Goal: Entertainment & Leisure: Consume media (video, audio)

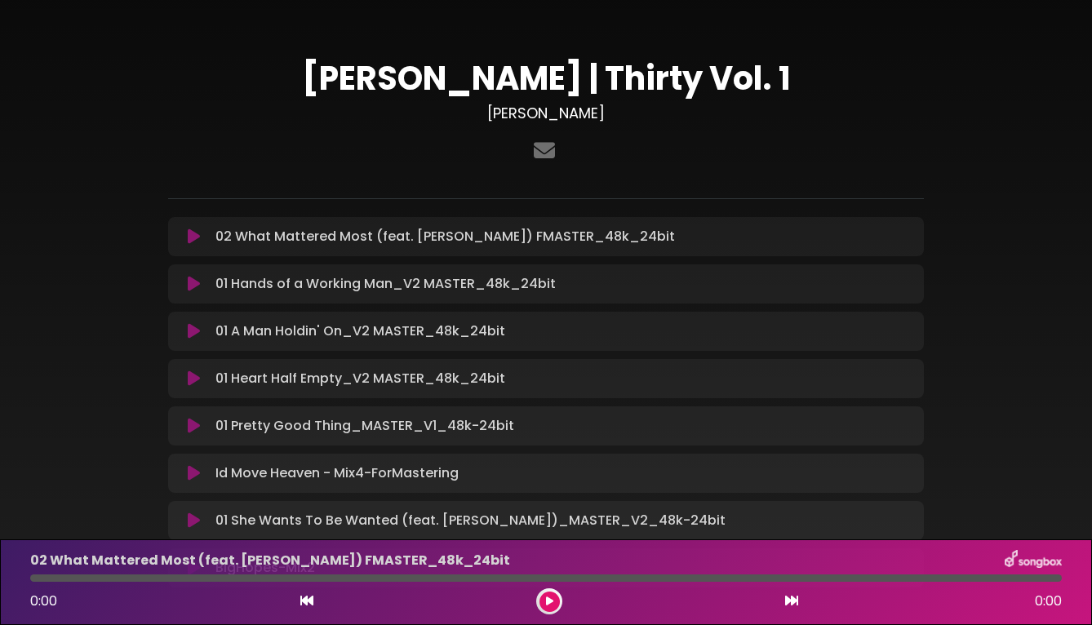
click at [191, 237] on icon at bounding box center [194, 236] width 12 height 16
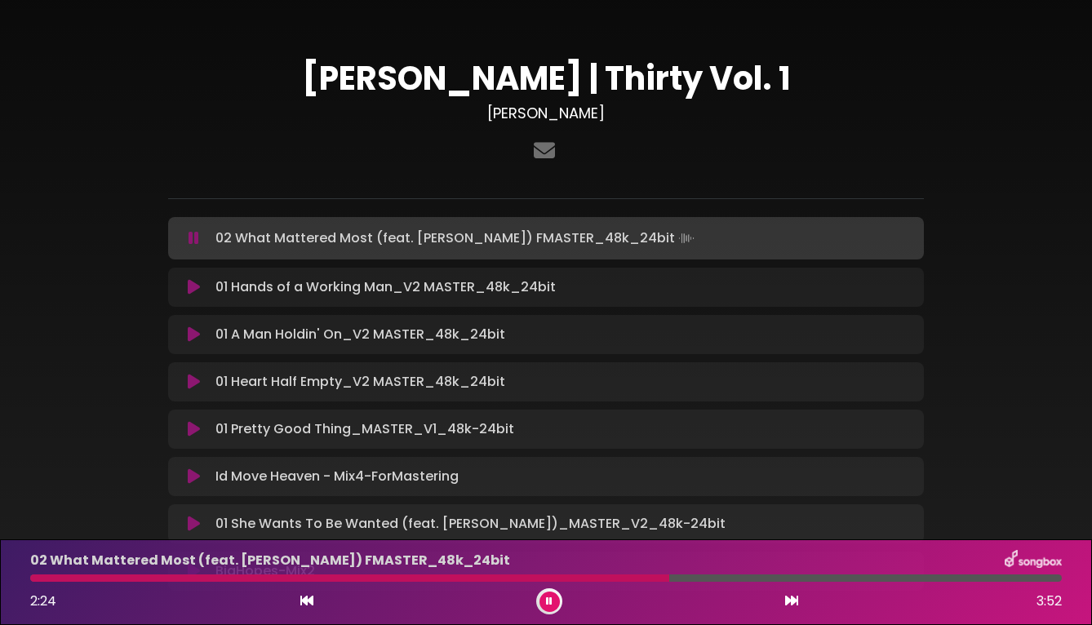
drag, startPoint x: 64, startPoint y: 578, endPoint x: 932, endPoint y: 578, distance: 867.2
click at [932, 578] on div at bounding box center [545, 577] width 1031 height 7
click at [1000, 577] on div at bounding box center [545, 577] width 1031 height 7
click at [1021, 576] on div at bounding box center [545, 577] width 1031 height 7
click at [551, 601] on button at bounding box center [549, 601] width 20 height 20
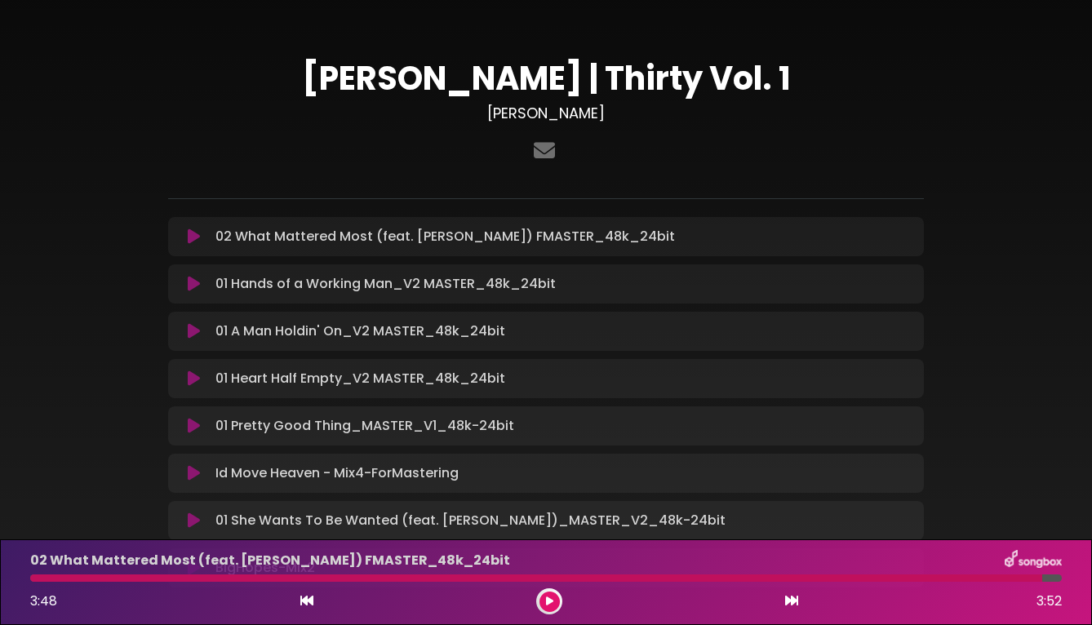
click at [196, 284] on icon at bounding box center [194, 284] width 12 height 16
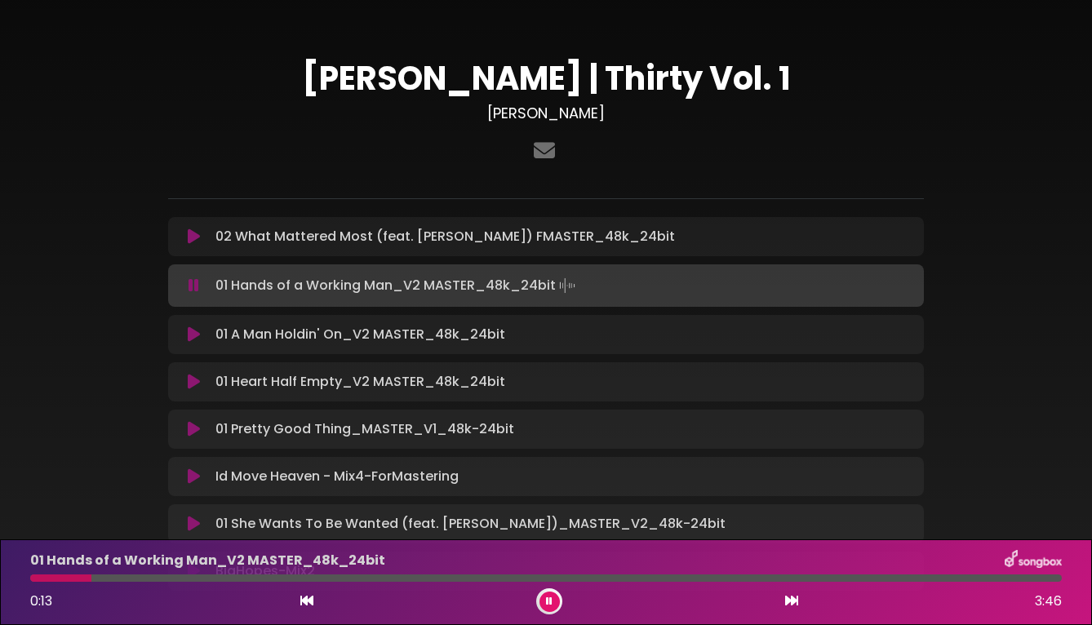
click at [1033, 580] on div at bounding box center [545, 577] width 1031 height 7
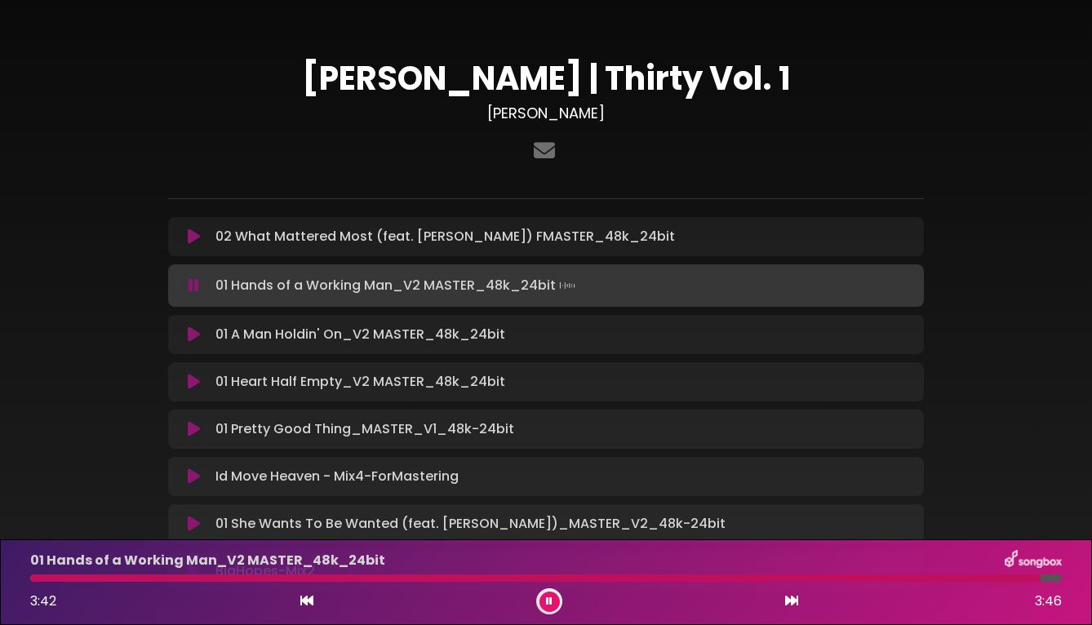
click at [987, 578] on div at bounding box center [535, 577] width 1010 height 7
click at [193, 336] on icon at bounding box center [194, 334] width 12 height 16
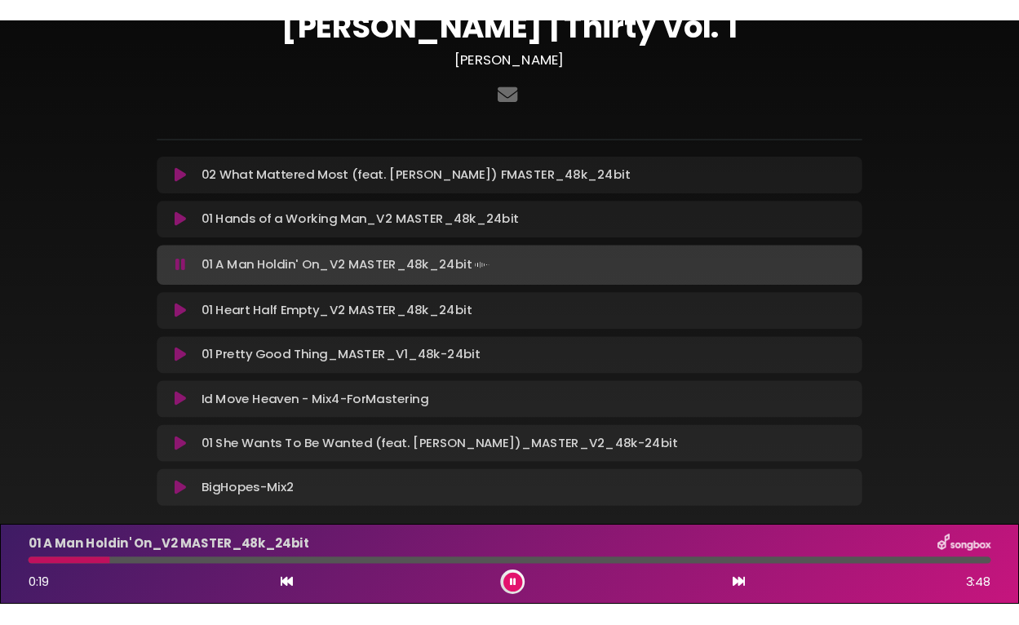
scroll to position [81, 0]
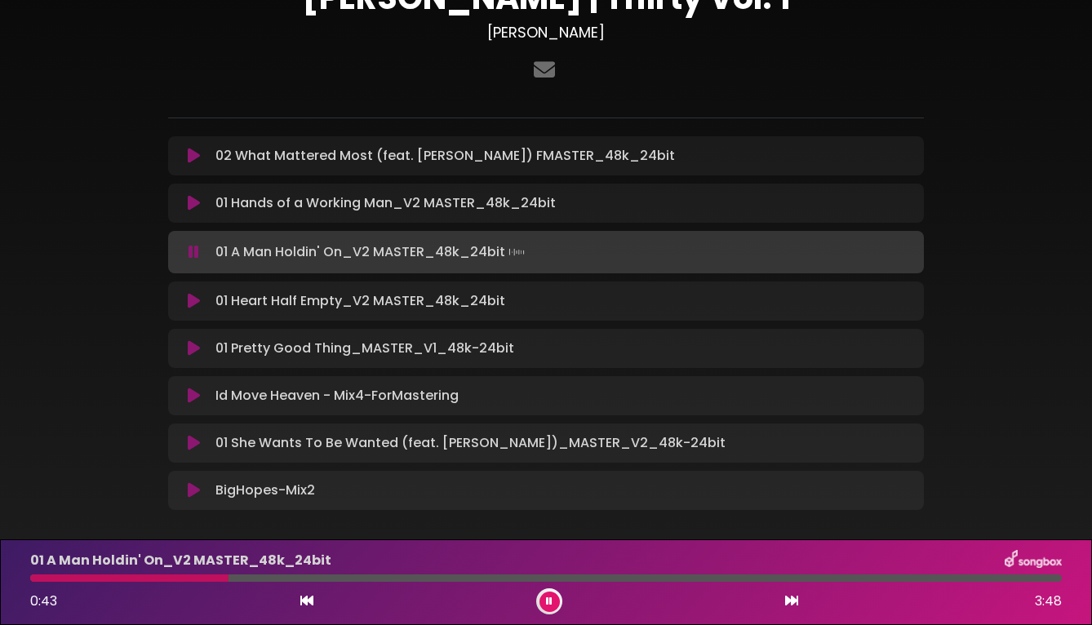
click at [1025, 581] on div at bounding box center [545, 577] width 1031 height 7
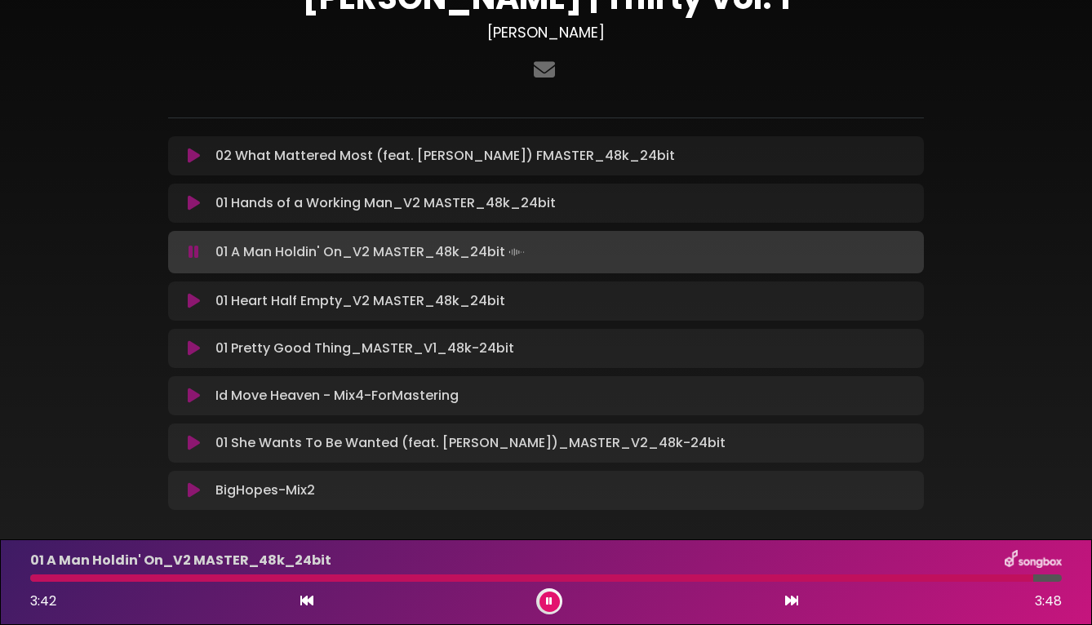
click at [1003, 578] on div at bounding box center [531, 577] width 1003 height 7
click at [193, 349] on icon at bounding box center [194, 348] width 12 height 16
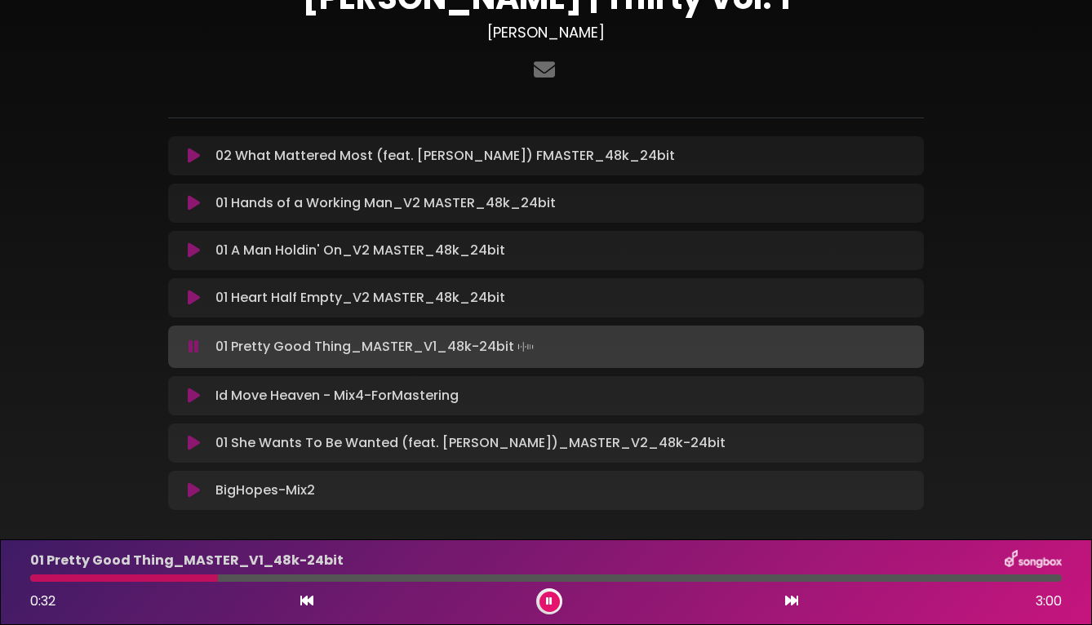
click at [550, 597] on icon at bounding box center [549, 601] width 7 height 10
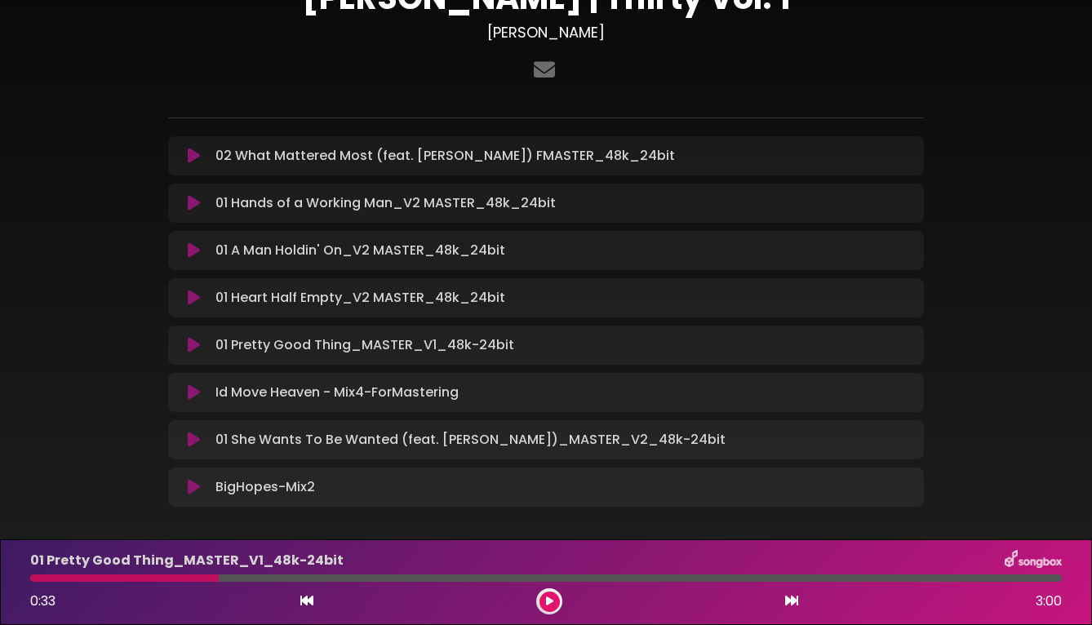
click at [195, 444] on icon at bounding box center [194, 440] width 12 height 16
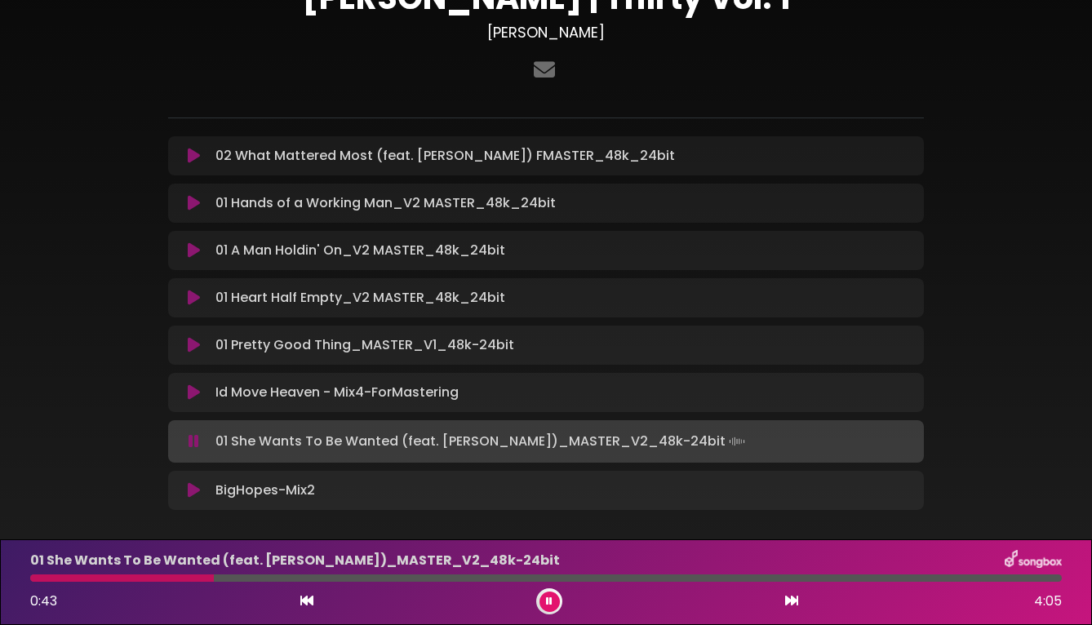
click at [1022, 581] on div at bounding box center [545, 577] width 1031 height 7
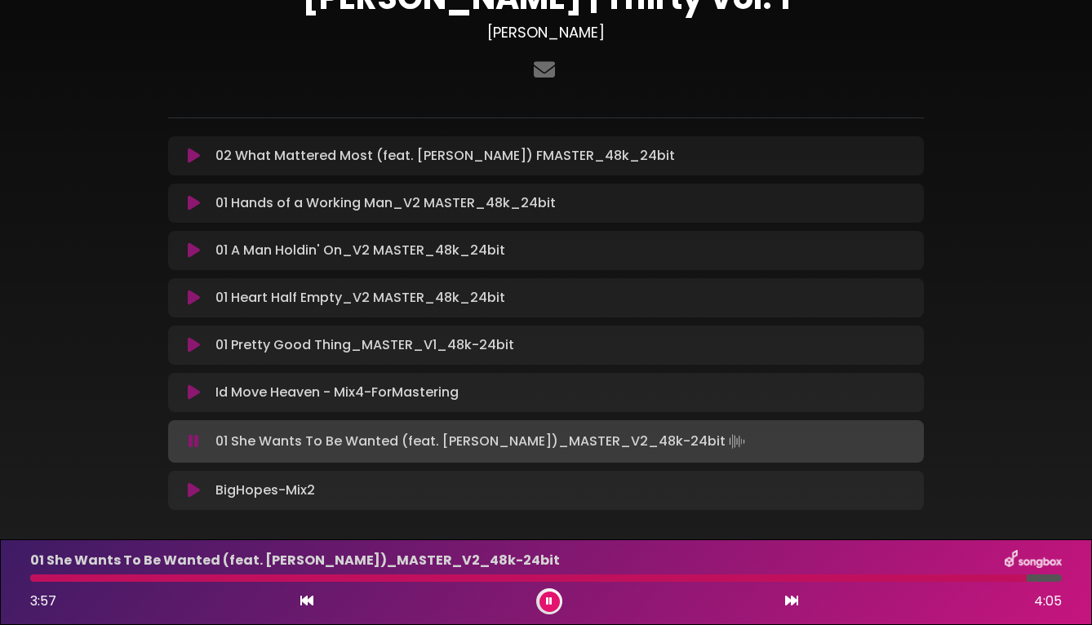
click at [1010, 579] on div at bounding box center [528, 577] width 996 height 7
click at [995, 582] on div "01 She Wants To Be Wanted (feat. Chrissy Metz)_MASTER_V2_48k-24bit 3:54 4:05" at bounding box center [545, 582] width 1051 height 64
click at [995, 578] on div at bounding box center [523, 577] width 986 height 7
click at [977, 578] on div at bounding box center [515, 577] width 971 height 7
click at [963, 578] on div at bounding box center [505, 577] width 951 height 7
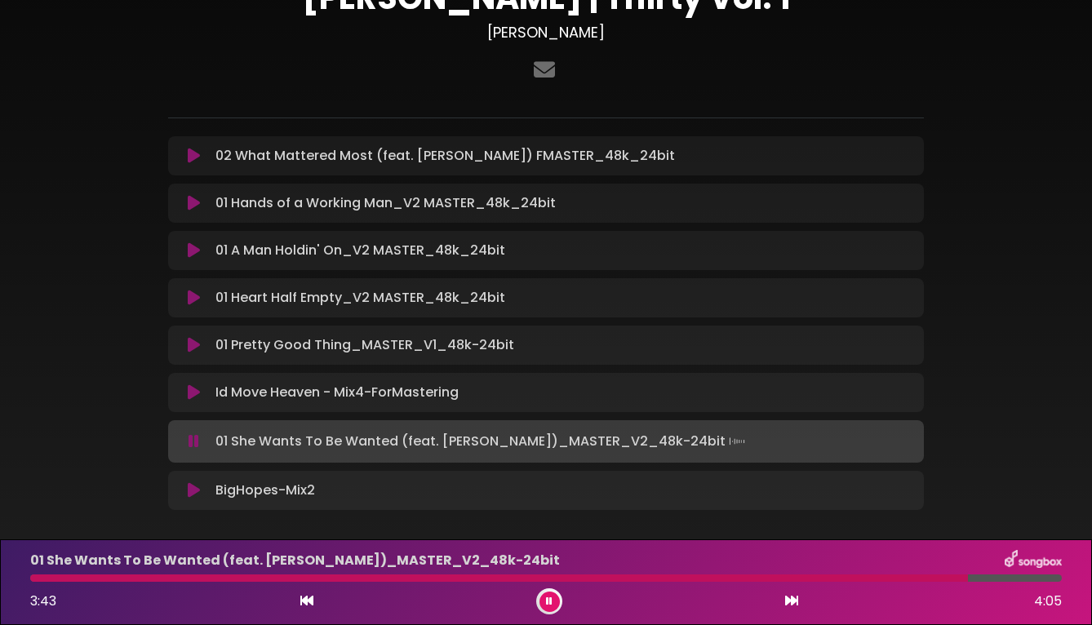
click at [951, 578] on div at bounding box center [498, 577] width 937 height 7
click at [999, 584] on div "01 She Wants To Be Wanted (feat. Chrissy Metz)_MASTER_V2_48k-24bit 3:44 4:05" at bounding box center [545, 582] width 1051 height 64
click at [1002, 582] on div "01 She Wants To Be Wanted (feat. Chrissy Metz)_MASTER_V2_48k-24bit 3:44 4:05" at bounding box center [545, 582] width 1051 height 64
click at [1003, 582] on div "01 She Wants To Be Wanted (feat. Chrissy Metz)_MASTER_V2_48k-24bit 3:45 4:05" at bounding box center [545, 582] width 1051 height 64
click at [1010, 578] on div at bounding box center [545, 577] width 1031 height 7
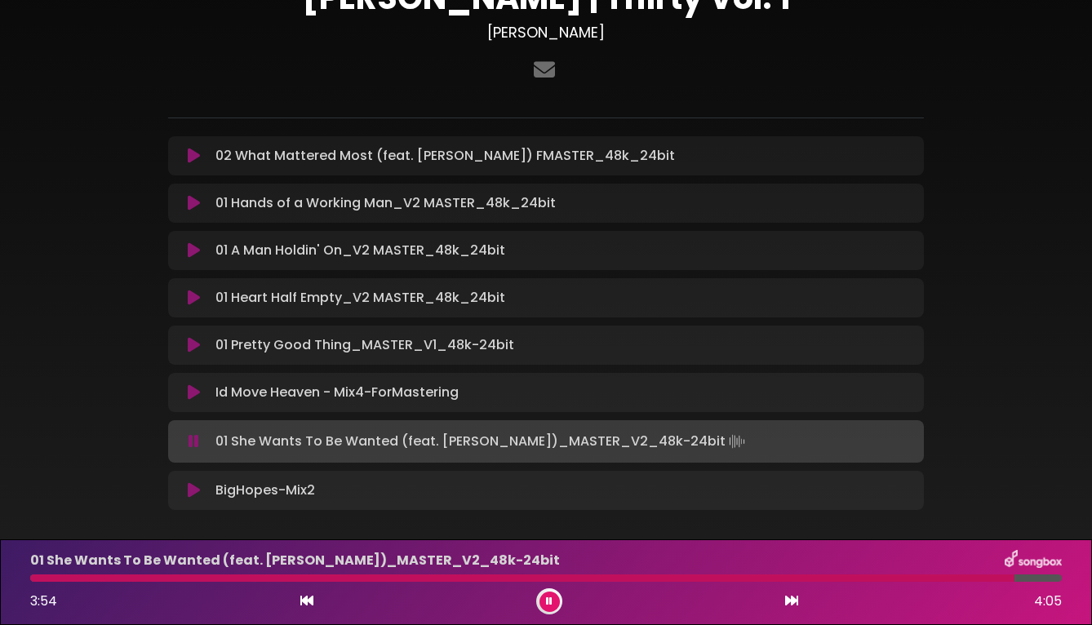
click at [1026, 580] on div at bounding box center [545, 577] width 1031 height 7
click at [1036, 580] on div at bounding box center [545, 577] width 1031 height 7
click at [1043, 580] on div at bounding box center [545, 577] width 1031 height 7
click at [1050, 580] on div at bounding box center [545, 577] width 1031 height 7
click at [194, 296] on icon at bounding box center [194, 298] width 12 height 16
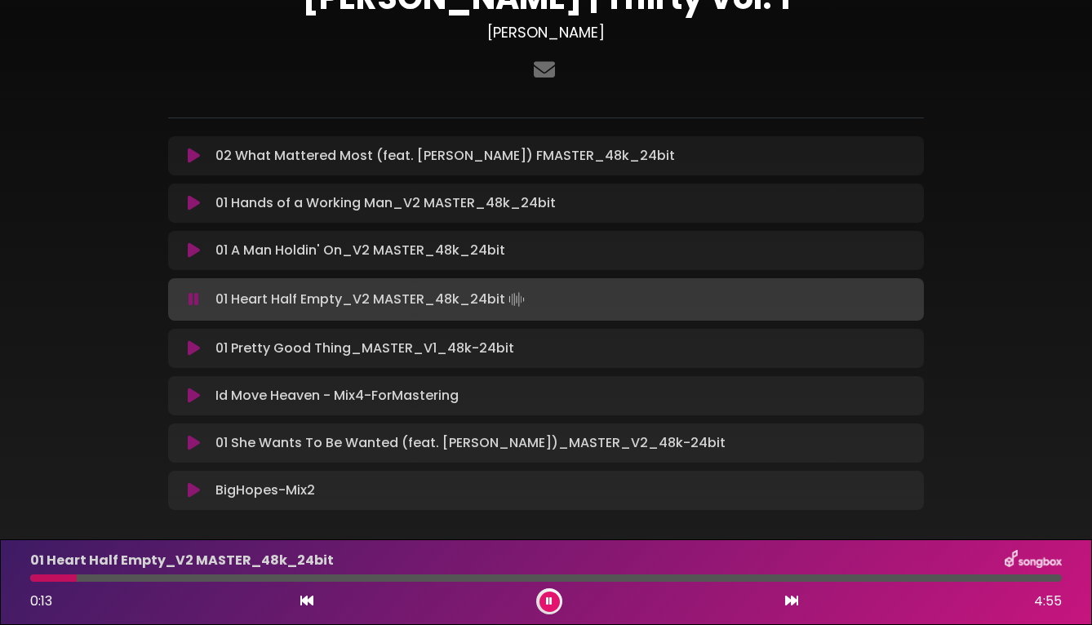
click at [548, 600] on icon at bounding box center [549, 601] width 7 height 10
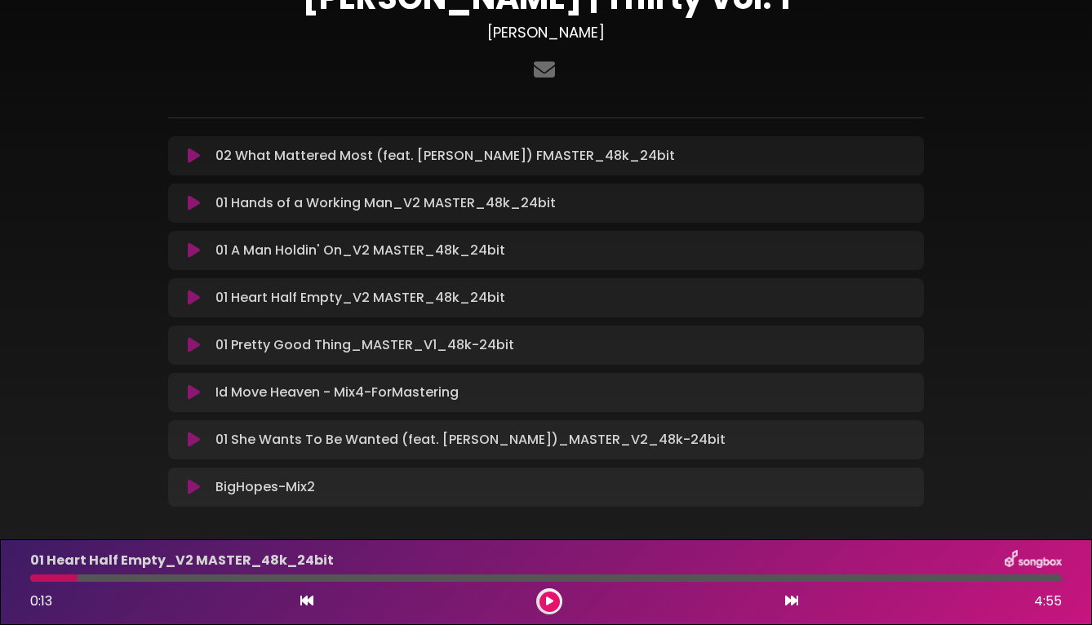
click at [188, 390] on icon at bounding box center [194, 392] width 12 height 16
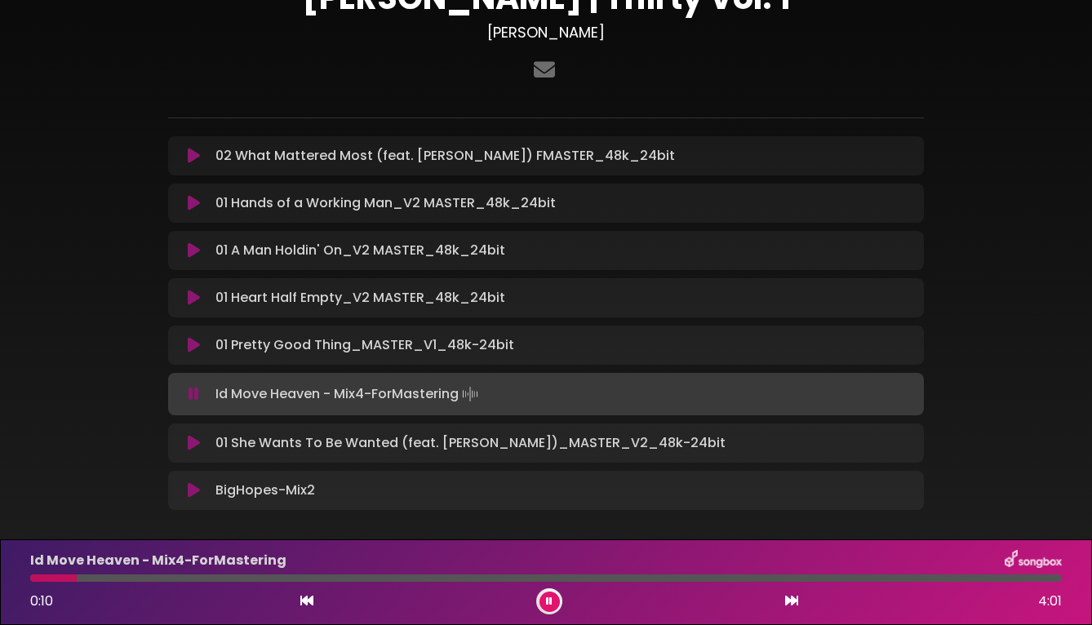
click at [195, 400] on icon at bounding box center [193, 394] width 11 height 16
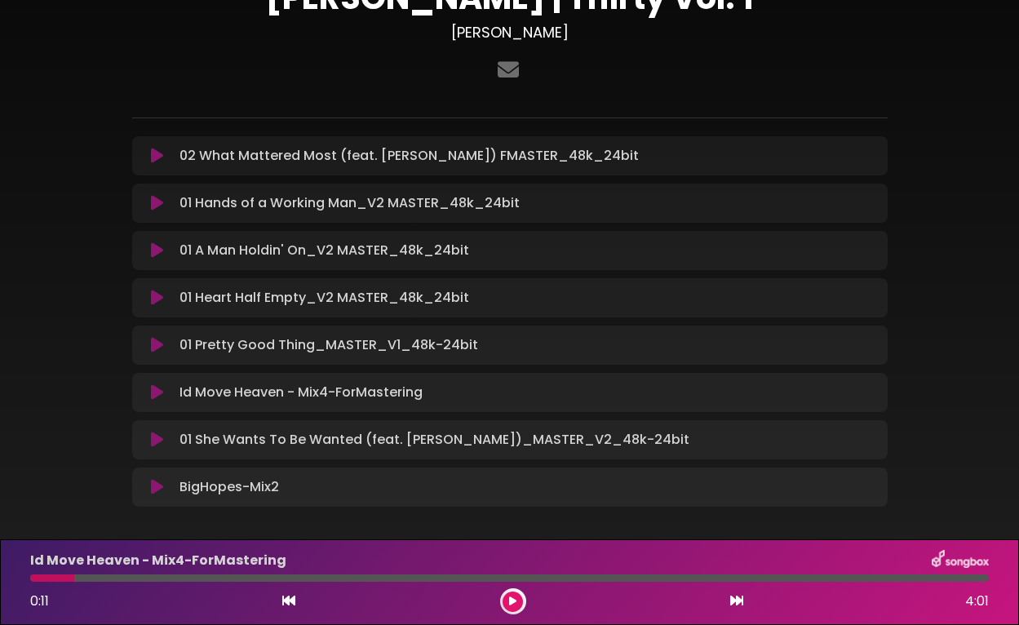
click at [153, 159] on icon at bounding box center [157, 156] width 12 height 16
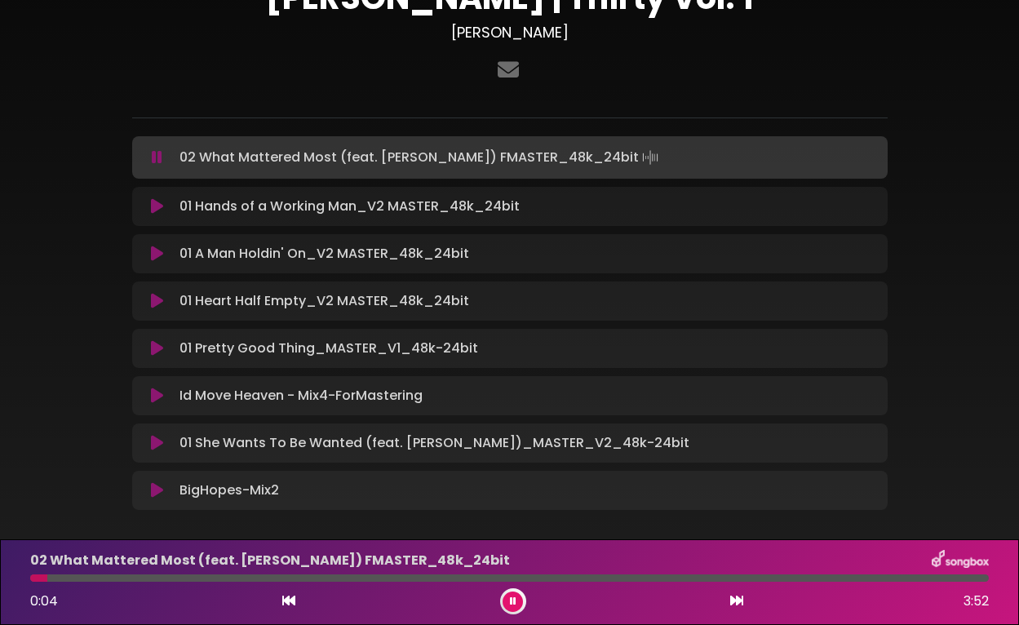
click at [750, 580] on div at bounding box center [509, 577] width 959 height 7
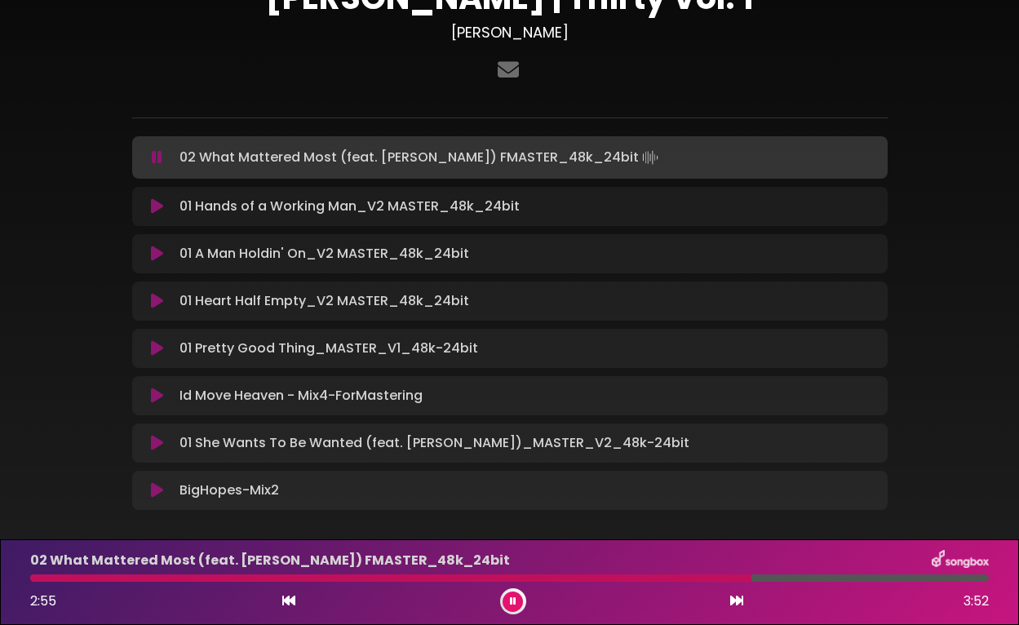
click at [853, 578] on div at bounding box center [509, 577] width 959 height 7
click at [928, 582] on div "02 What Mattered Most (feat. LeAnn Rimes) FMASTER_48k_24bit 3:20 3:52" at bounding box center [509, 582] width 978 height 64
click at [937, 579] on div at bounding box center [509, 577] width 959 height 7
click at [512, 605] on icon at bounding box center [513, 601] width 7 height 10
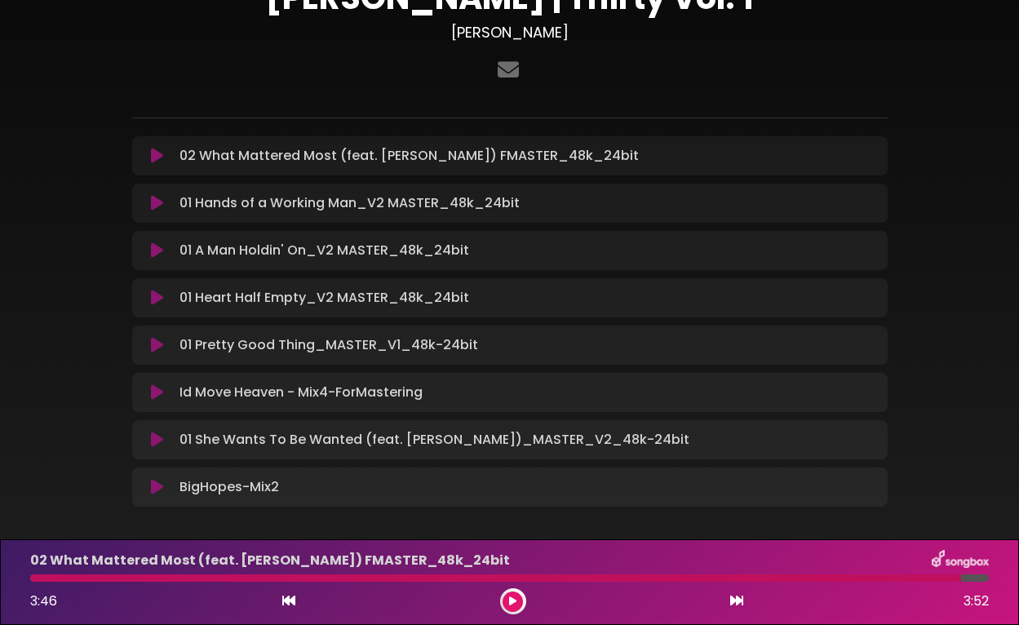
click at [157, 206] on icon at bounding box center [157, 203] width 12 height 16
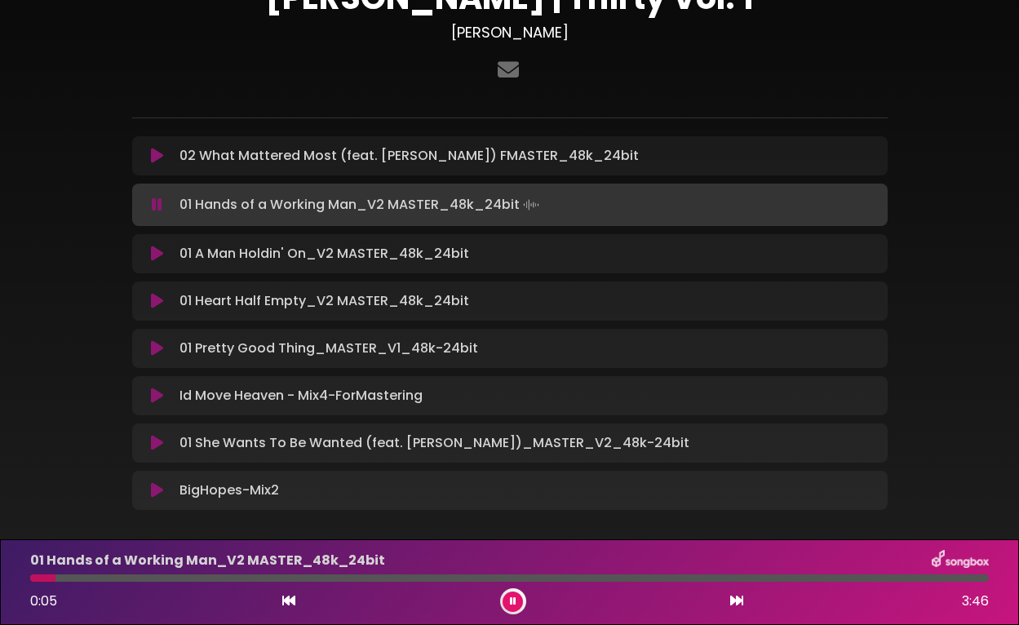
click at [510, 603] on icon at bounding box center [513, 601] width 7 height 10
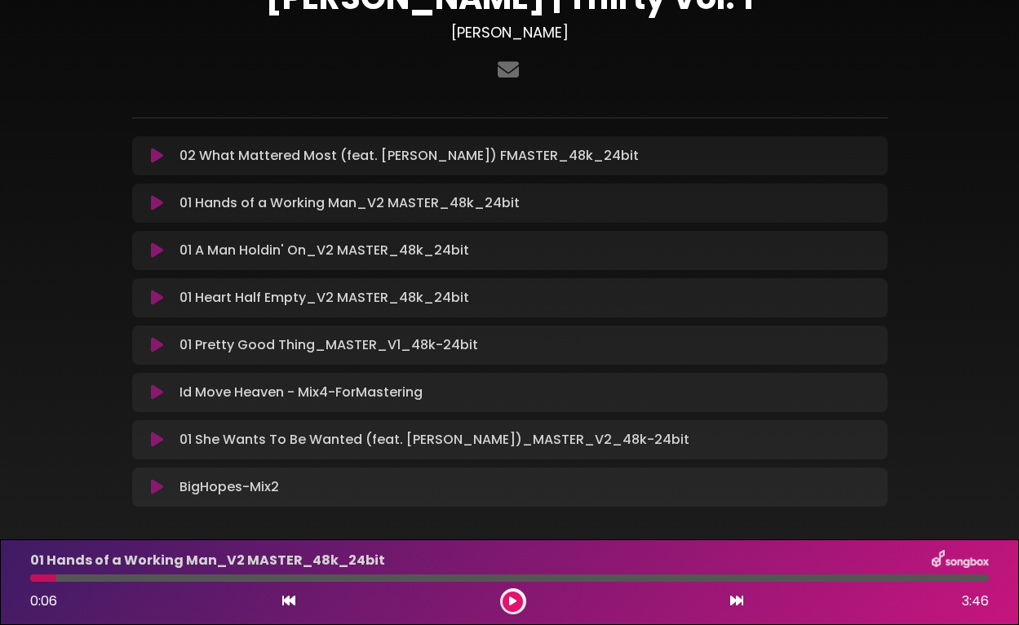
click at [153, 250] on icon at bounding box center [157, 250] width 12 height 16
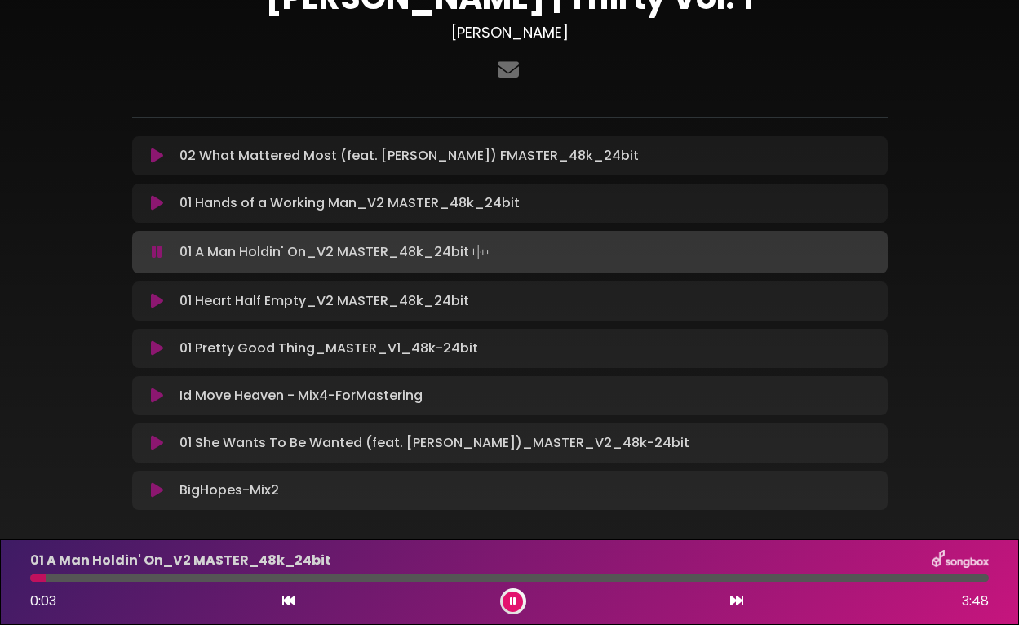
click at [515, 600] on icon at bounding box center [513, 601] width 7 height 10
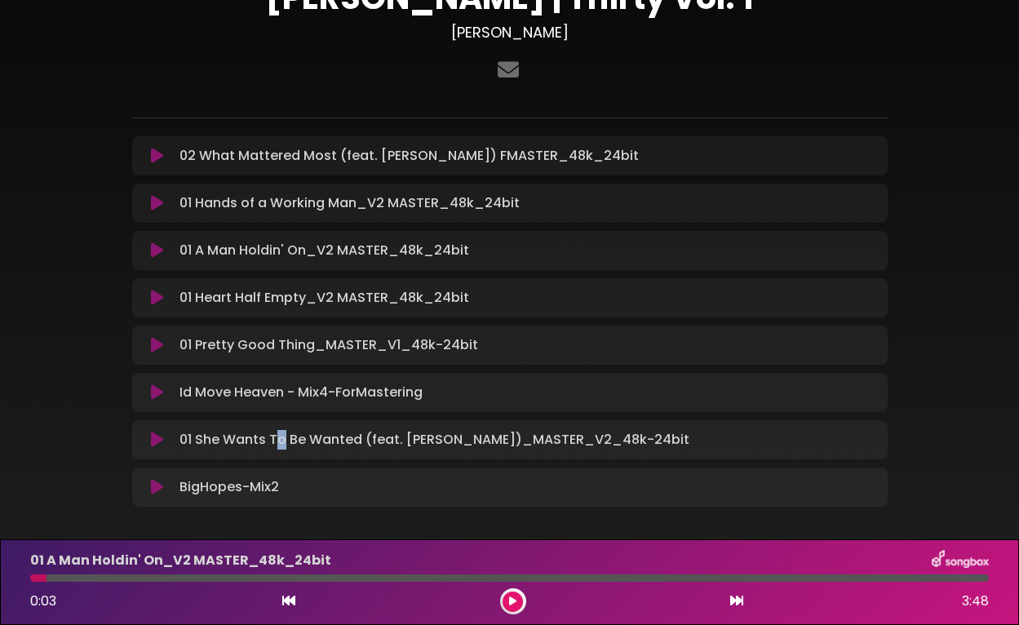
click at [285, 445] on p "01 She Wants To Be Wanted (feat. Chrissy Metz)_MASTER_V2_48k-24bit Loading Trac…" at bounding box center [434, 440] width 510 height 20
click at [153, 439] on icon at bounding box center [157, 440] width 12 height 16
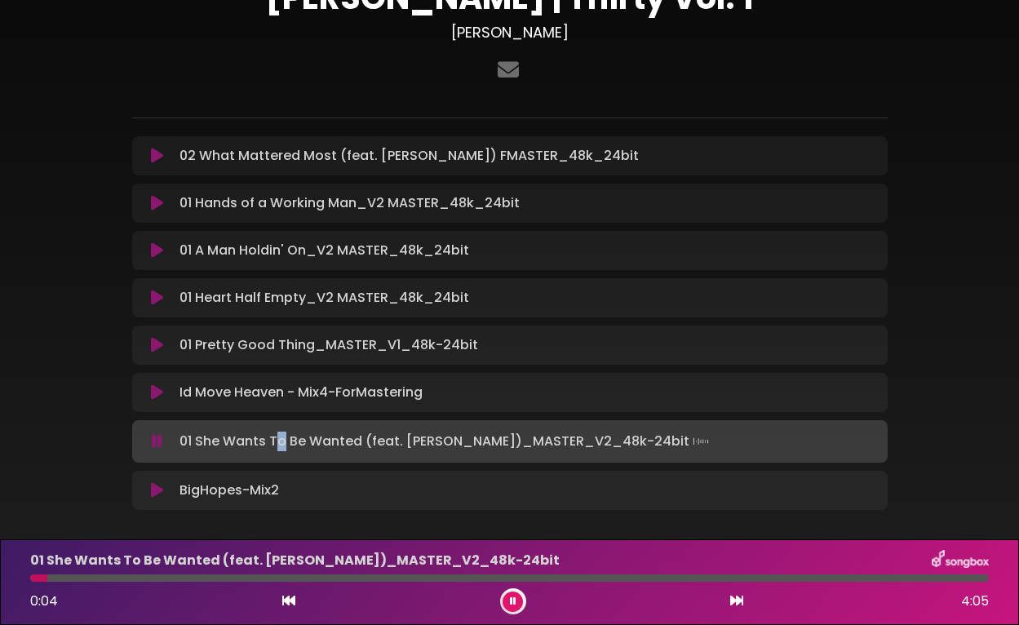
click at [153, 439] on icon at bounding box center [157, 441] width 11 height 16
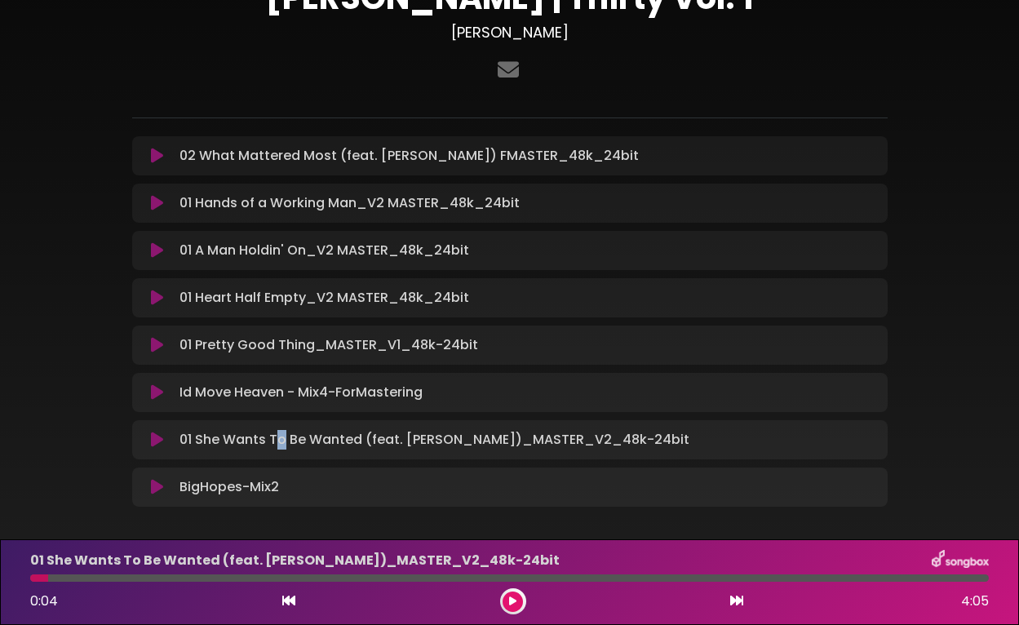
click at [156, 302] on icon at bounding box center [157, 298] width 12 height 16
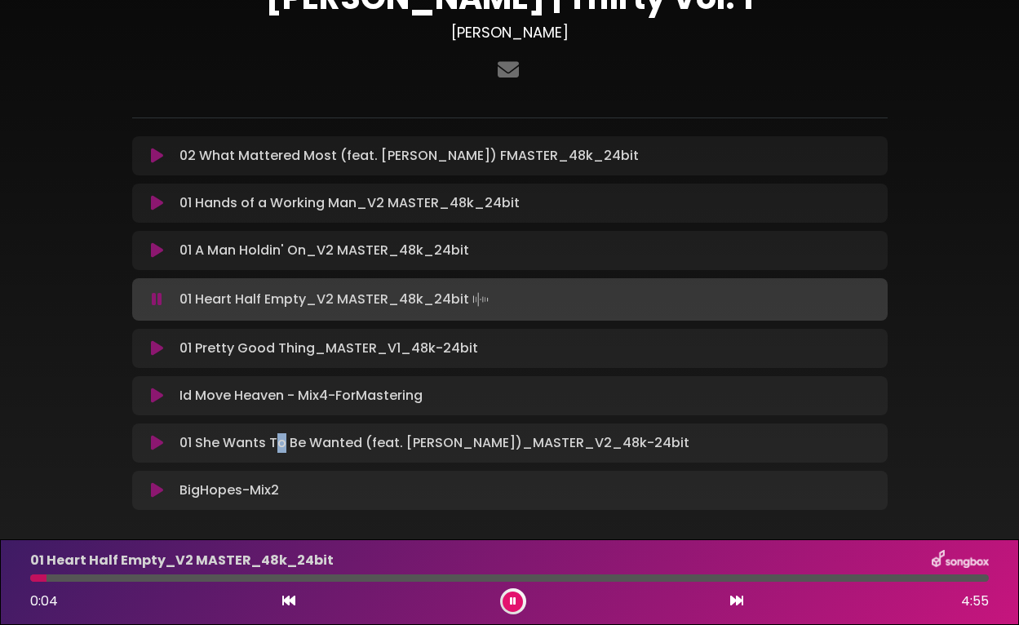
click at [156, 302] on icon at bounding box center [157, 299] width 11 height 16
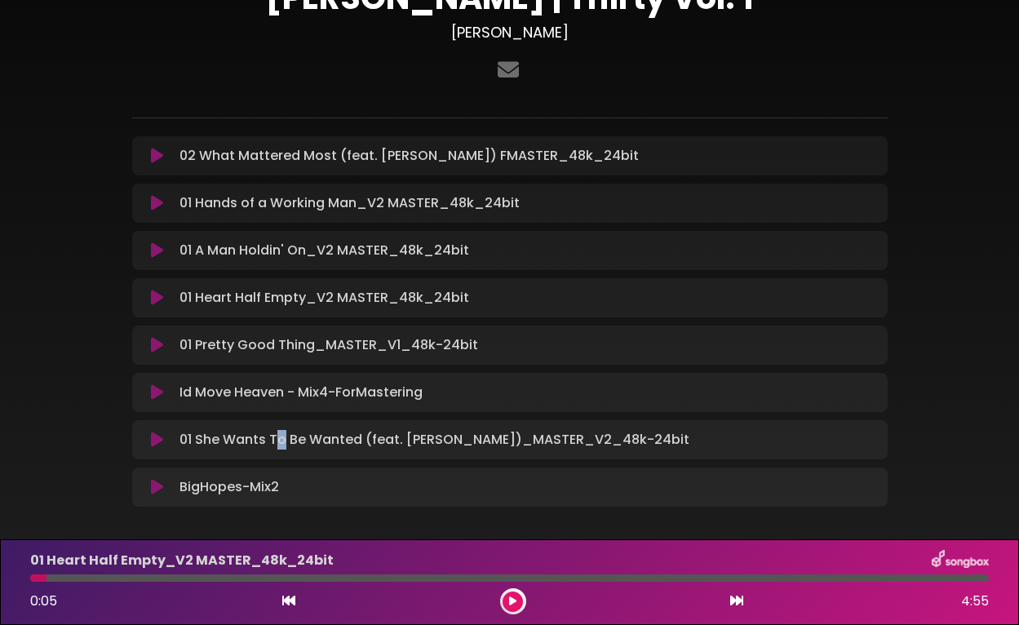
click at [157, 347] on icon at bounding box center [157, 345] width 12 height 16
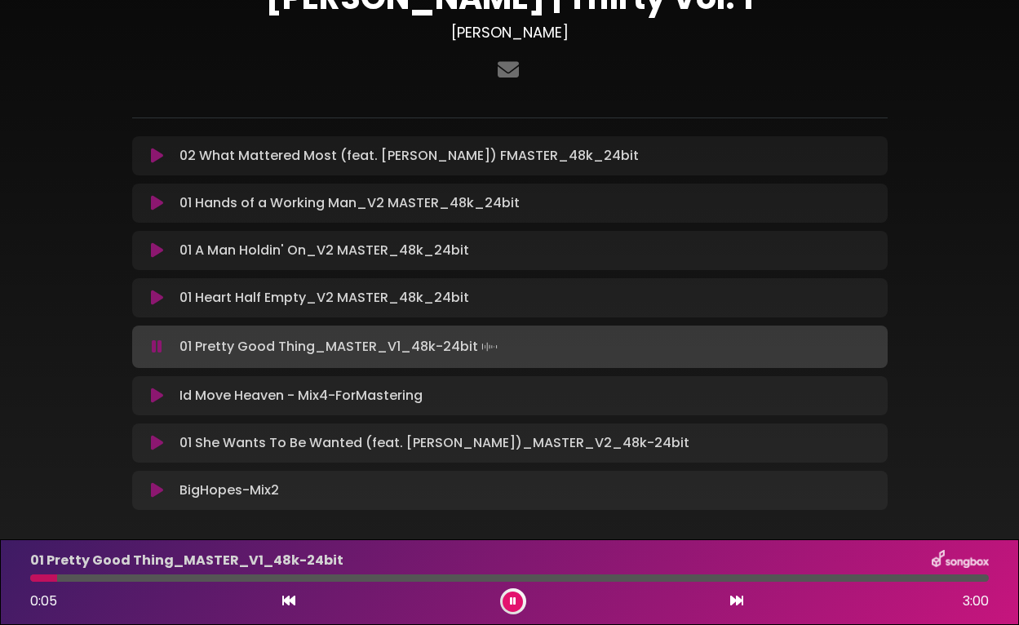
click at [888, 578] on div at bounding box center [509, 577] width 959 height 7
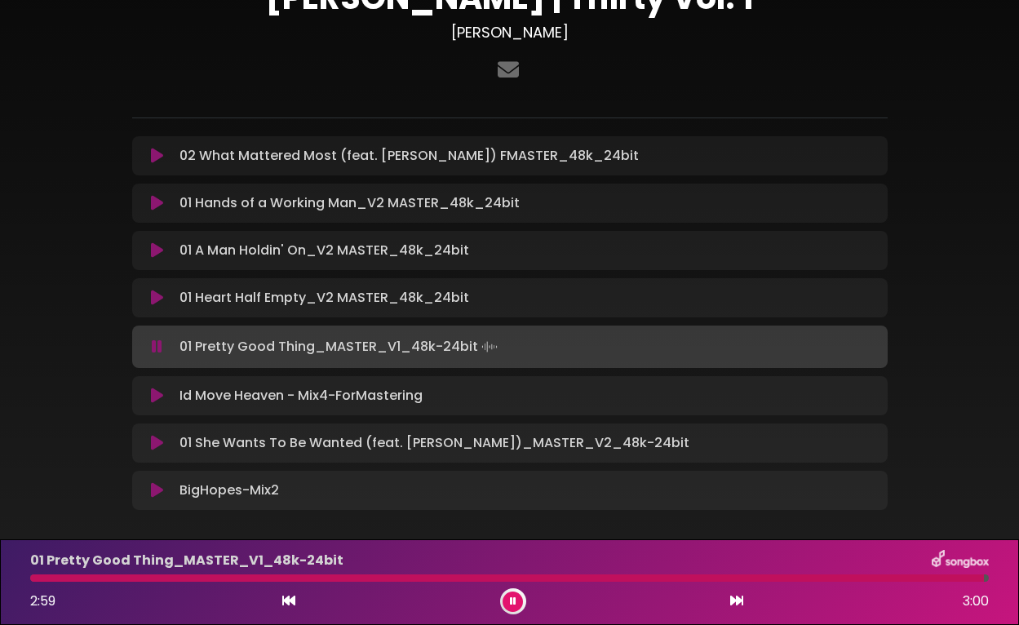
click at [161, 301] on icon at bounding box center [157, 298] width 12 height 16
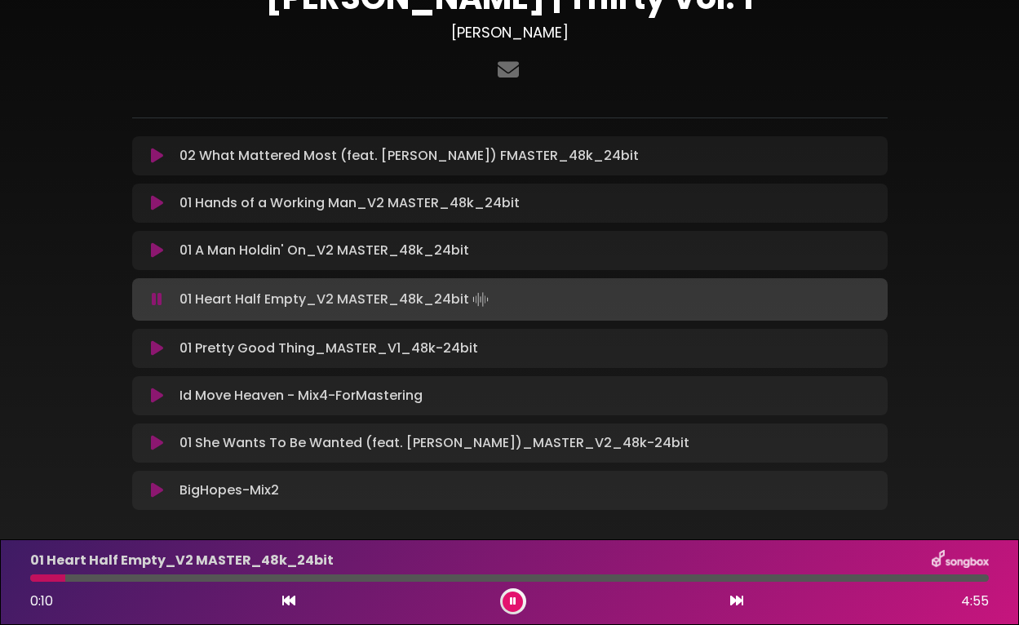
click at [161, 301] on icon at bounding box center [157, 299] width 11 height 16
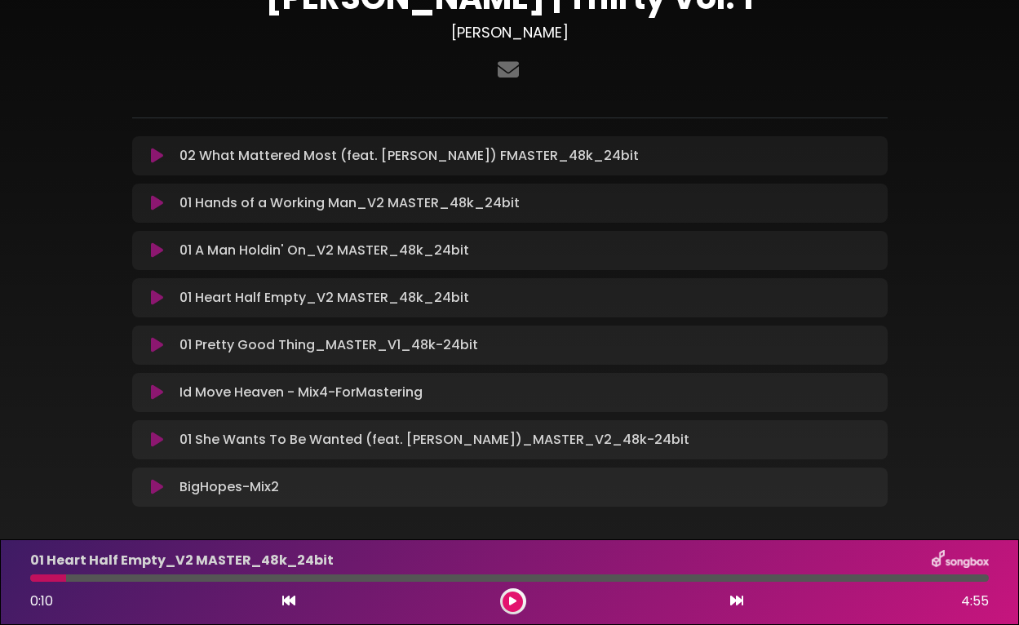
click at [161, 301] on icon at bounding box center [157, 298] width 12 height 16
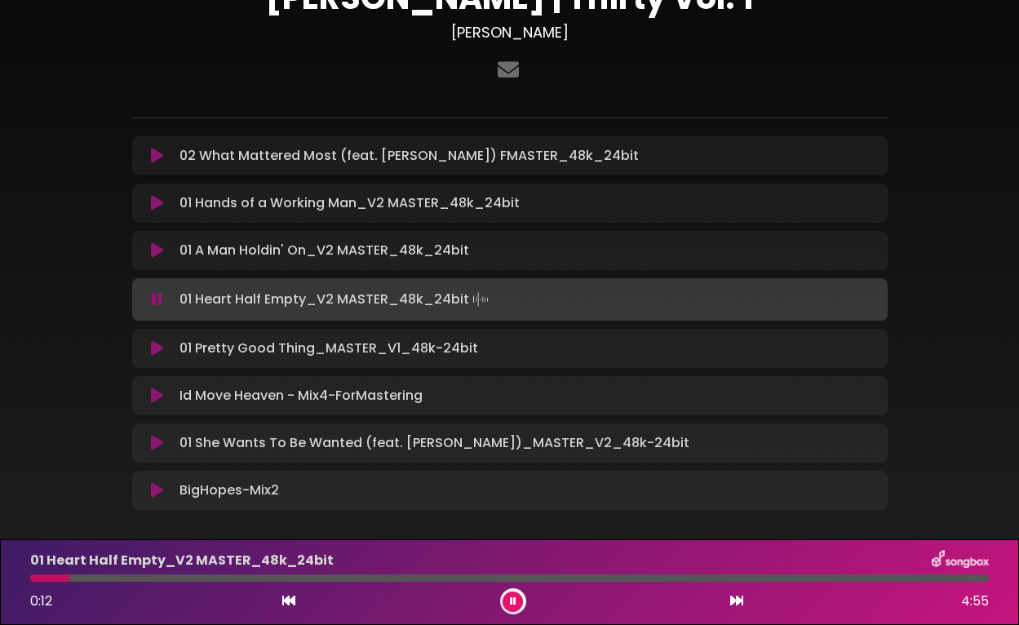
click at [952, 580] on div at bounding box center [509, 577] width 959 height 7
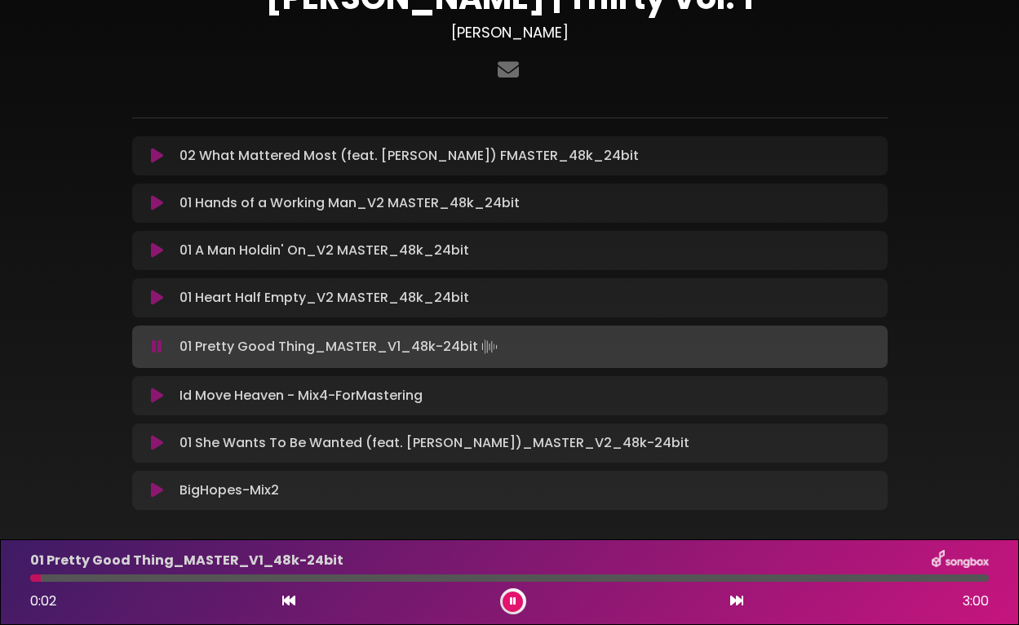
click at [157, 347] on icon at bounding box center [157, 347] width 11 height 16
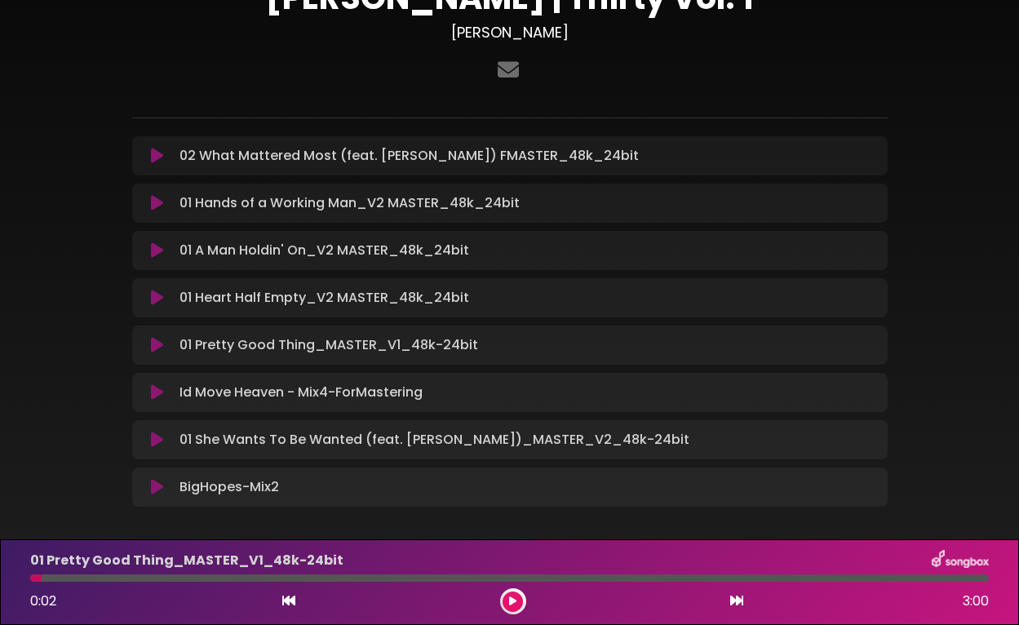
click at [152, 154] on icon at bounding box center [157, 156] width 12 height 16
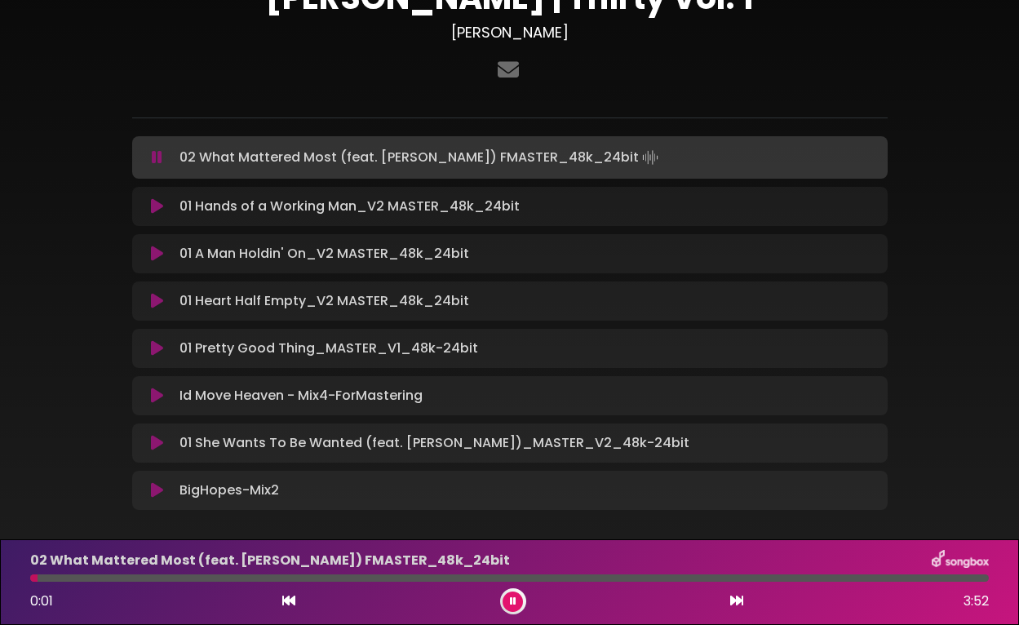
click at [154, 160] on icon at bounding box center [157, 157] width 11 height 16
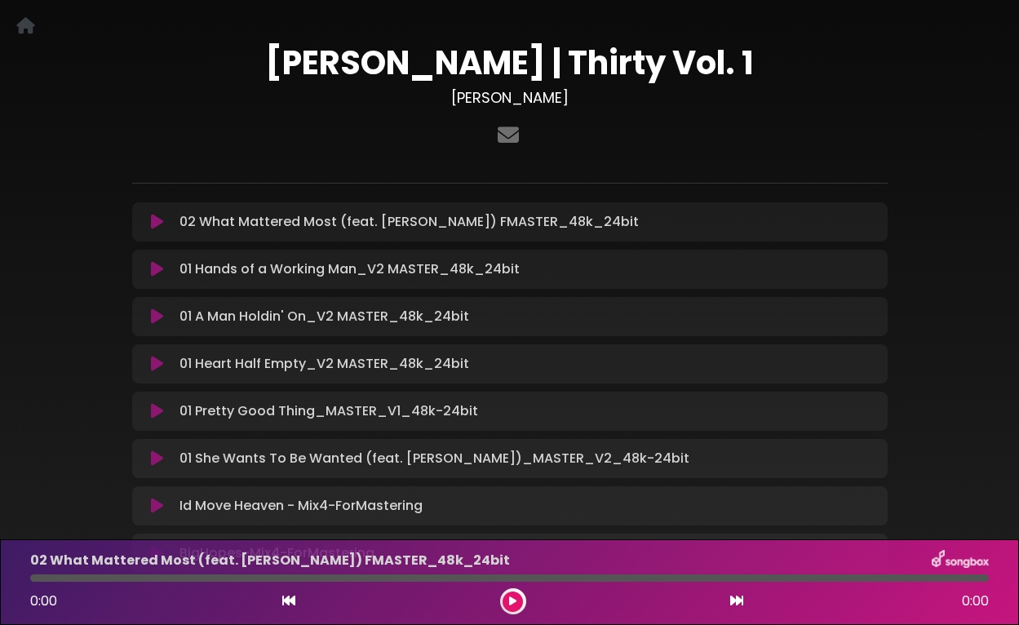
scroll to position [137, 0]
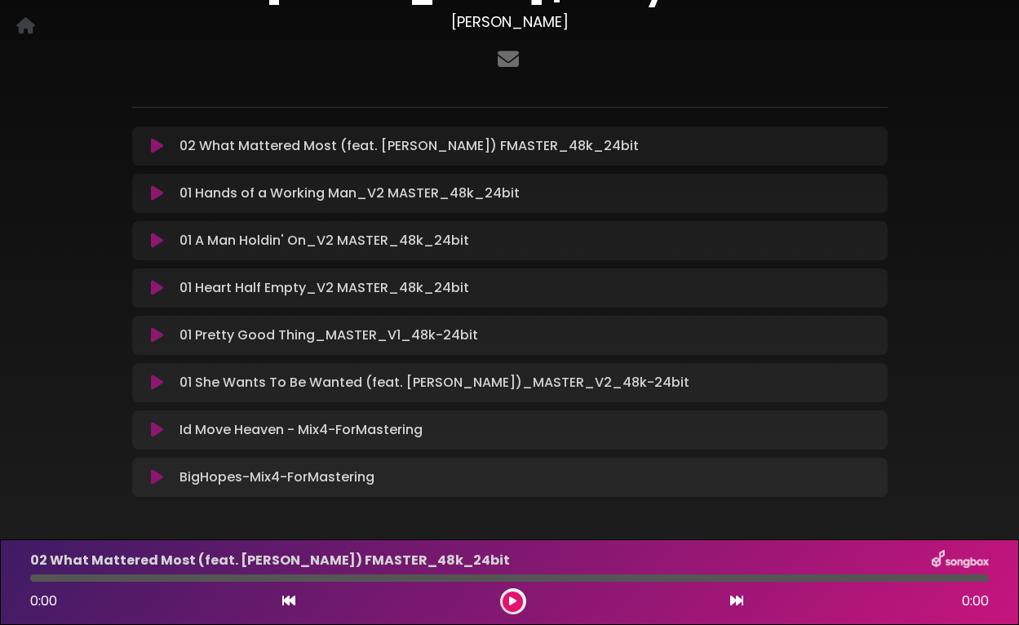
click at [153, 146] on icon at bounding box center [157, 146] width 12 height 16
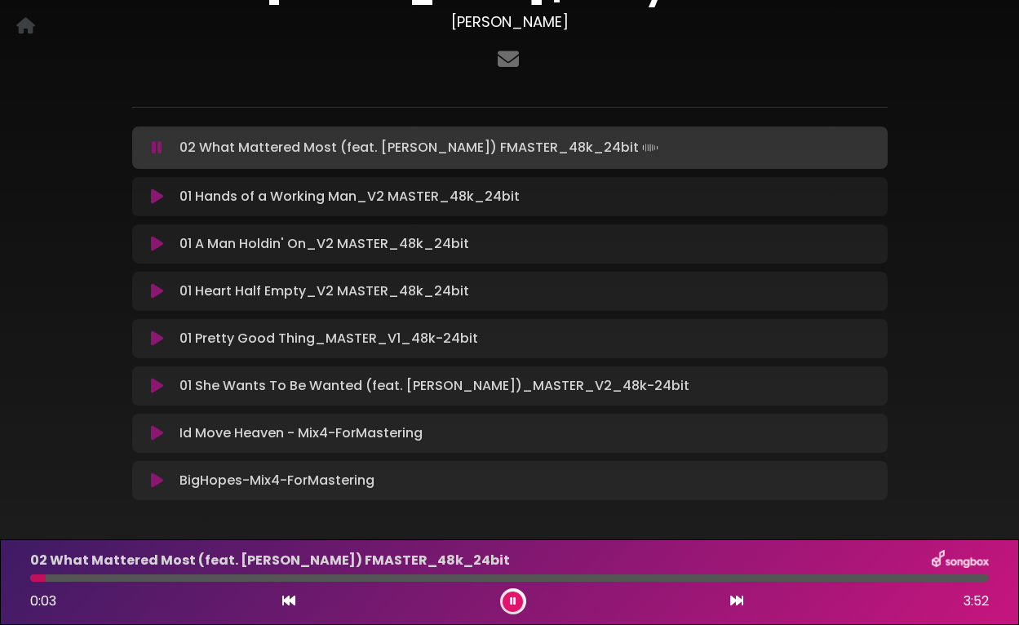
click at [153, 146] on icon at bounding box center [157, 148] width 11 height 16
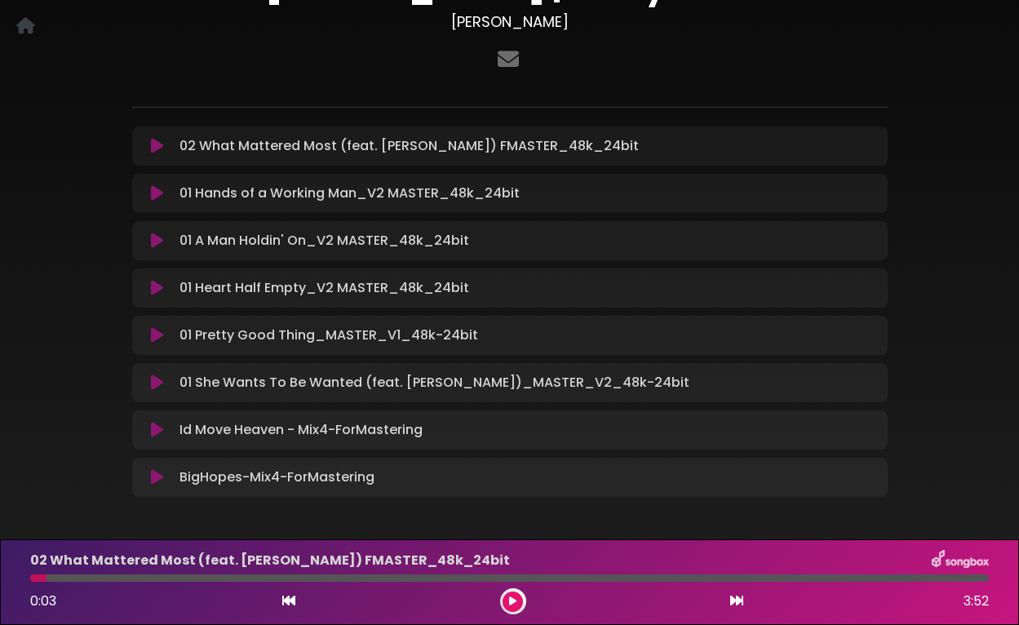
click at [153, 197] on icon at bounding box center [157, 193] width 12 height 16
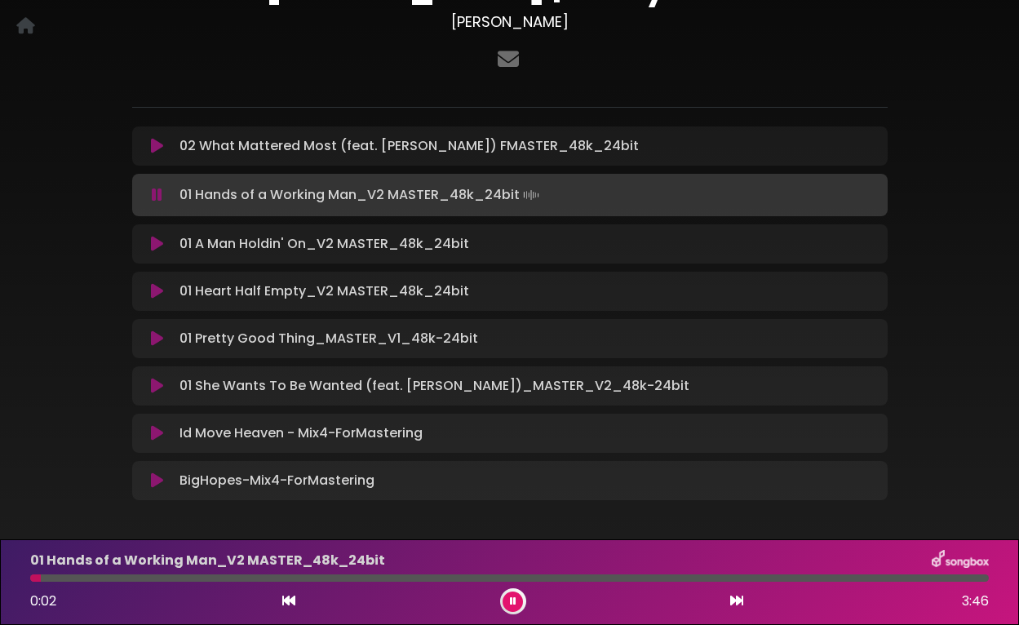
click at [157, 193] on icon at bounding box center [157, 195] width 11 height 16
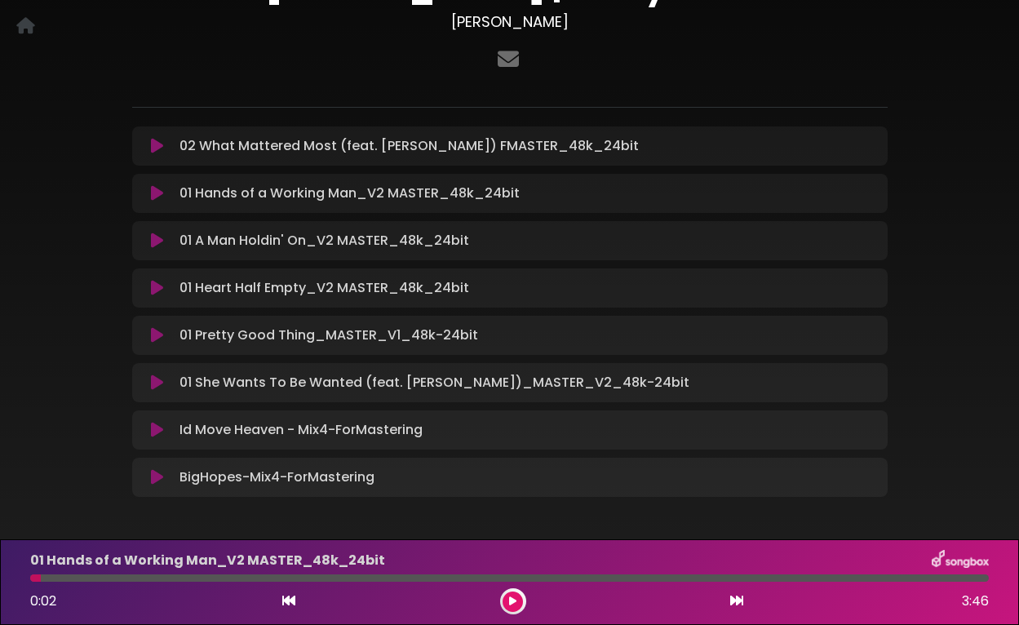
click at [156, 241] on icon at bounding box center [157, 241] width 12 height 16
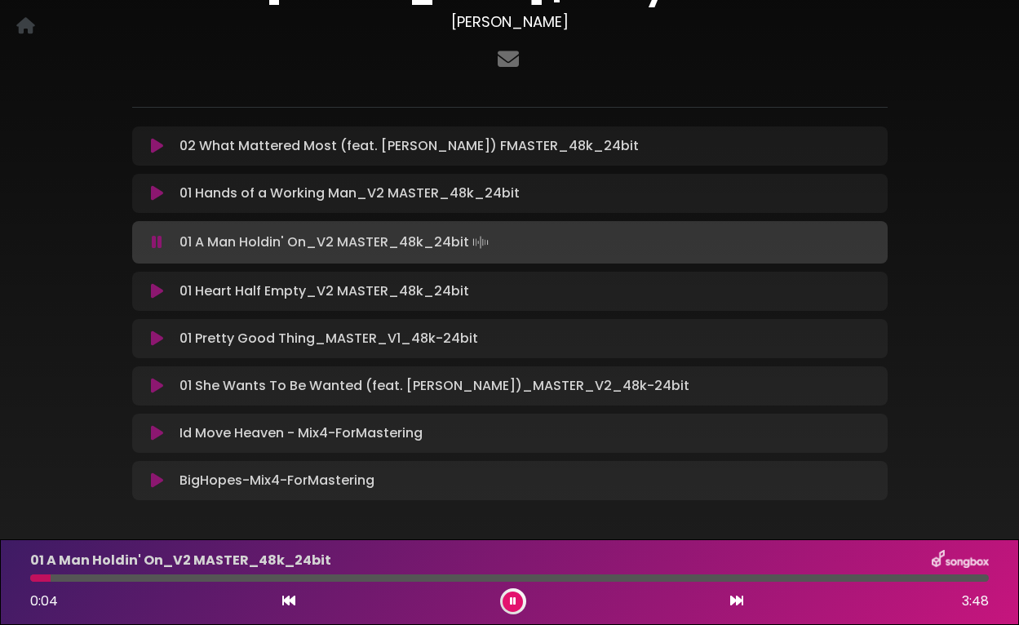
click at [156, 241] on icon at bounding box center [157, 242] width 11 height 16
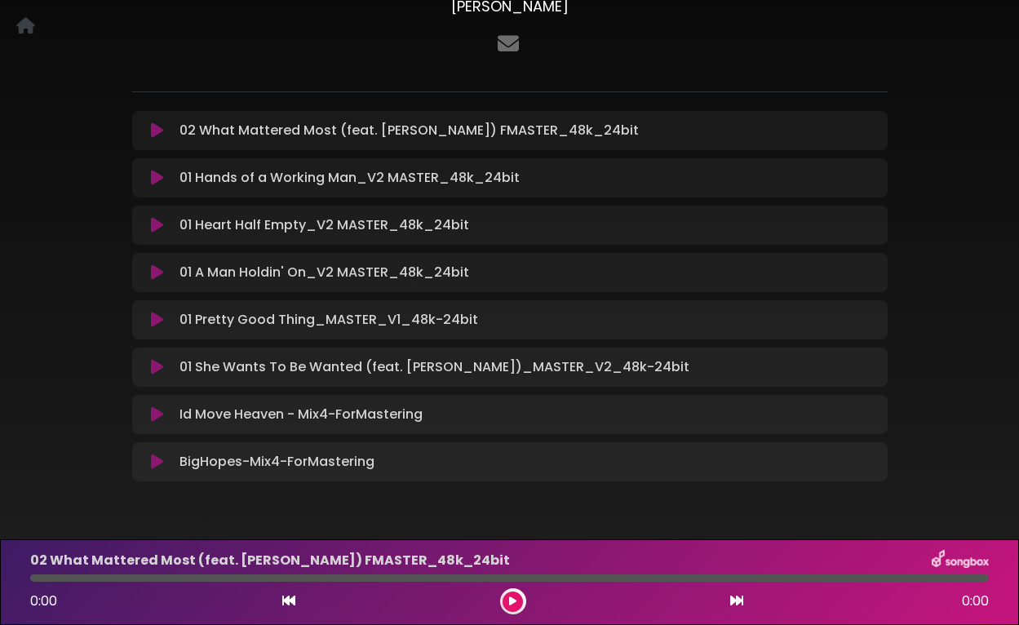
scroll to position [153, 0]
click at [155, 131] on icon at bounding box center [157, 130] width 12 height 16
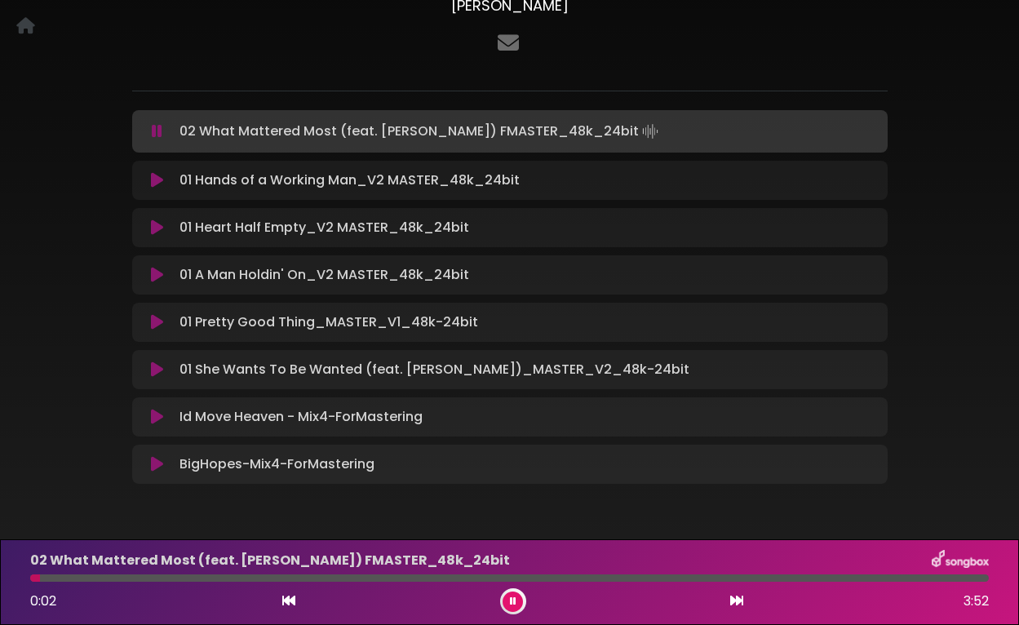
click at [156, 135] on icon at bounding box center [157, 131] width 11 height 16
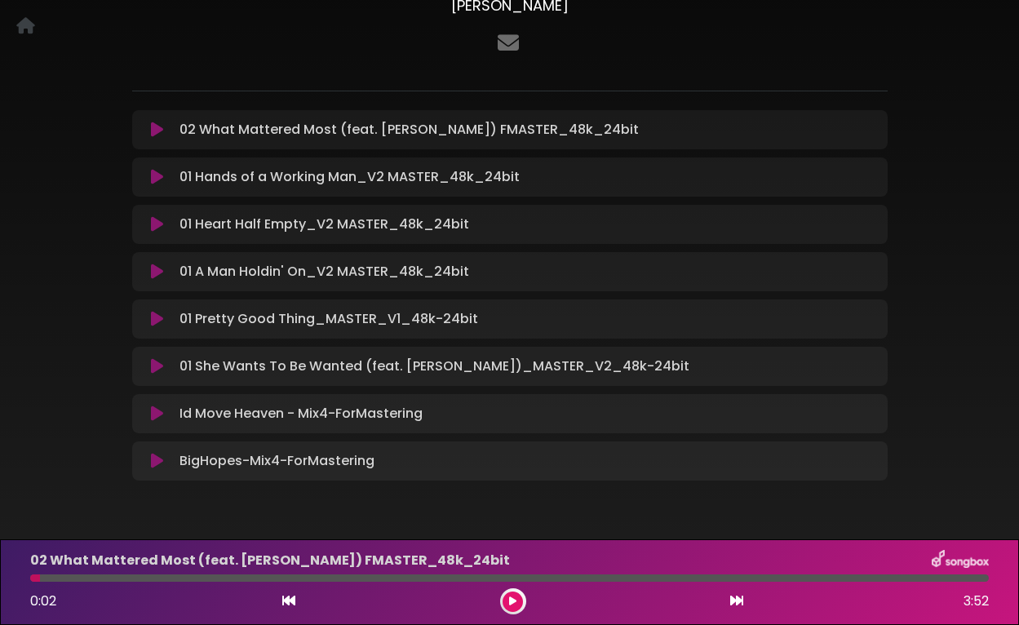
click at [155, 175] on icon at bounding box center [157, 177] width 12 height 16
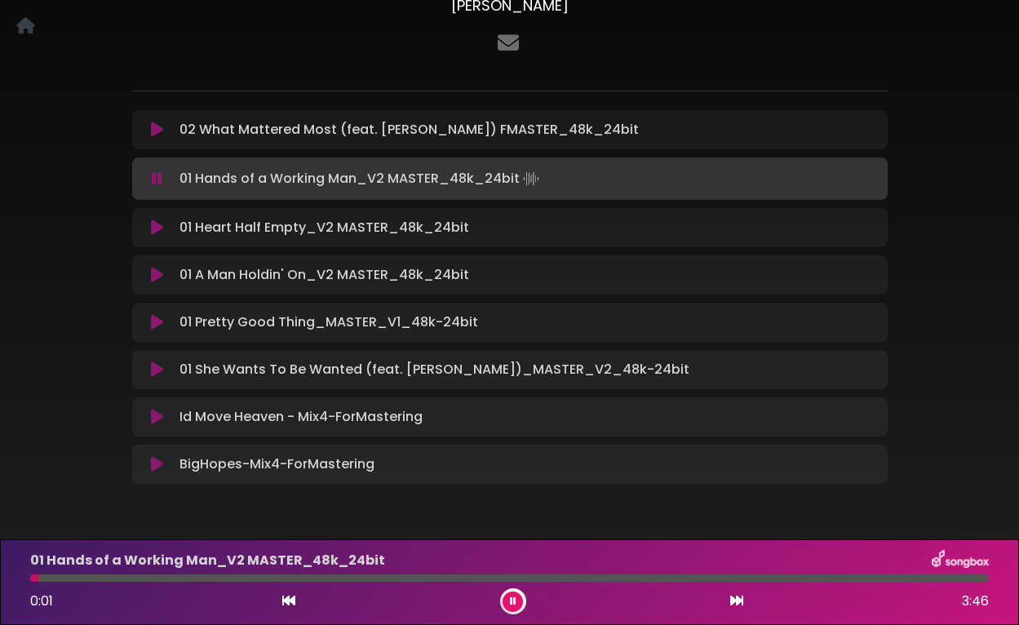
click at [155, 175] on icon at bounding box center [157, 179] width 11 height 16
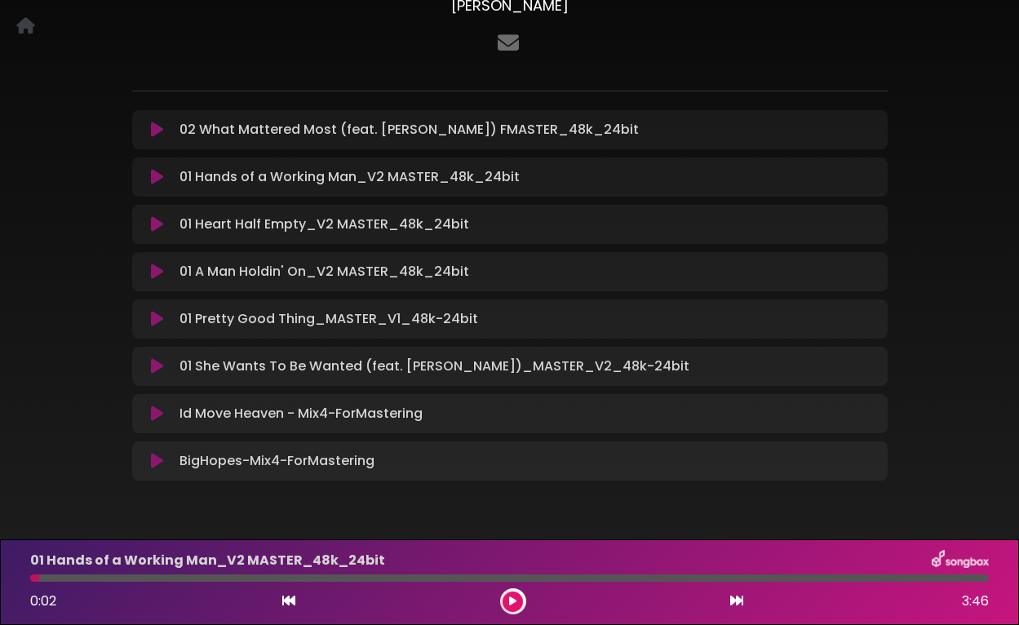
click at [153, 232] on div "01 Heart Half Empty_V2 MASTER_48k_24bit Loading Track..." at bounding box center [510, 225] width 736 height 20
click at [153, 228] on icon at bounding box center [157, 224] width 12 height 16
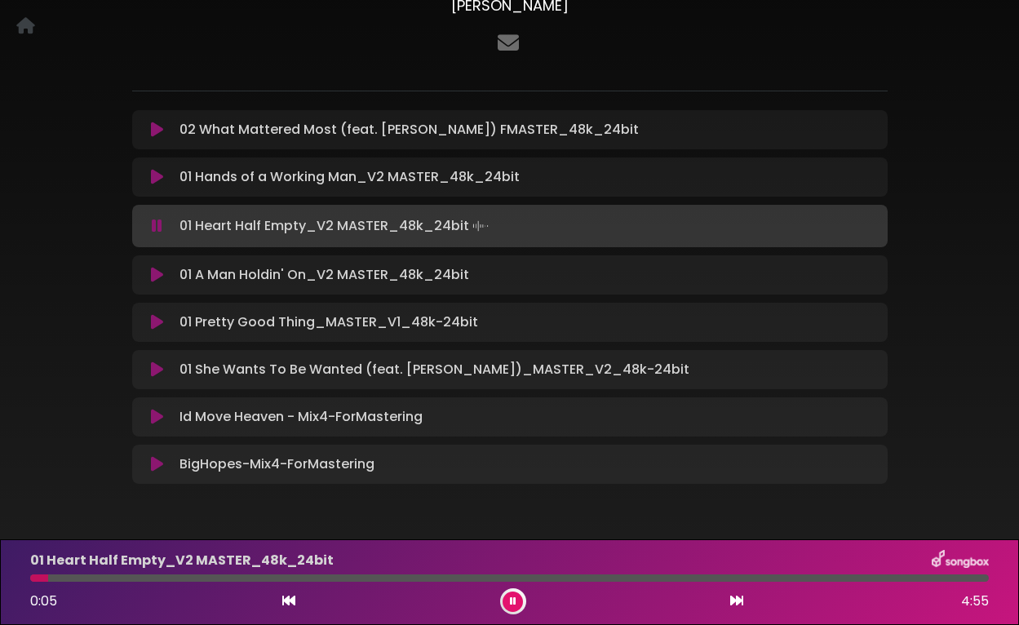
click at [155, 272] on icon at bounding box center [157, 275] width 12 height 16
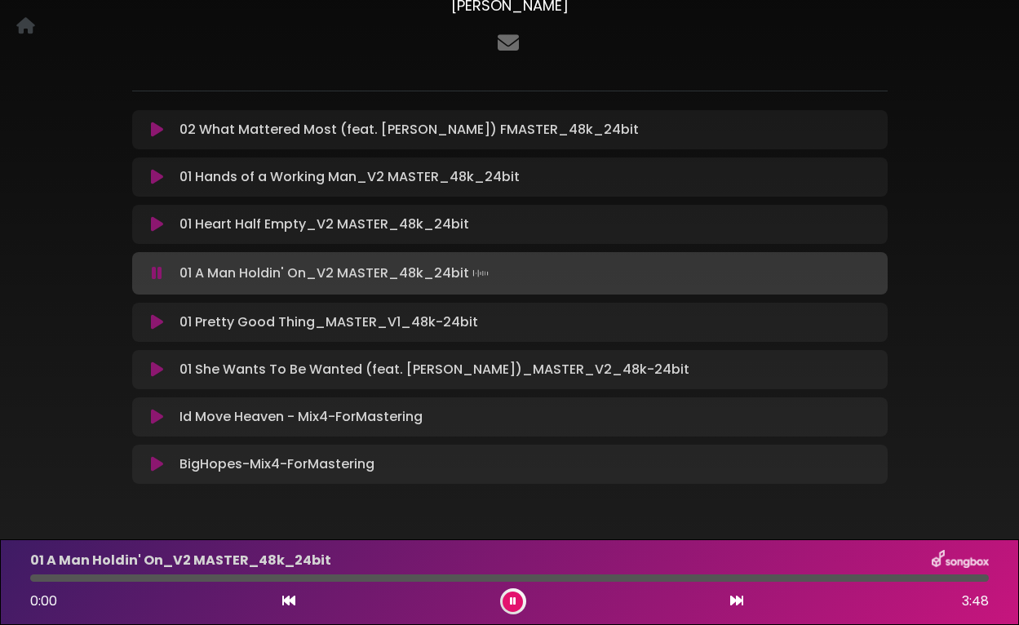
click at [155, 272] on icon at bounding box center [157, 273] width 11 height 16
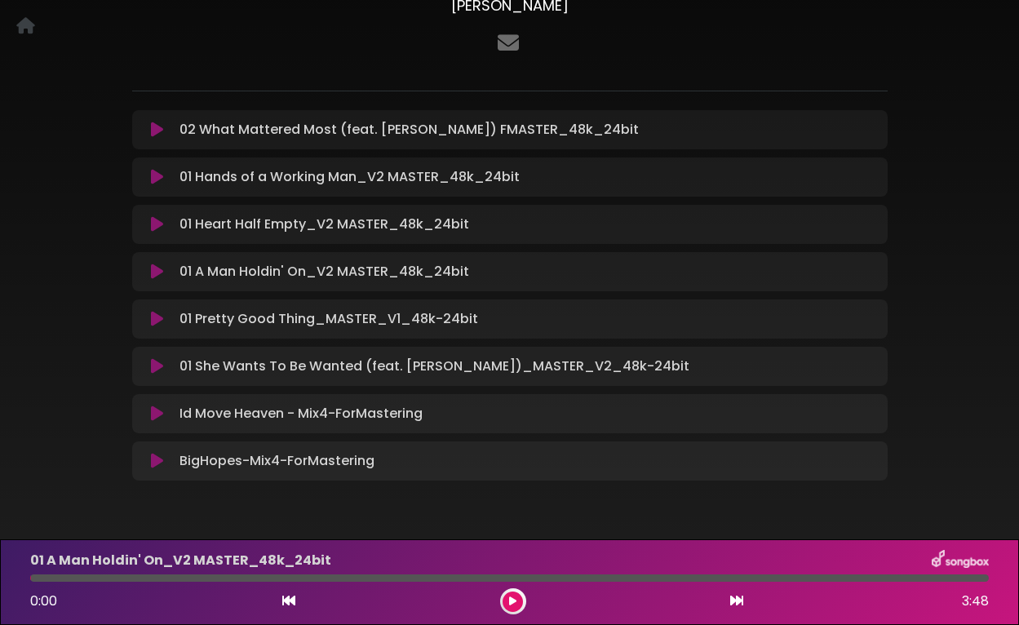
click at [155, 272] on icon at bounding box center [157, 272] width 12 height 16
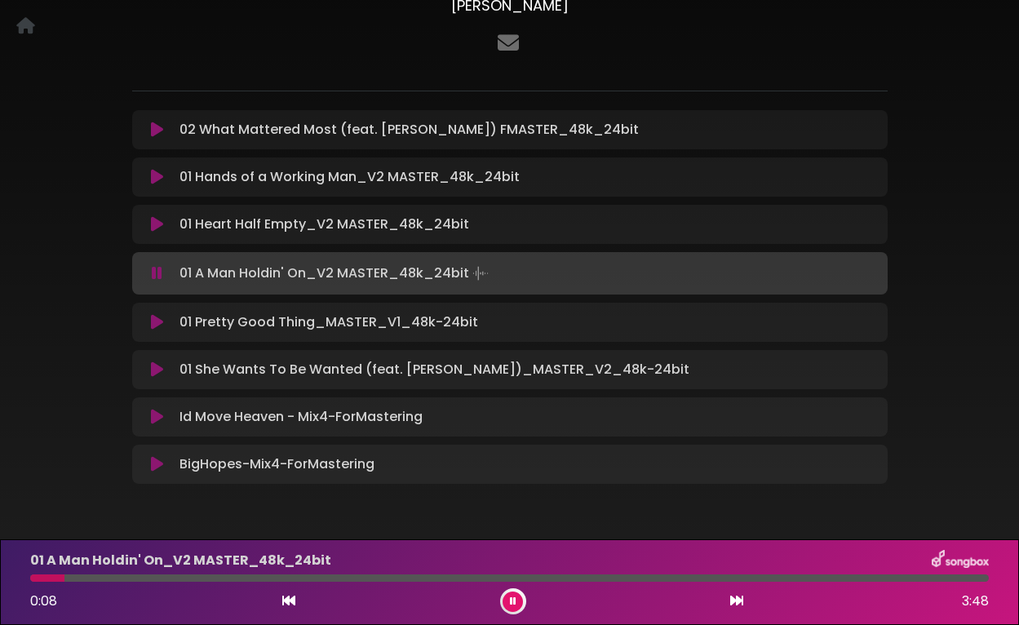
click at [155, 272] on icon at bounding box center [157, 273] width 11 height 16
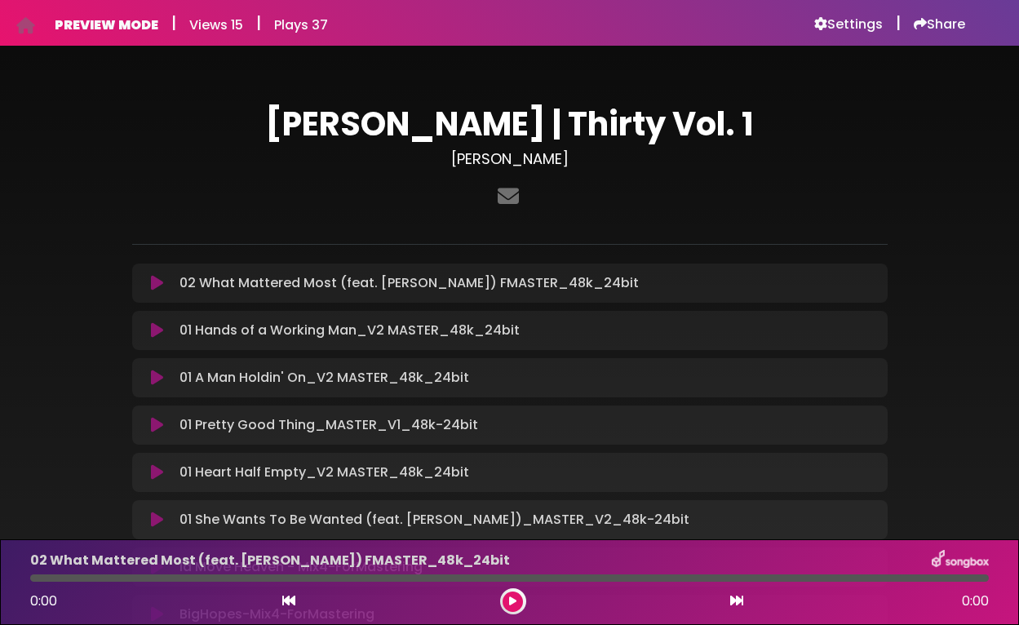
click at [154, 281] on icon at bounding box center [157, 283] width 12 height 16
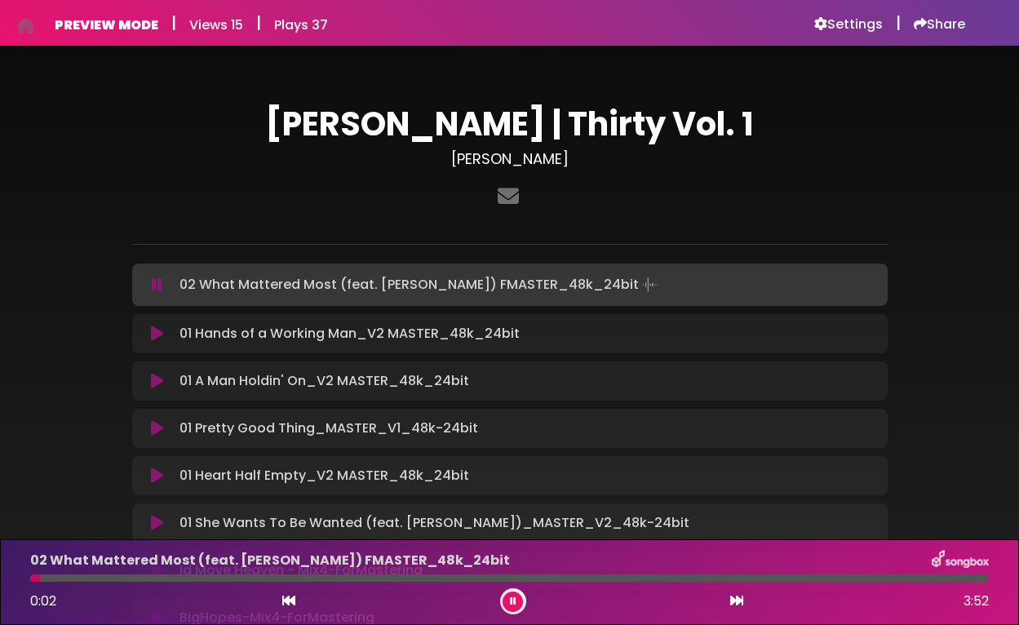
click at [156, 285] on icon at bounding box center [157, 285] width 11 height 16
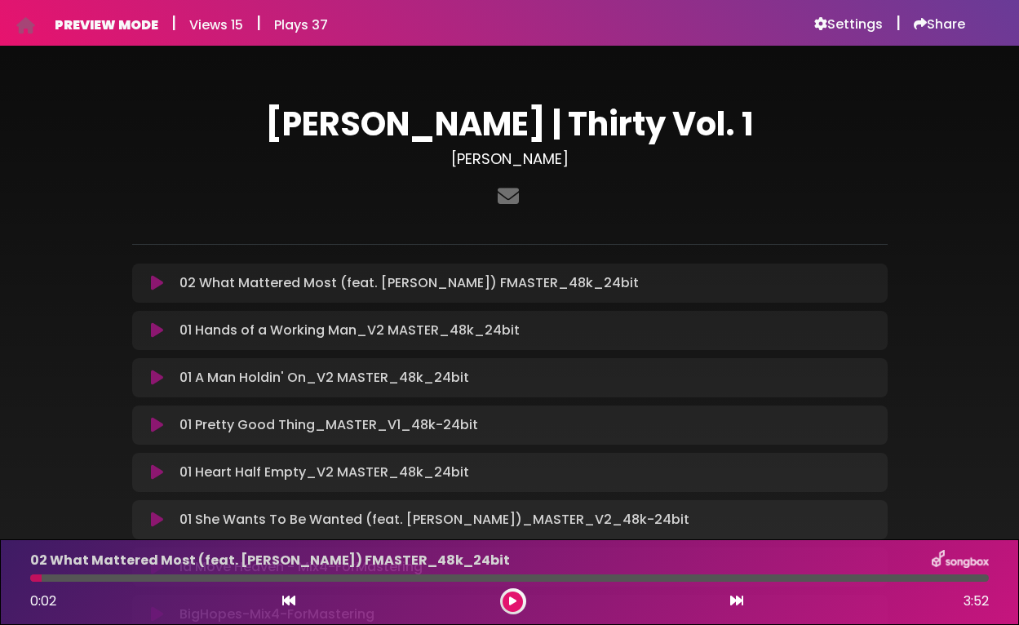
click at [155, 327] on icon at bounding box center [157, 330] width 12 height 16
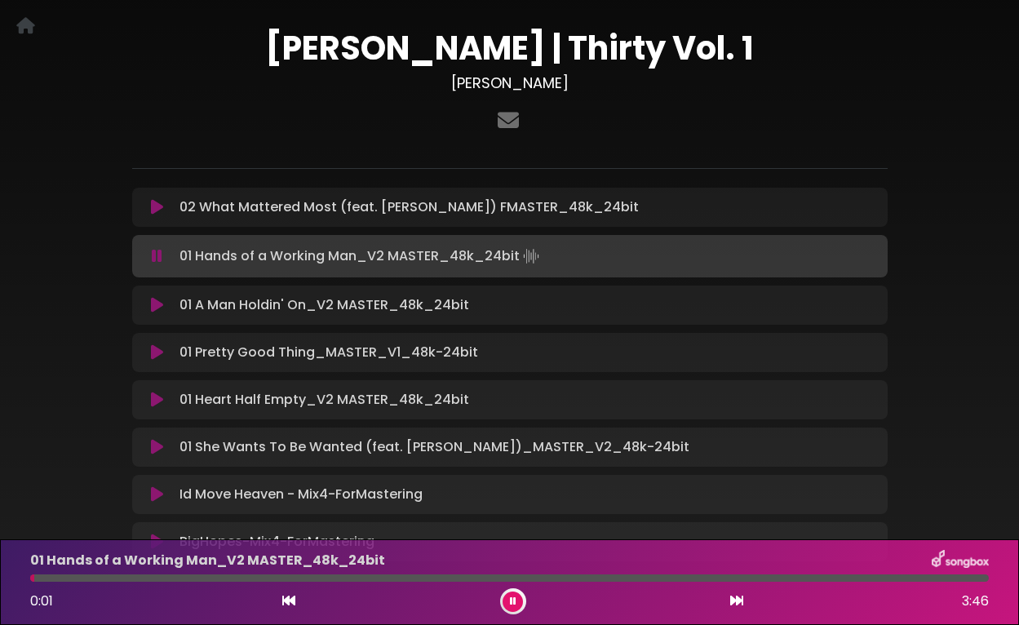
scroll to position [77, 0]
click at [160, 250] on icon at bounding box center [157, 255] width 11 height 16
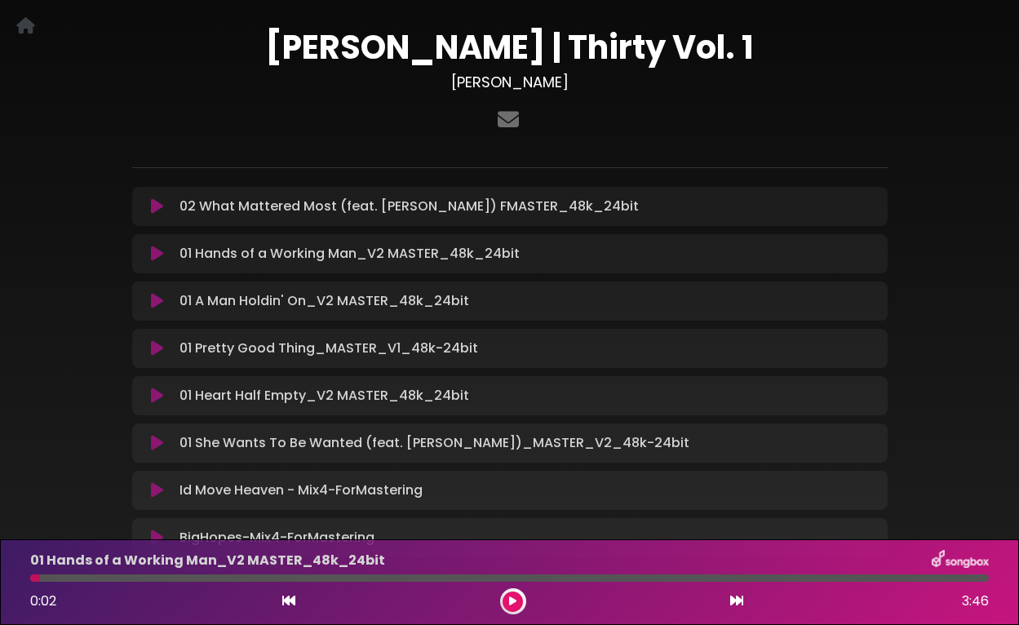
click at [157, 303] on icon at bounding box center [157, 301] width 12 height 16
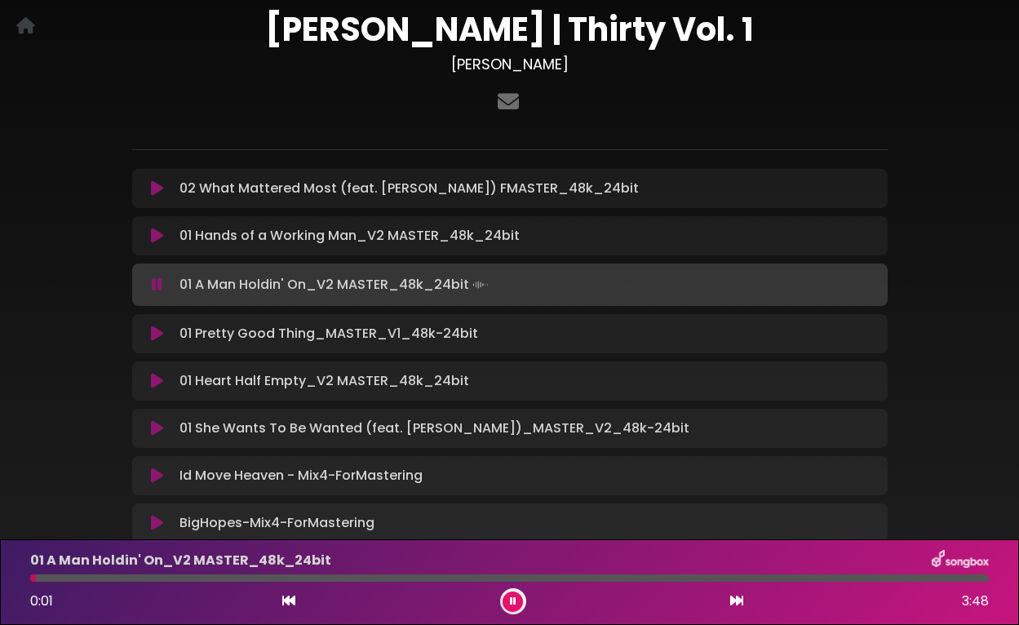
scroll to position [96, 0]
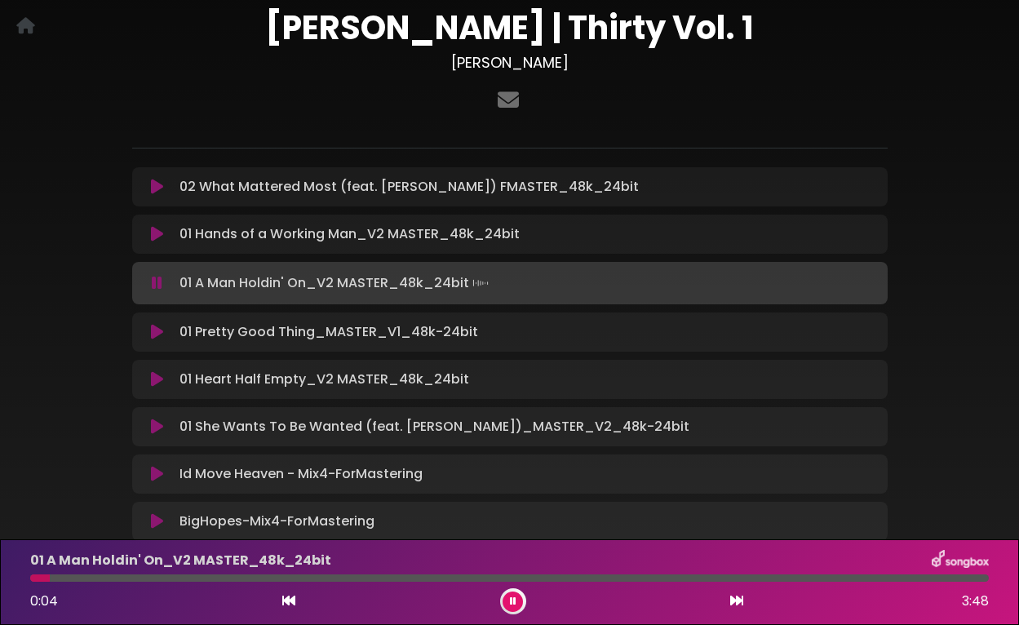
click at [154, 282] on icon at bounding box center [157, 283] width 11 height 16
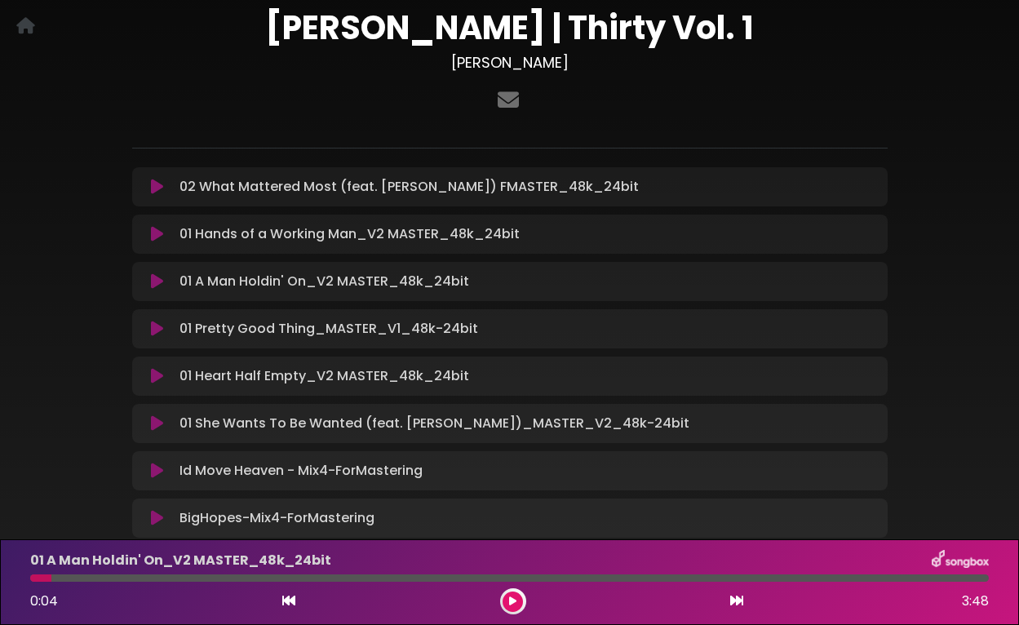
click at [155, 327] on icon at bounding box center [157, 329] width 12 height 16
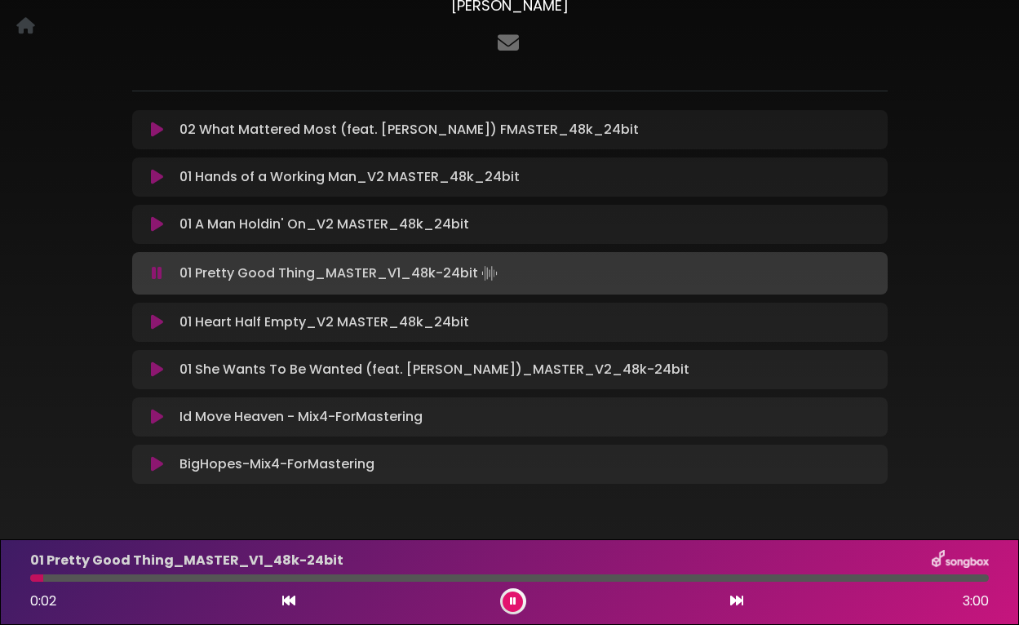
scroll to position [155, 0]
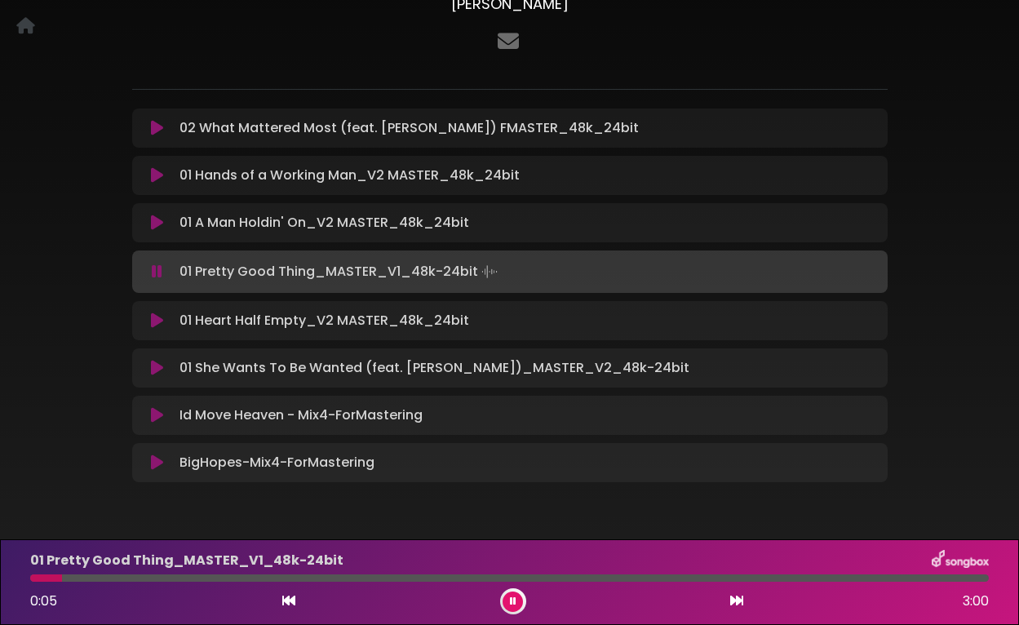
click at [155, 273] on icon at bounding box center [157, 272] width 11 height 16
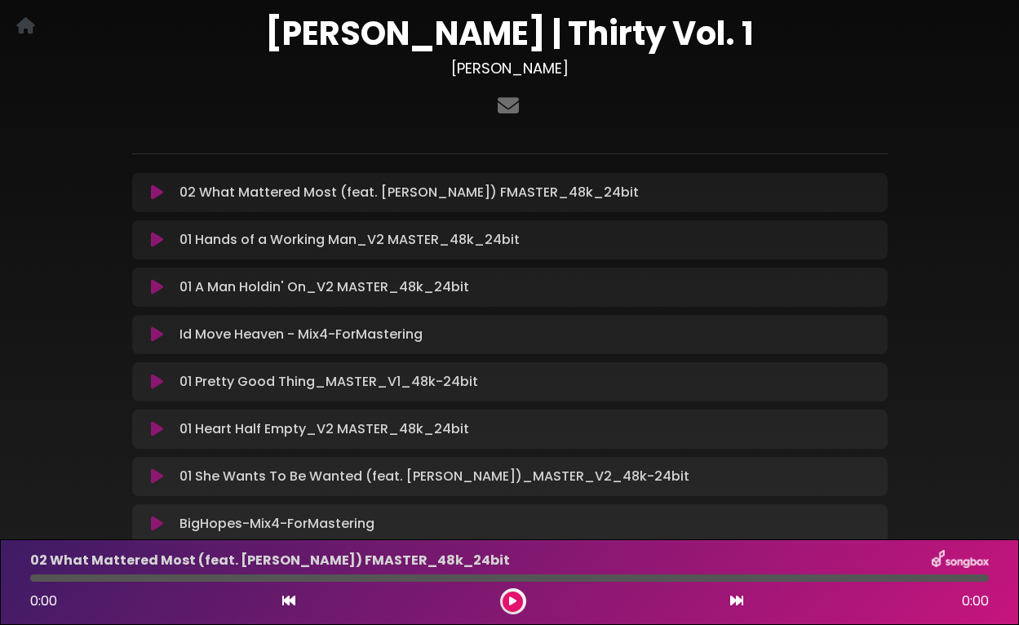
scroll to position [142, 0]
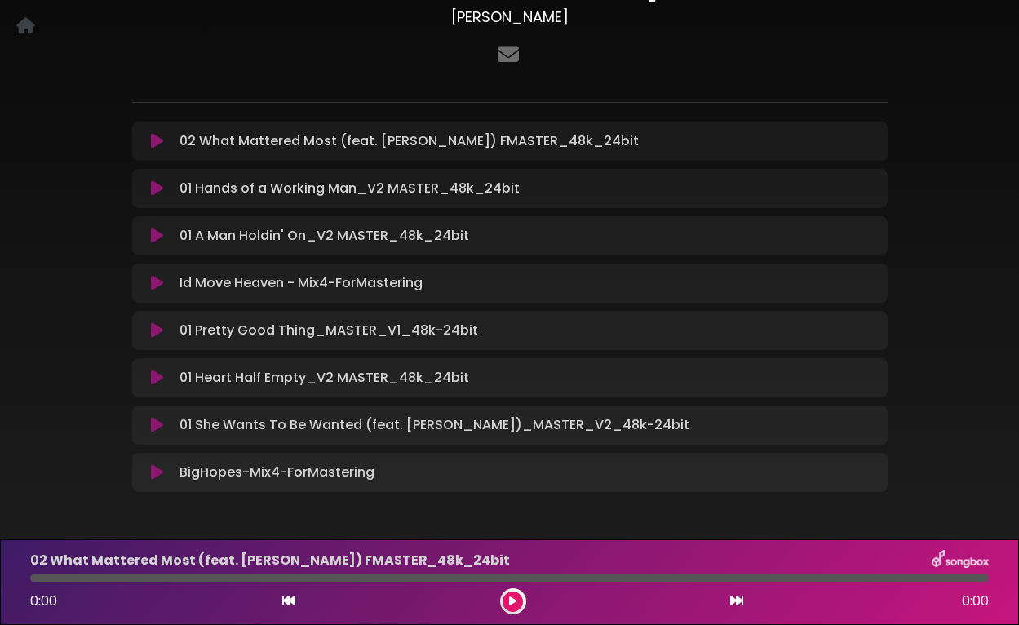
click at [159, 139] on icon at bounding box center [157, 141] width 12 height 16
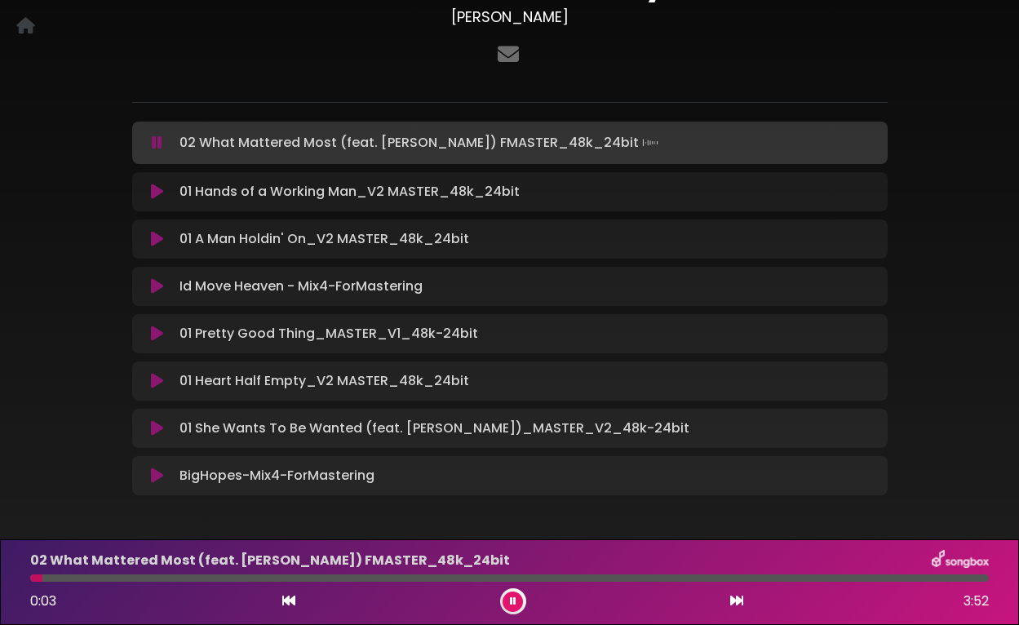
click at [156, 141] on icon at bounding box center [157, 143] width 11 height 16
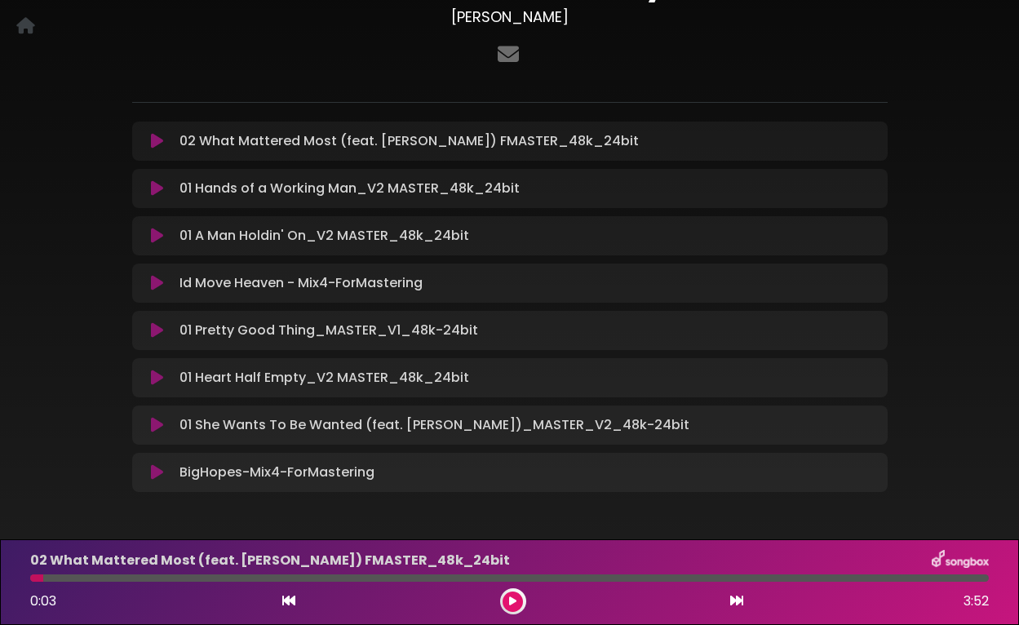
click at [154, 179] on div "01 Hands of a Working Man_V2 MASTER_48k_24bit Loading Track..." at bounding box center [510, 189] width 736 height 20
click at [154, 191] on icon at bounding box center [157, 188] width 12 height 16
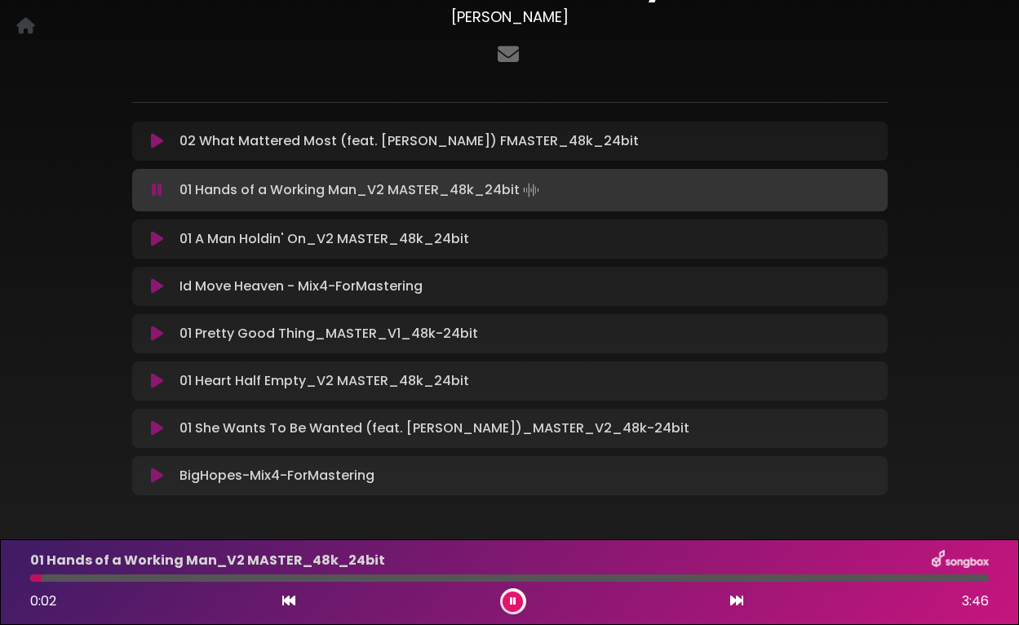
click at [154, 191] on icon at bounding box center [157, 190] width 11 height 16
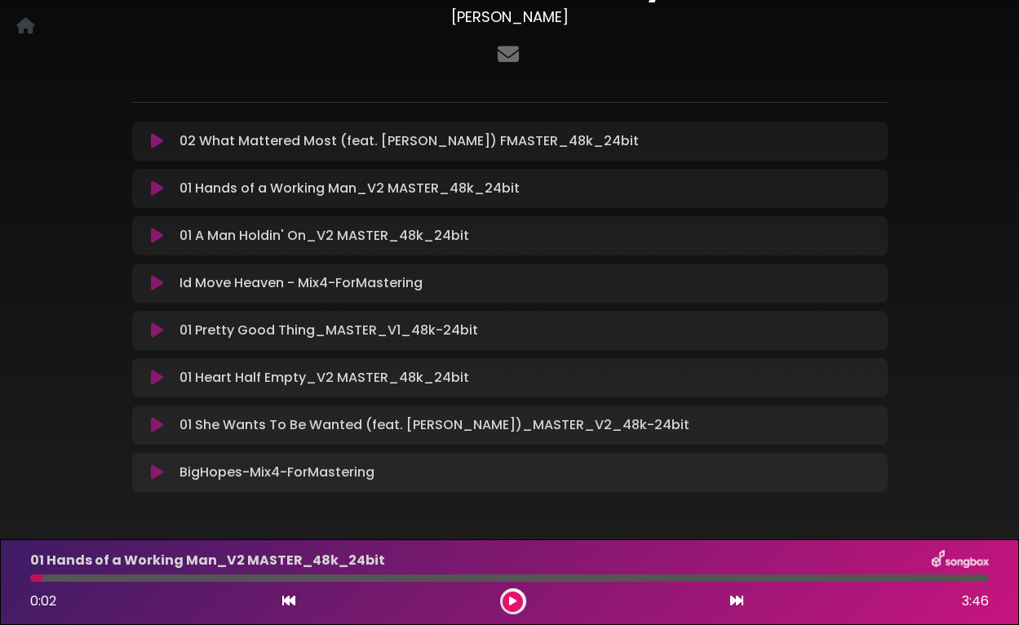
click at [156, 237] on icon at bounding box center [157, 236] width 12 height 16
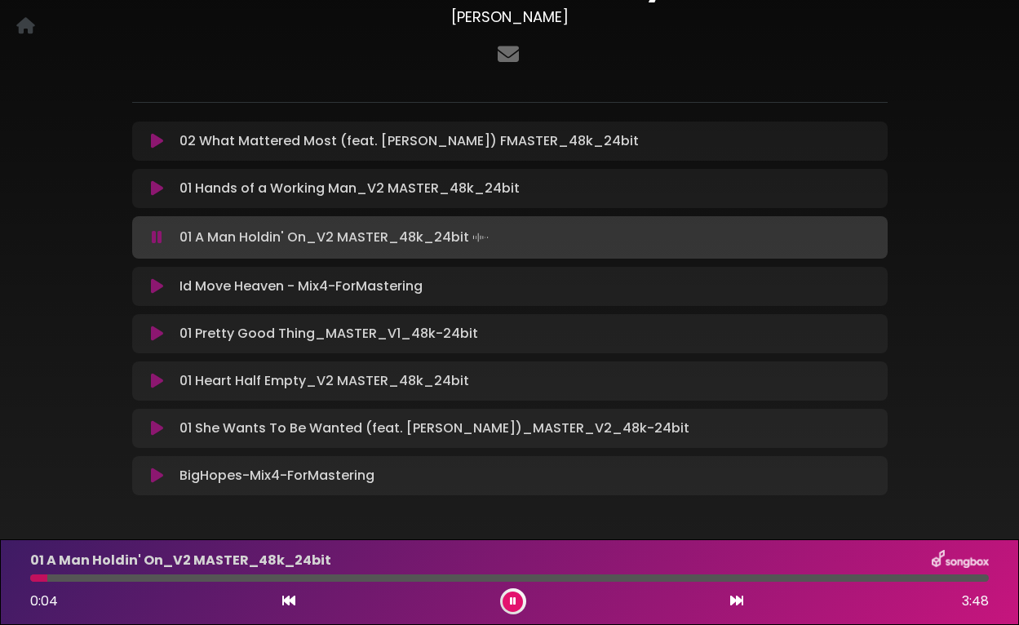
click at [156, 237] on icon at bounding box center [157, 237] width 11 height 16
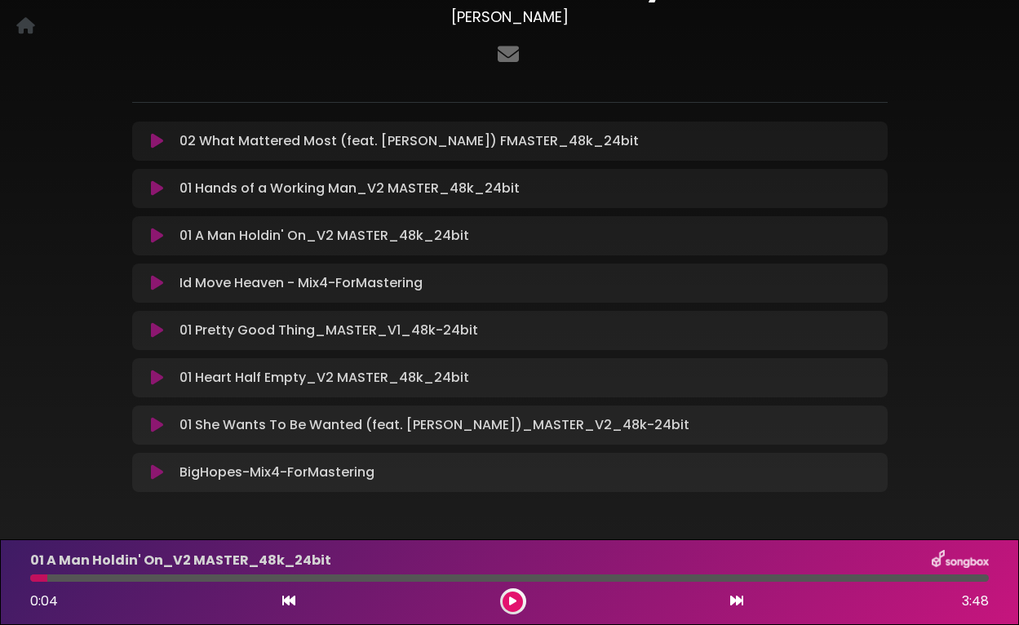
click at [153, 284] on icon at bounding box center [157, 283] width 12 height 16
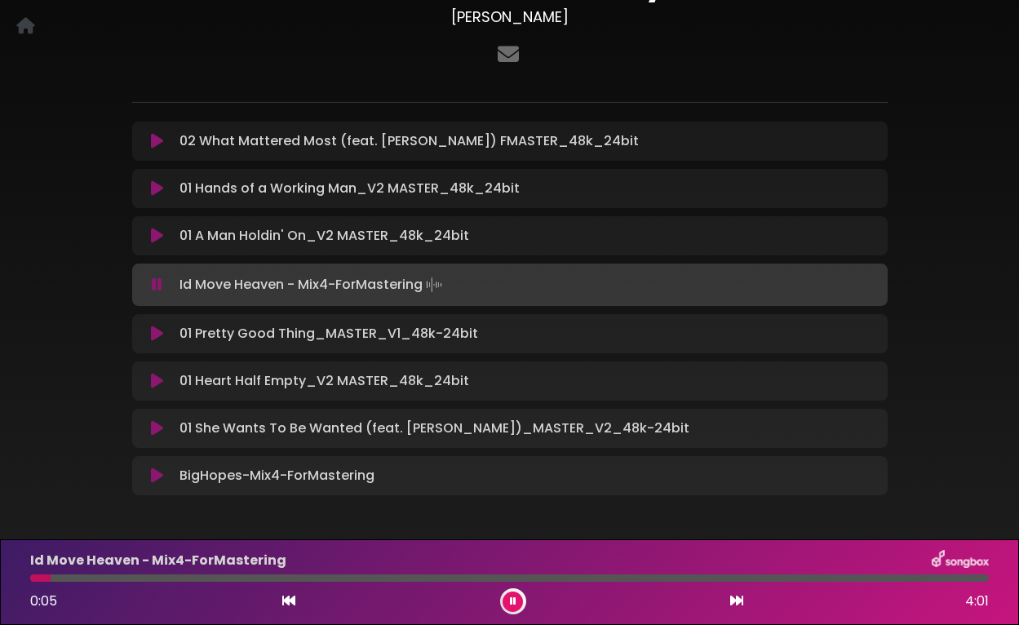
click at [153, 284] on icon at bounding box center [157, 285] width 11 height 16
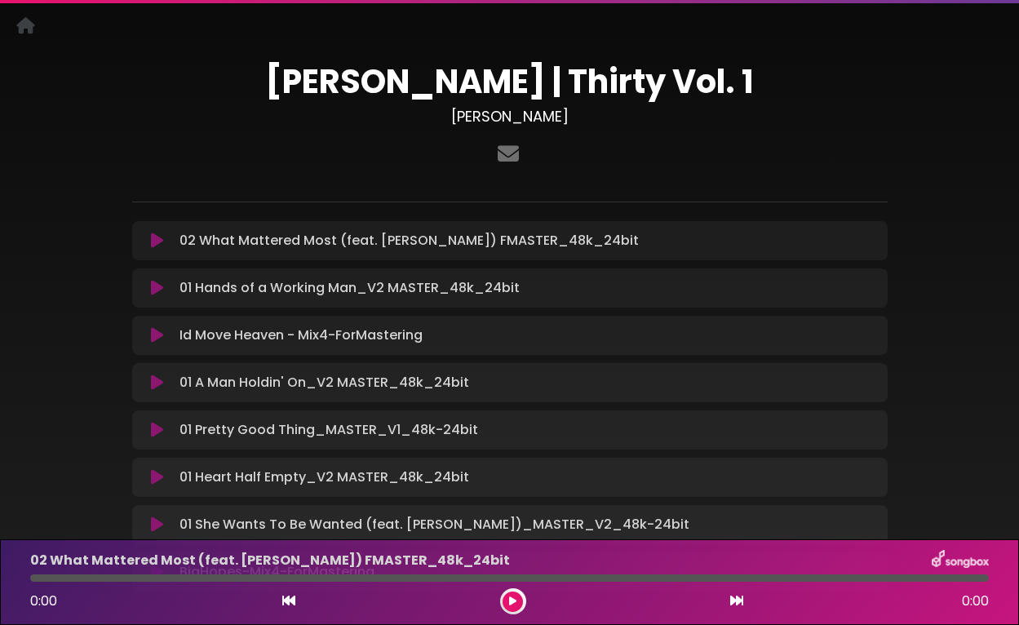
scroll to position [43, 0]
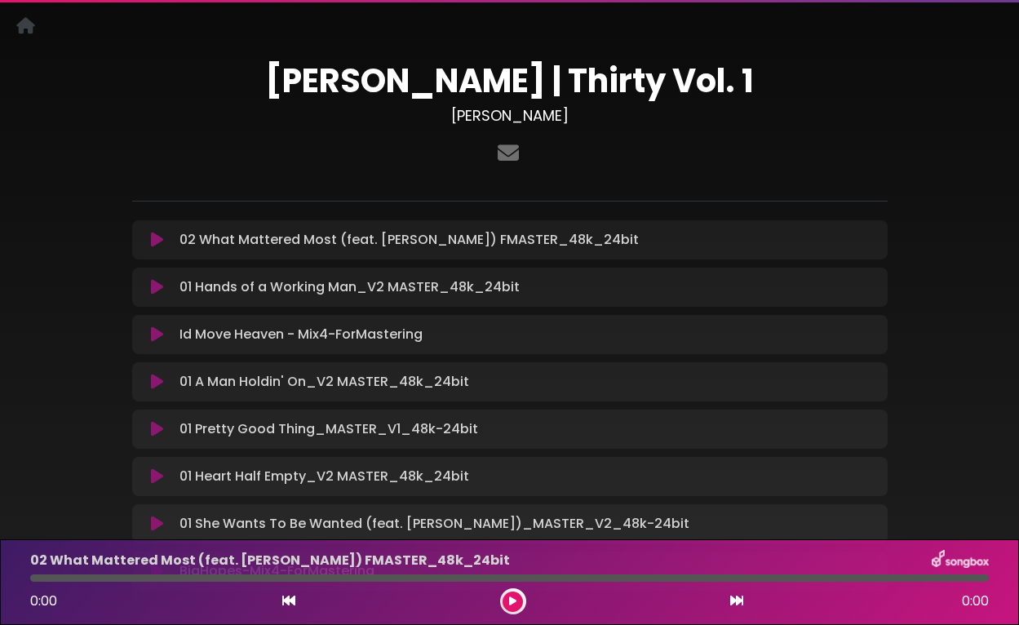
click at [154, 240] on icon at bounding box center [157, 240] width 12 height 16
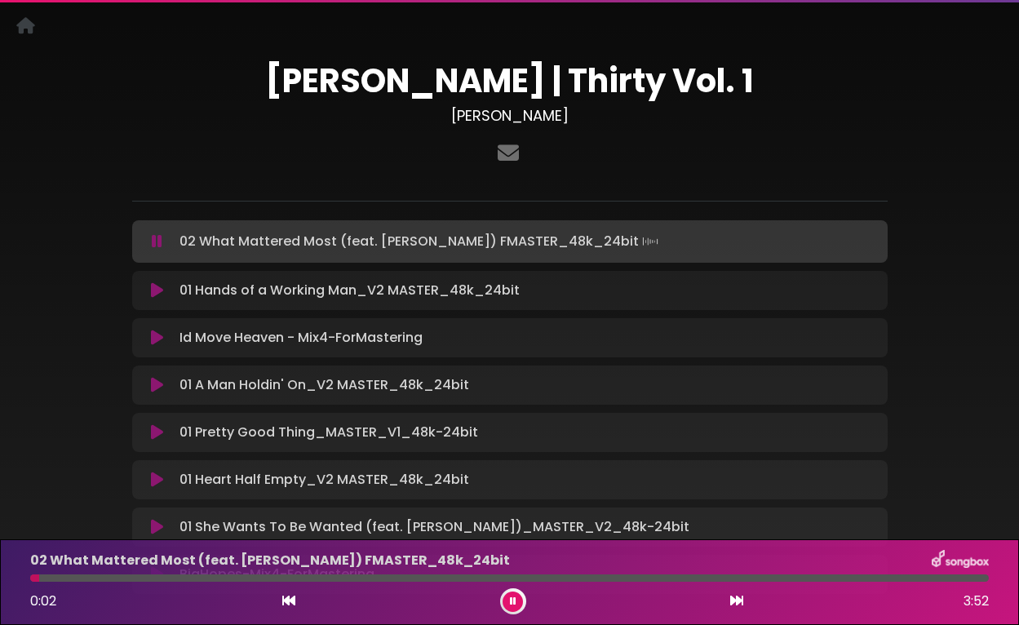
click at [153, 244] on icon at bounding box center [157, 241] width 11 height 16
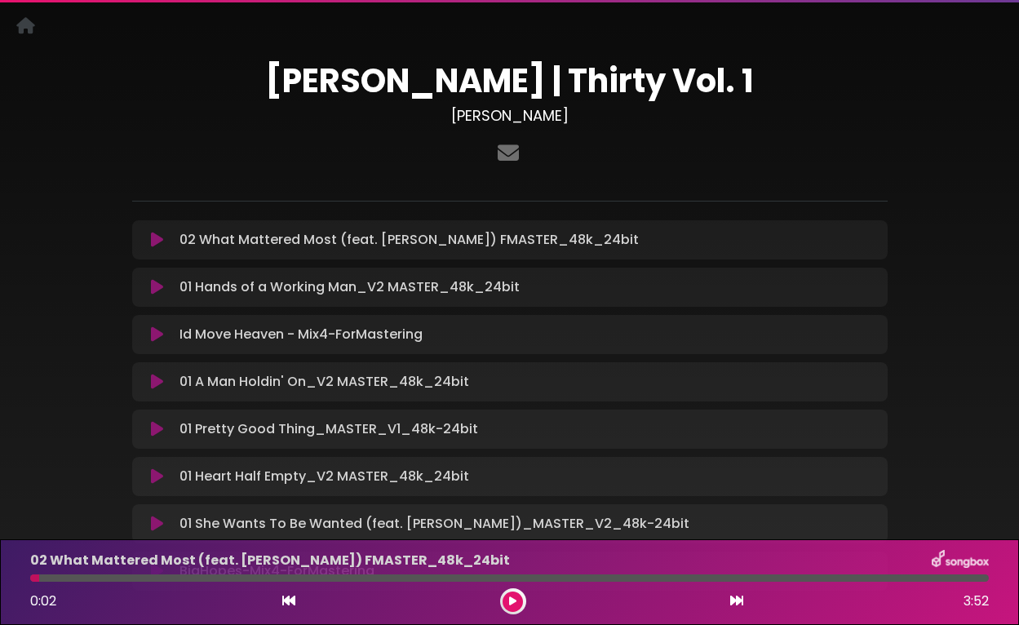
click at [155, 286] on icon at bounding box center [157, 287] width 12 height 16
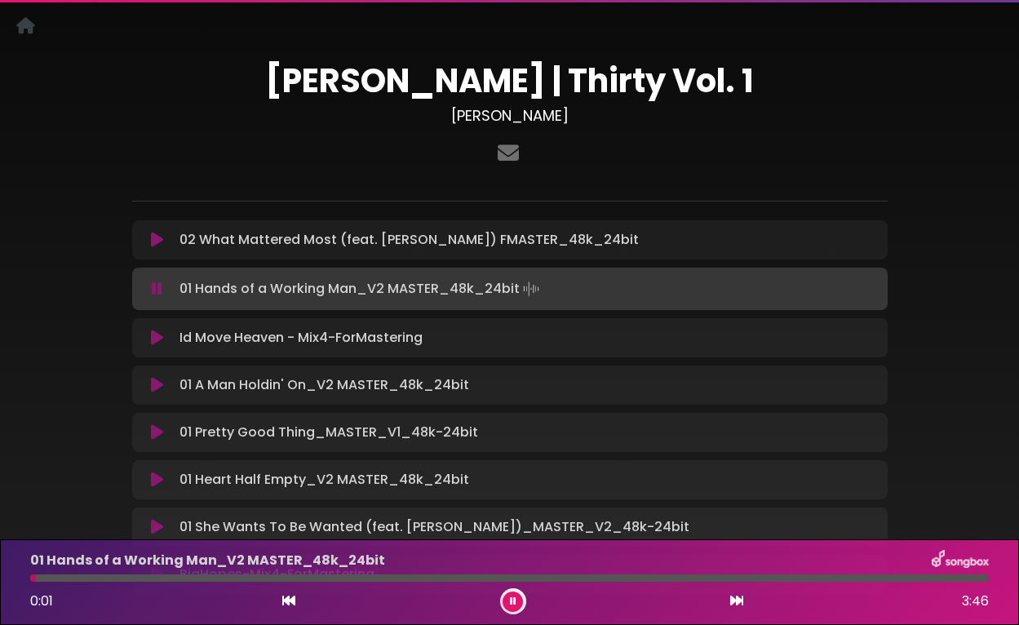
click at [155, 286] on icon at bounding box center [157, 289] width 11 height 16
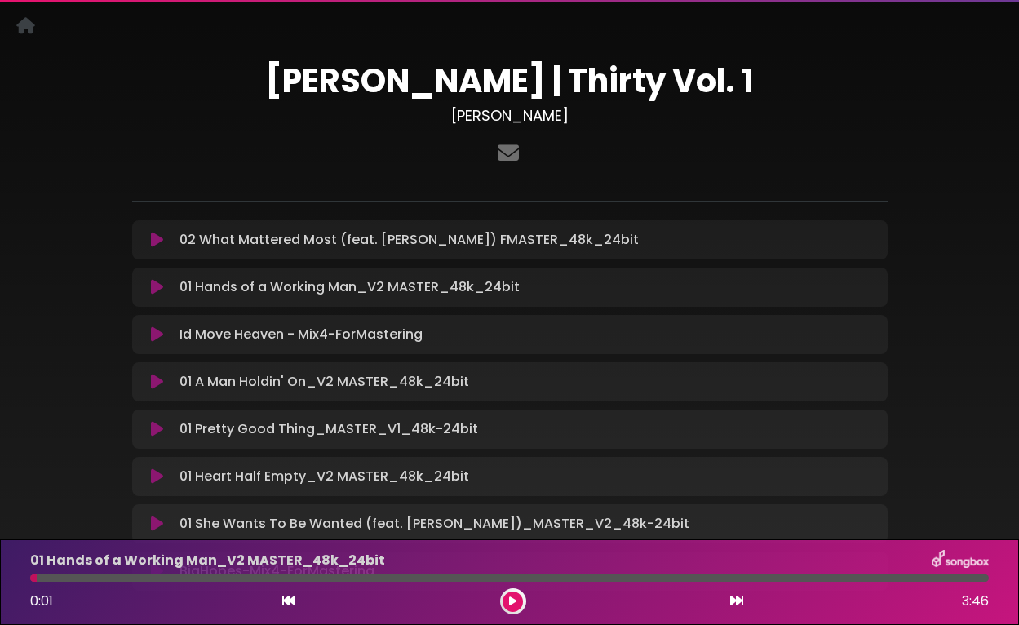
click at [155, 334] on icon at bounding box center [157, 334] width 12 height 16
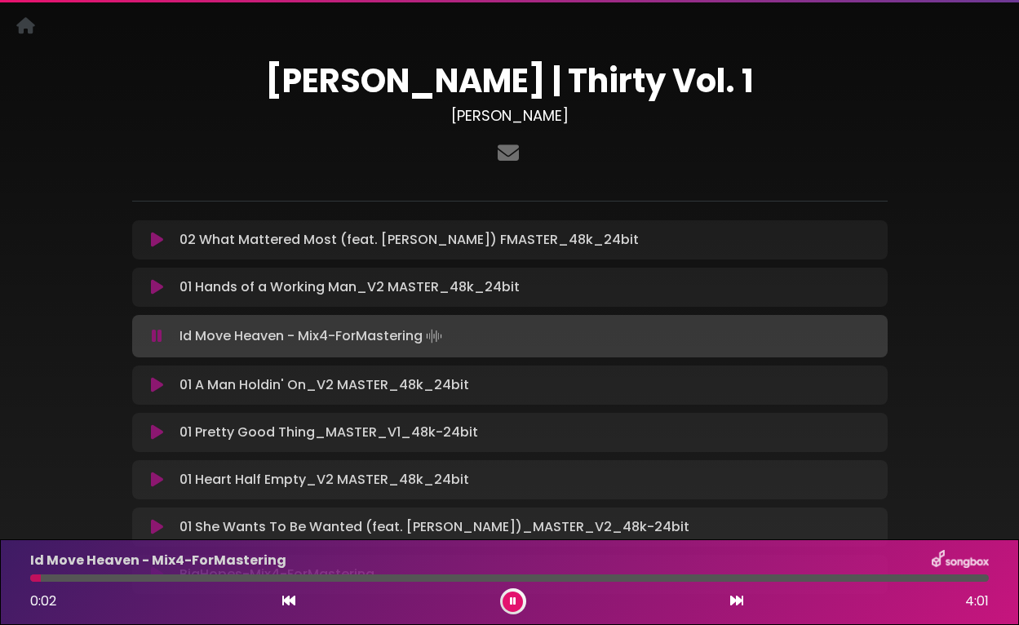
click at [155, 334] on icon at bounding box center [157, 336] width 11 height 16
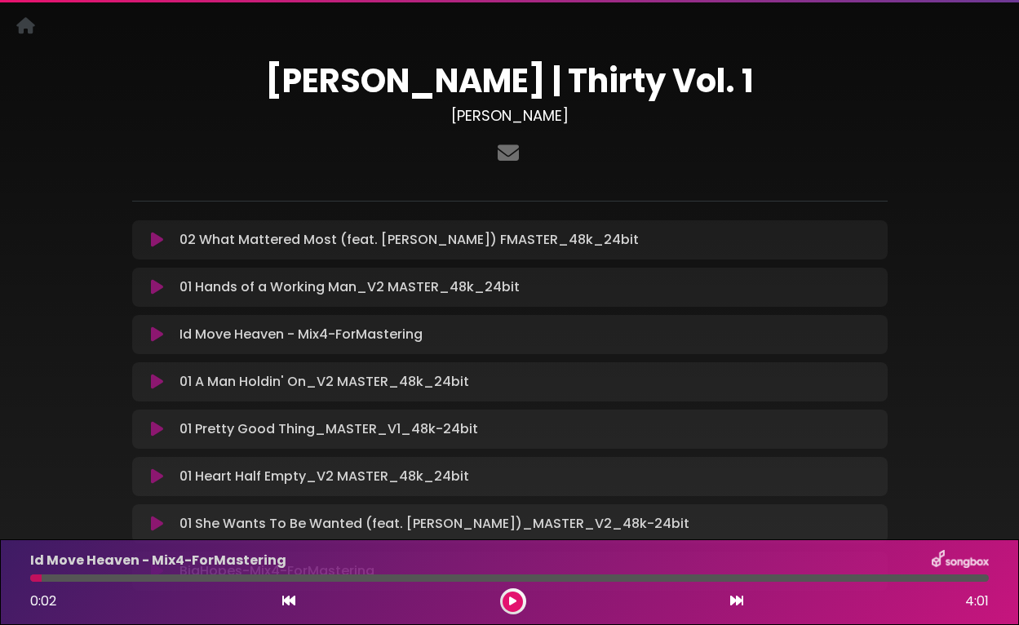
click at [155, 383] on icon at bounding box center [157, 382] width 12 height 16
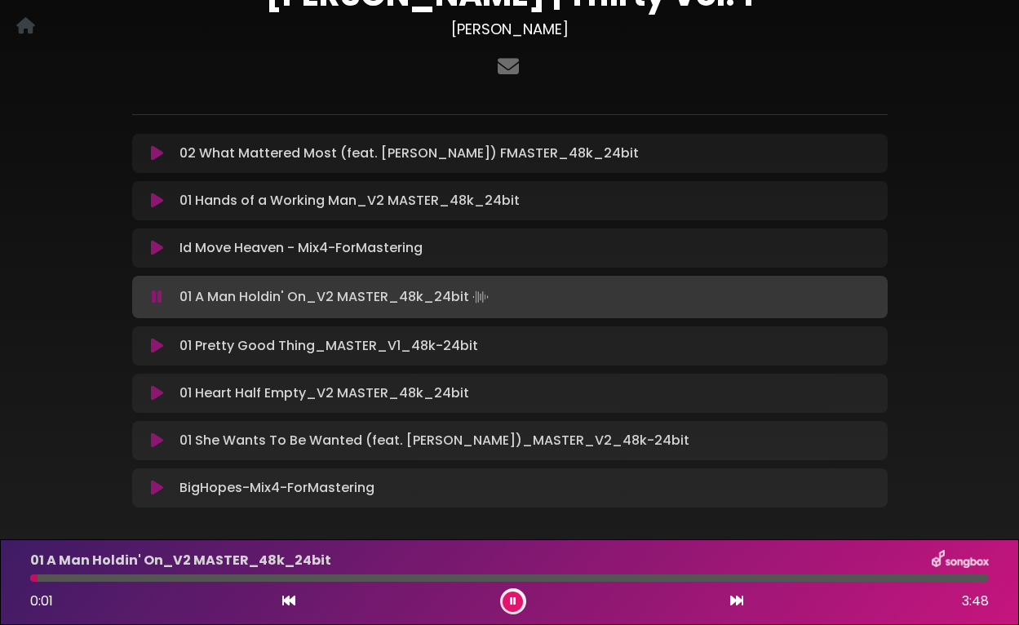
scroll to position [135, 0]
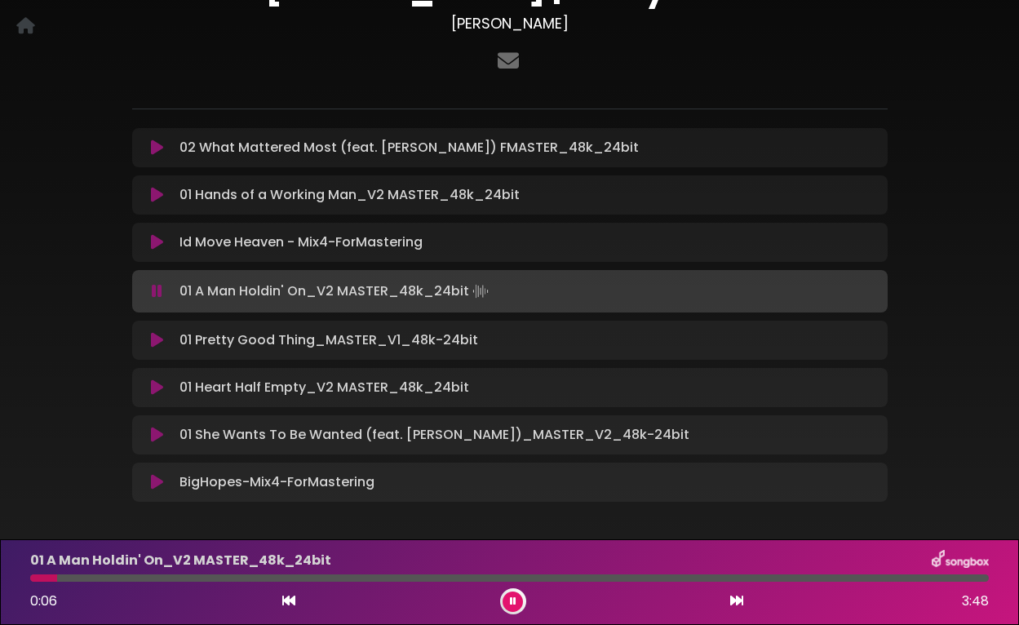
click at [155, 295] on icon at bounding box center [157, 291] width 11 height 16
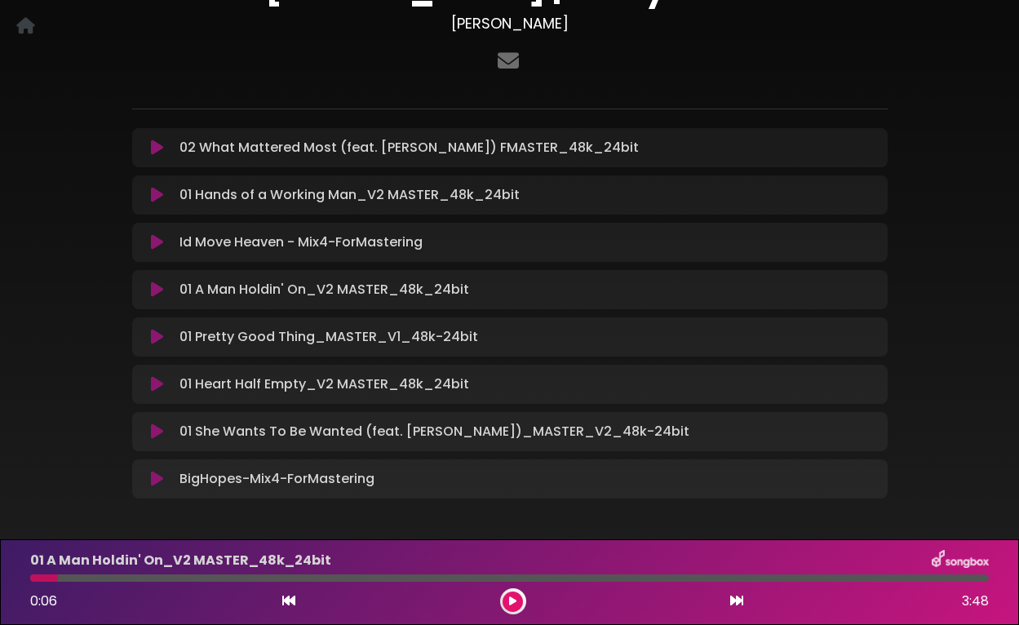
click at [156, 241] on icon at bounding box center [157, 242] width 12 height 16
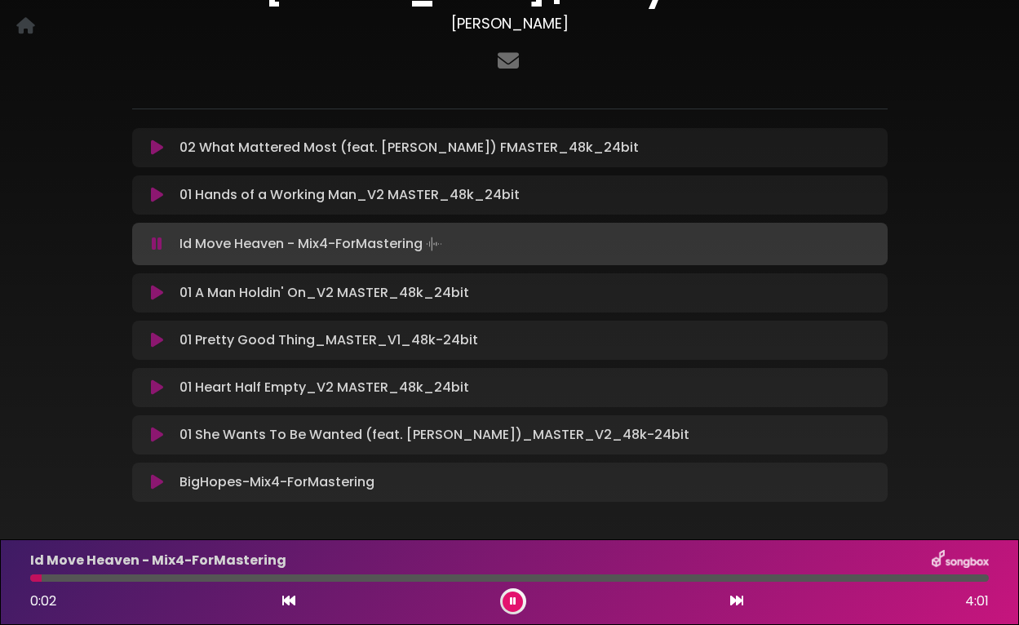
click at [156, 241] on icon at bounding box center [157, 244] width 11 height 16
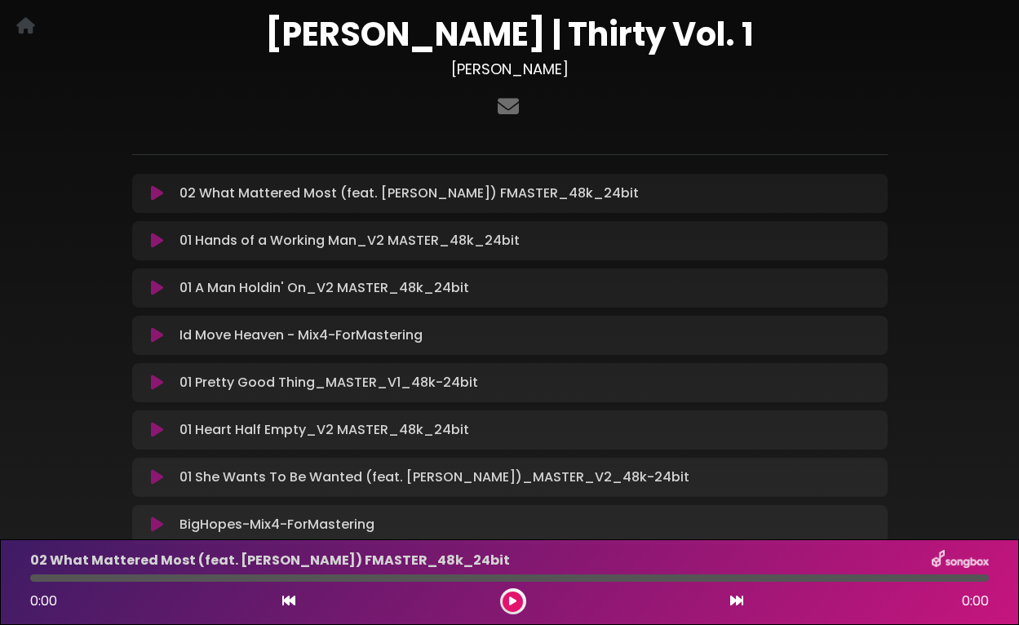
scroll to position [125, 0]
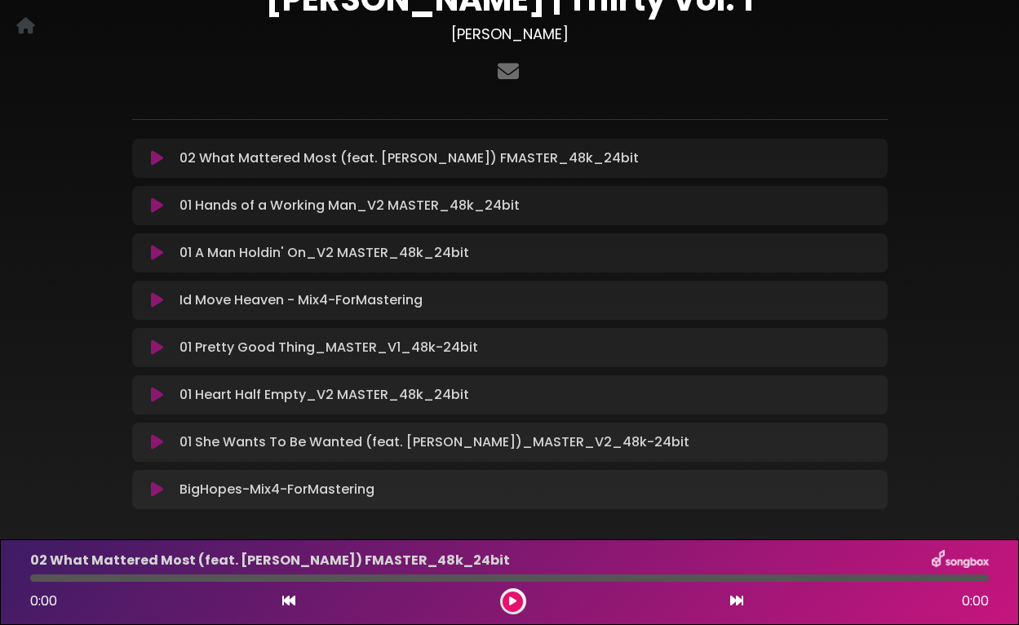
click at [158, 302] on icon at bounding box center [157, 300] width 12 height 16
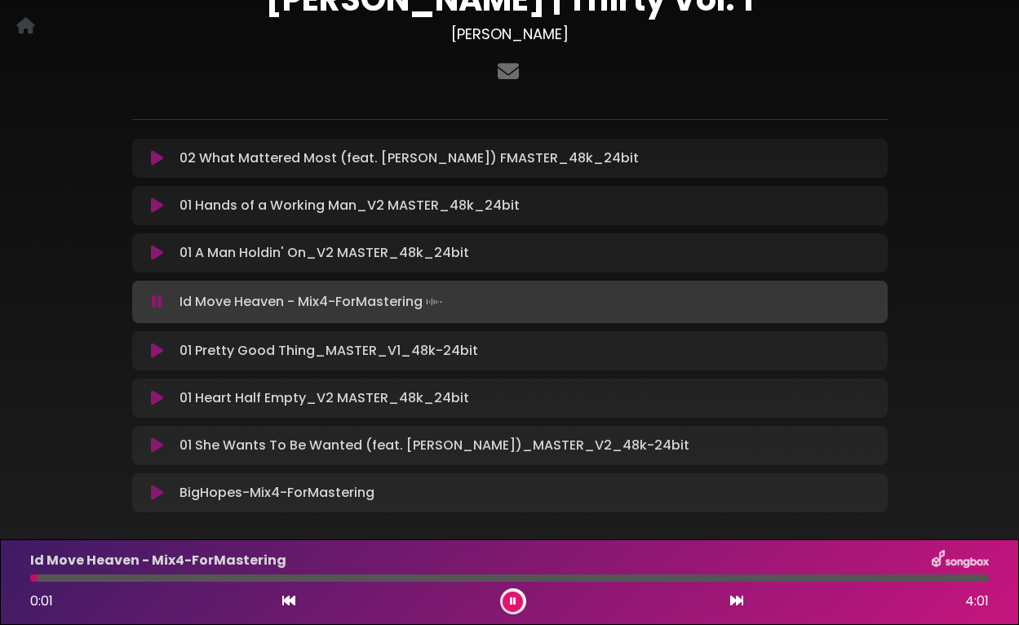
click at [882, 578] on div at bounding box center [509, 577] width 959 height 7
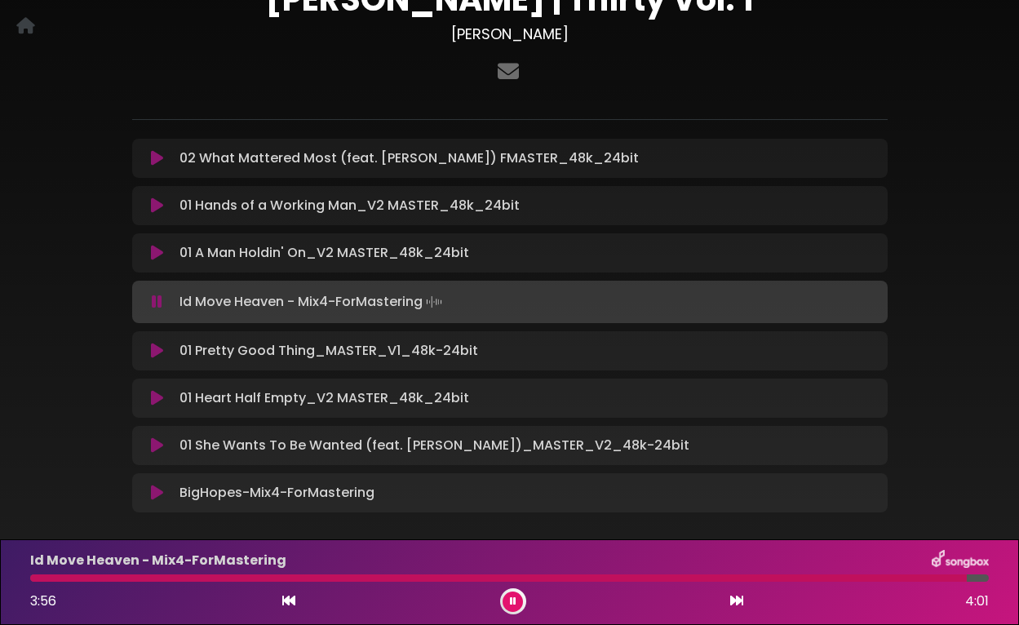
click at [514, 605] on icon at bounding box center [513, 601] width 7 height 10
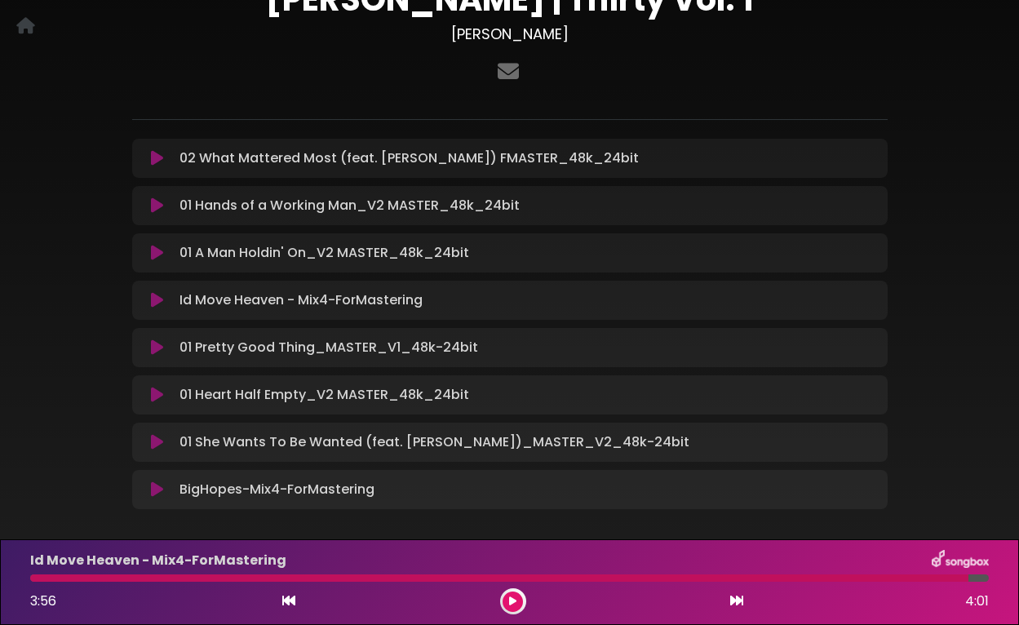
click at [161, 348] on icon at bounding box center [157, 347] width 12 height 16
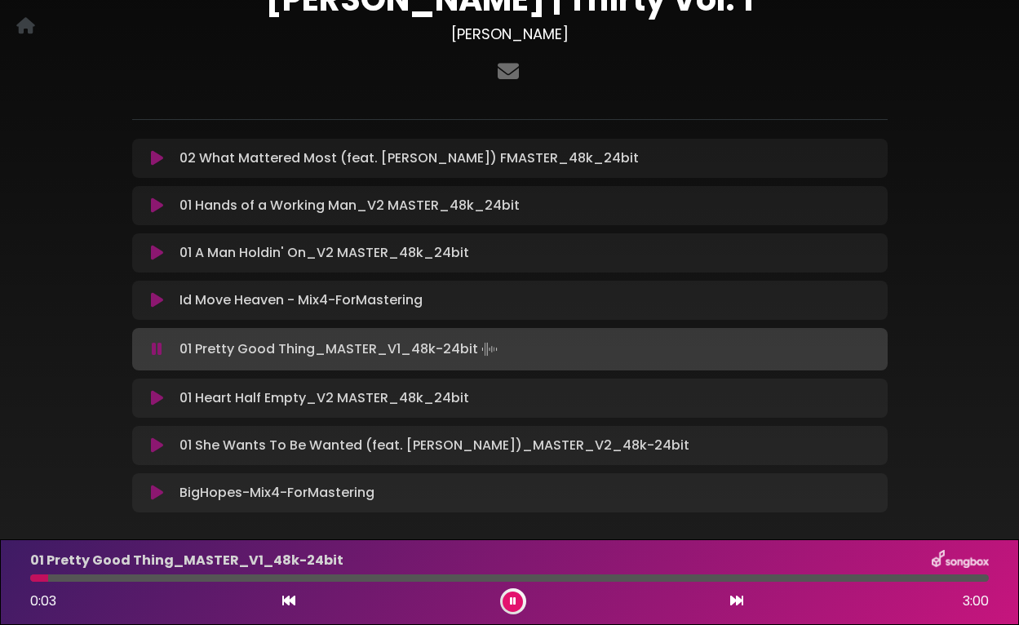
click at [157, 348] on icon at bounding box center [157, 349] width 11 height 16
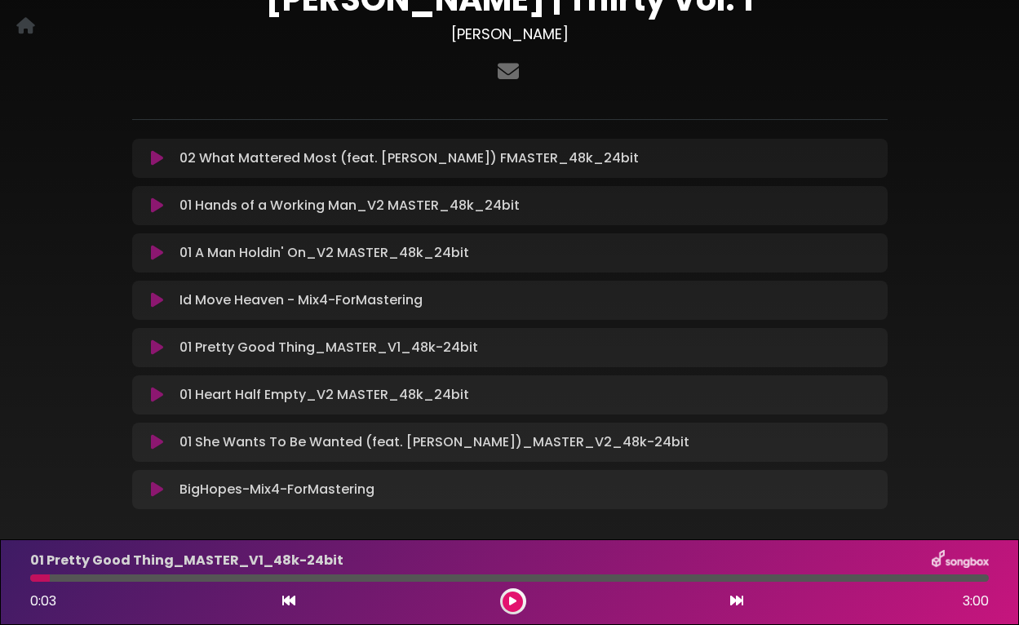
click at [154, 396] on icon at bounding box center [157, 395] width 12 height 16
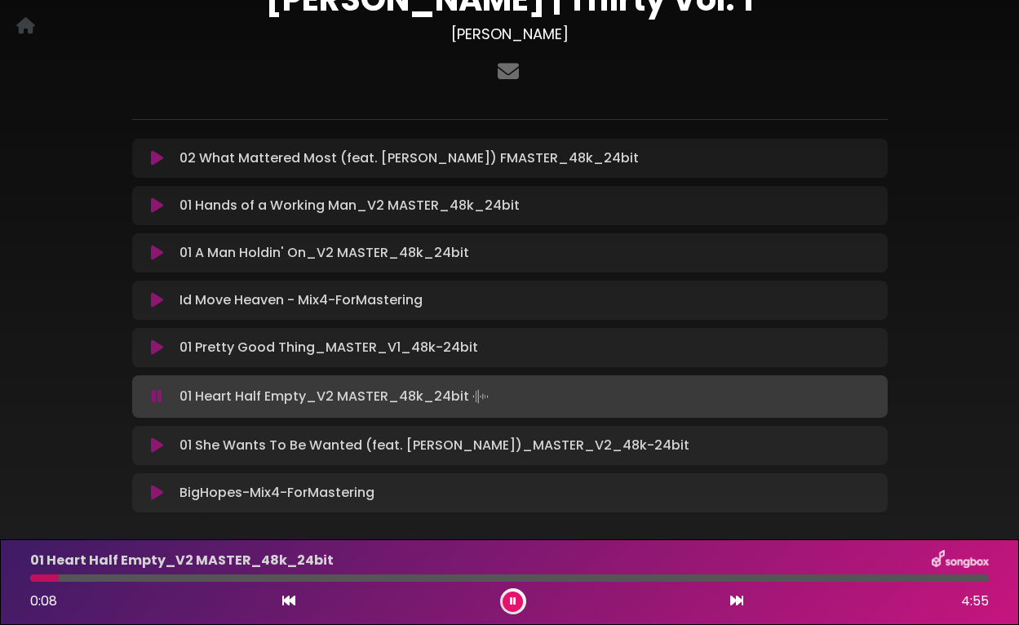
click at [154, 396] on icon at bounding box center [157, 396] width 11 height 16
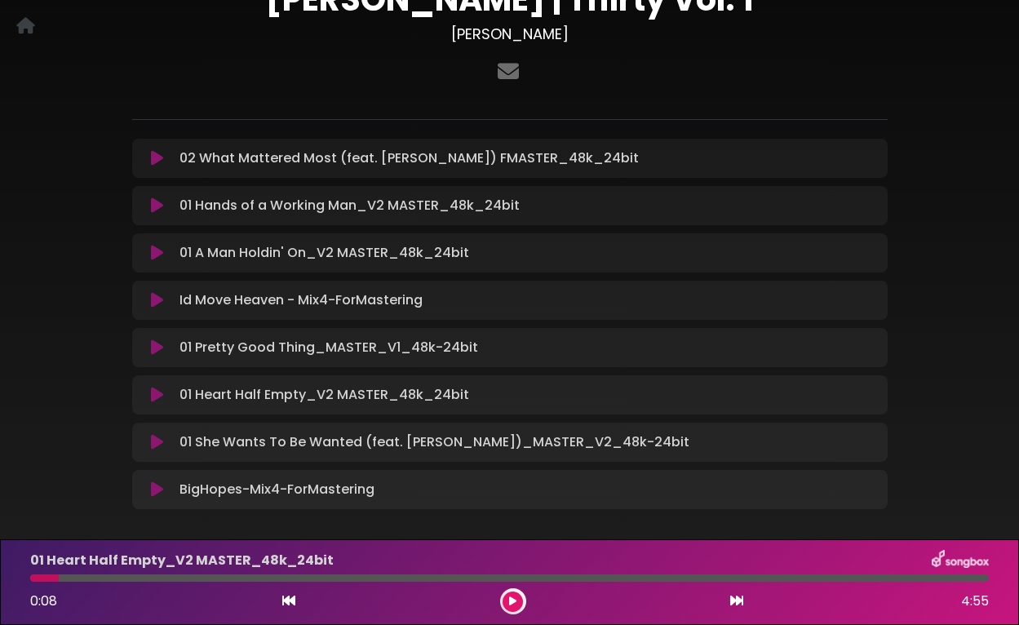
click at [156, 442] on icon at bounding box center [157, 442] width 12 height 16
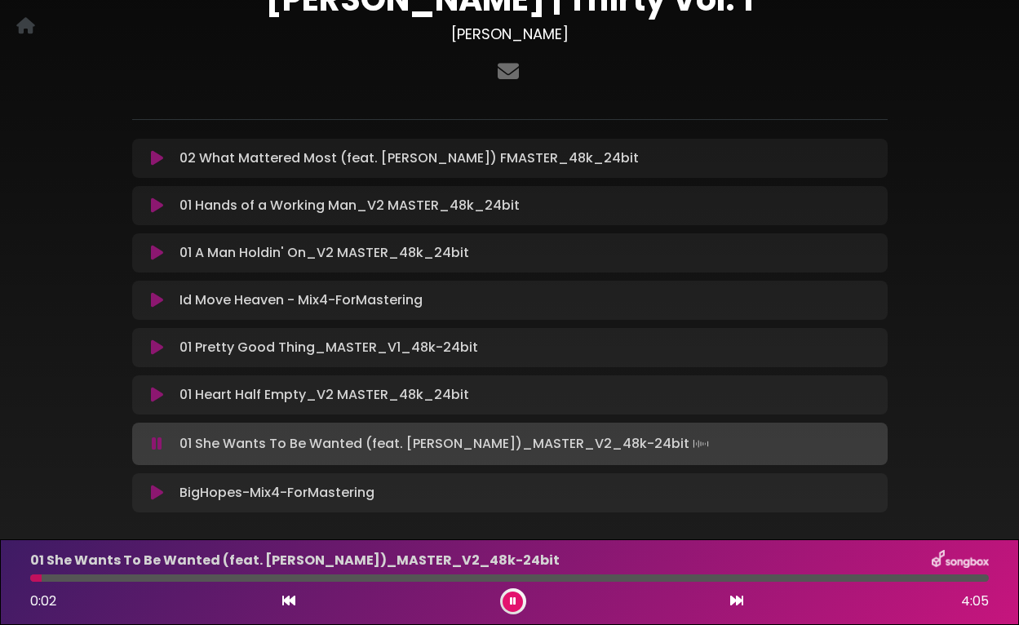
click at [156, 450] on icon at bounding box center [157, 444] width 11 height 16
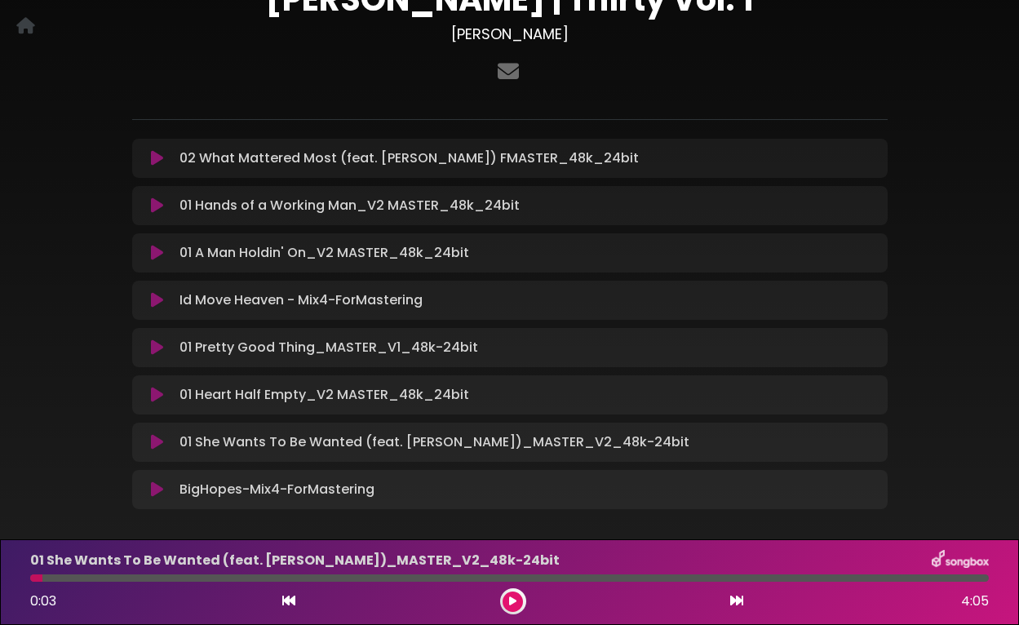
click at [156, 488] on icon at bounding box center [157, 489] width 12 height 16
click at [156, 493] on icon at bounding box center [157, 489] width 12 height 16
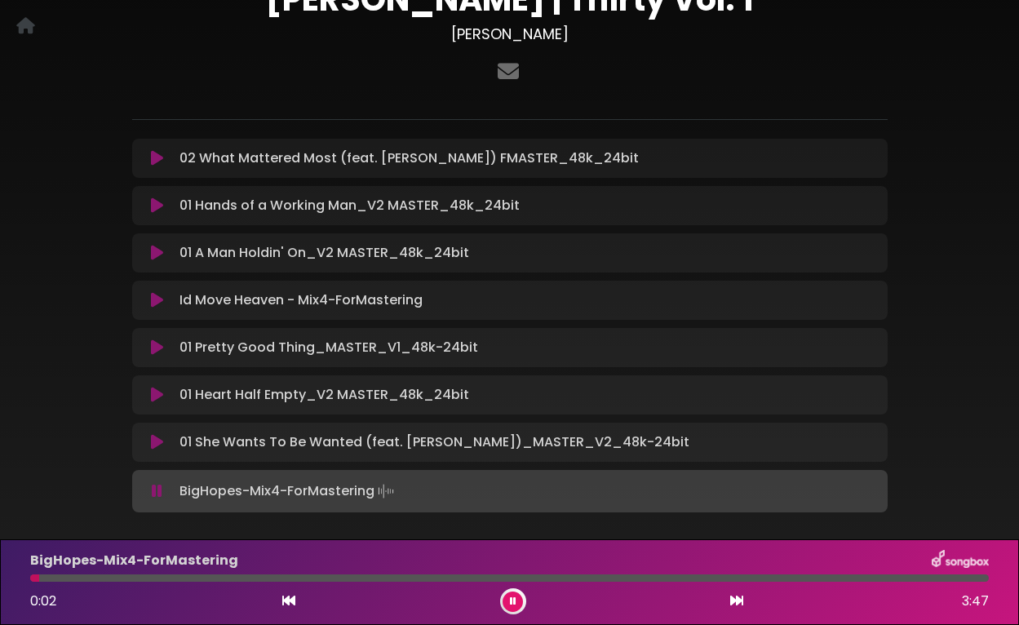
click at [952, 575] on div at bounding box center [509, 577] width 959 height 7
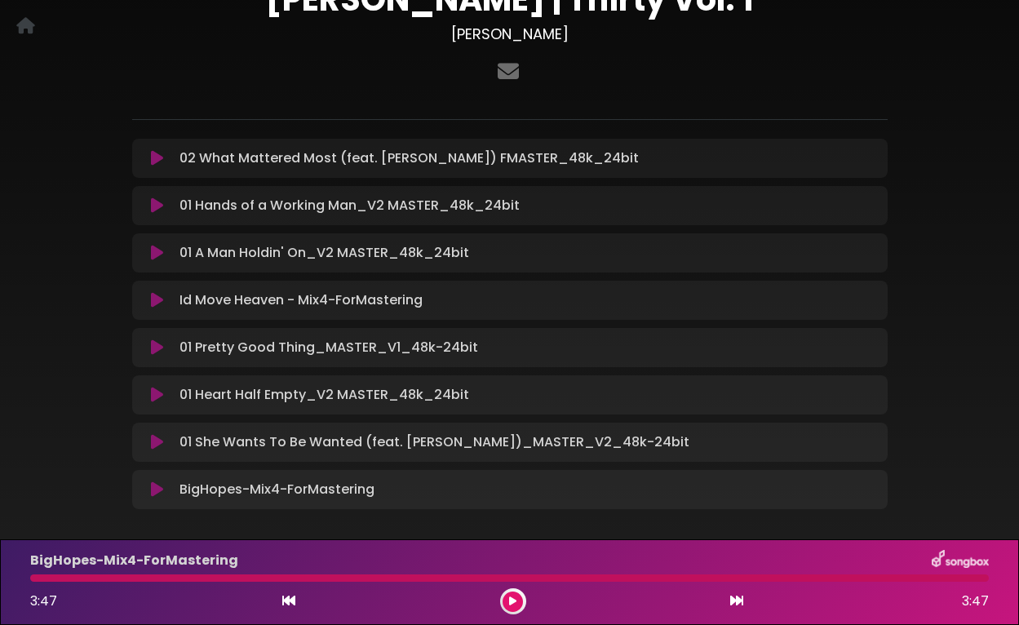
click at [154, 153] on icon at bounding box center [157, 158] width 12 height 16
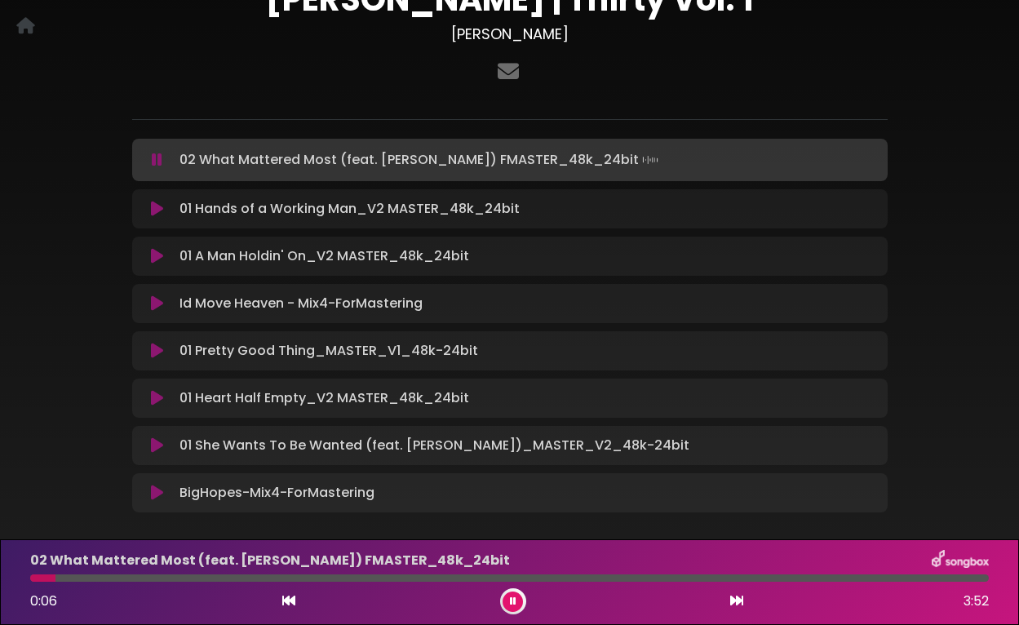
click at [157, 209] on icon at bounding box center [157, 209] width 12 height 16
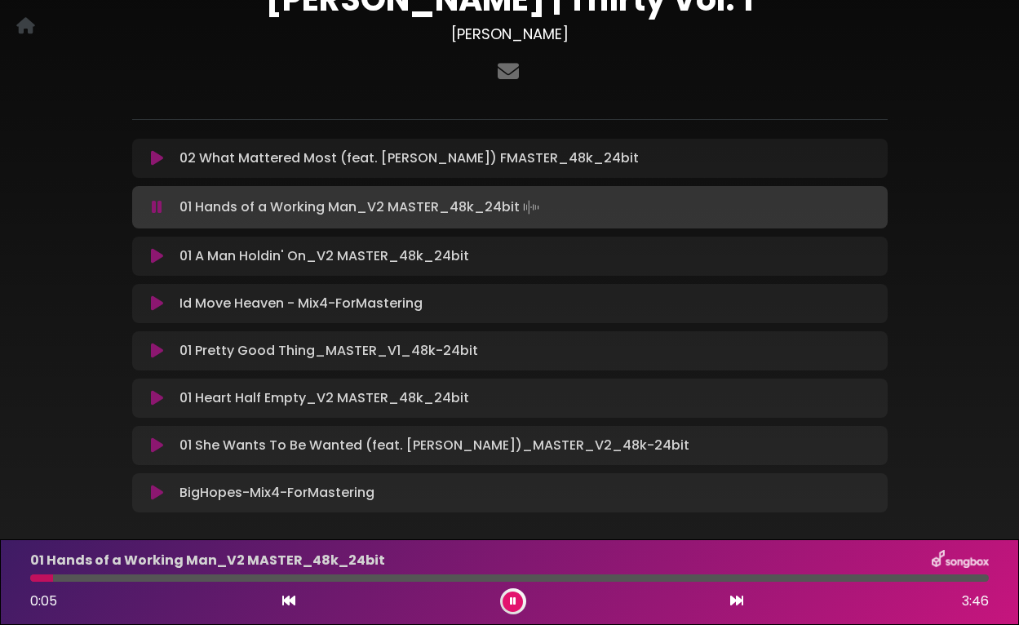
click at [153, 253] on icon at bounding box center [157, 256] width 12 height 16
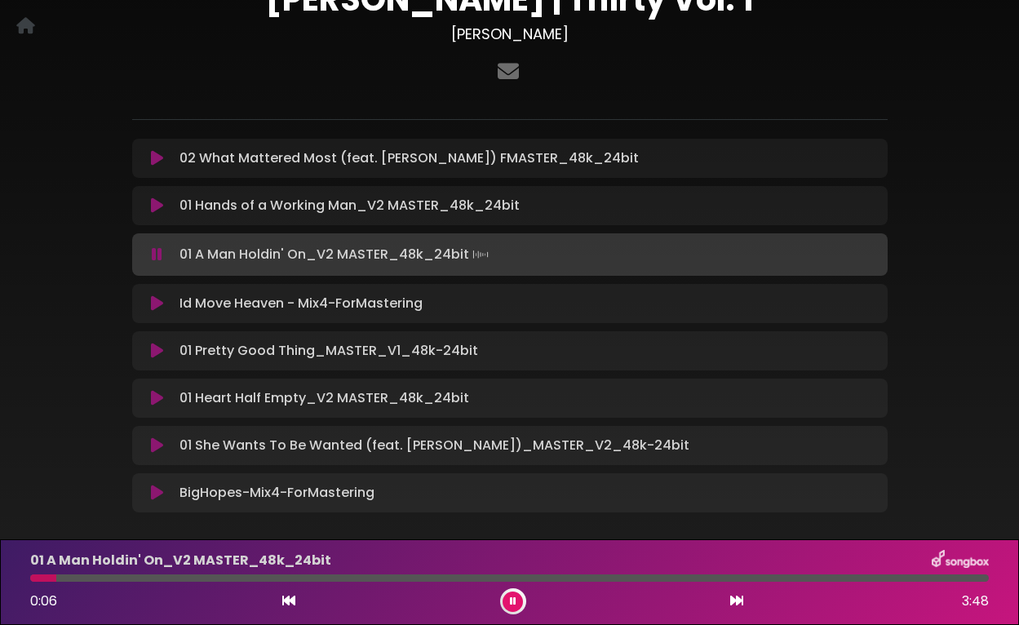
click at [153, 254] on icon at bounding box center [157, 254] width 11 height 16
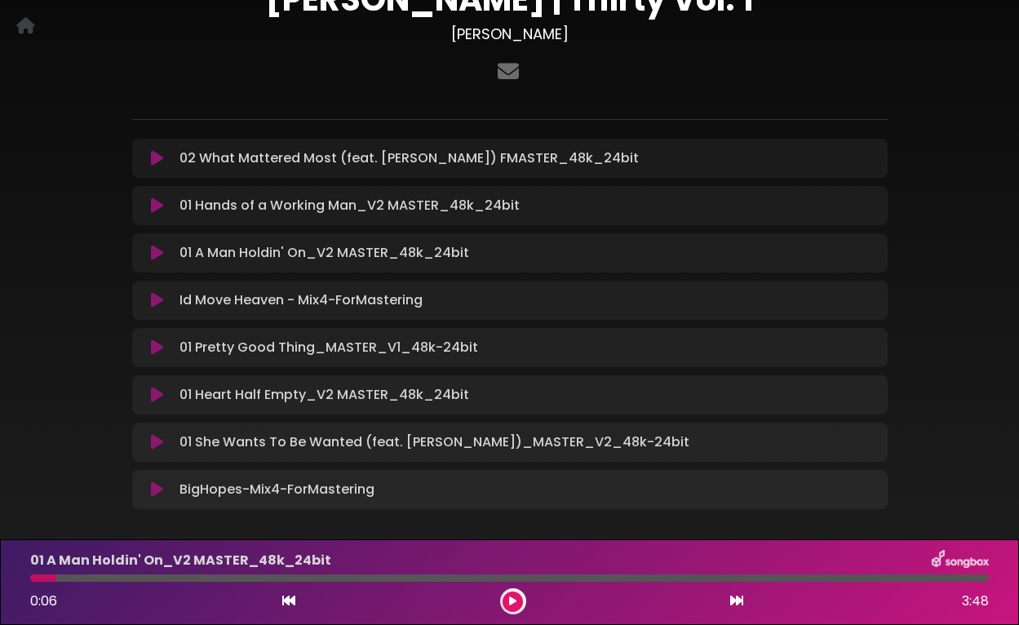
click at [157, 302] on icon at bounding box center [157, 300] width 12 height 16
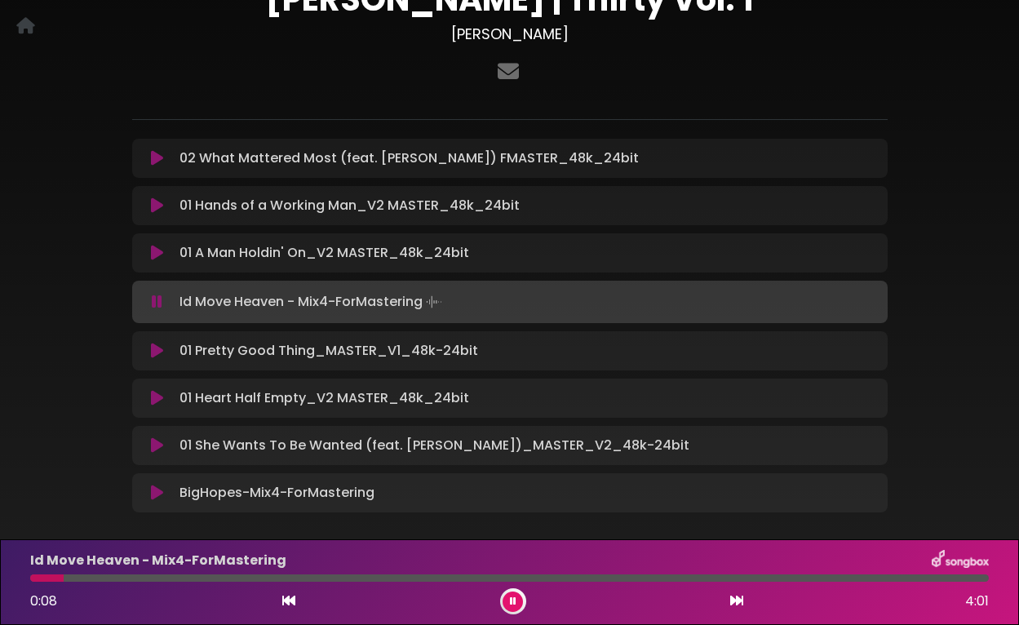
click at [157, 302] on icon at bounding box center [157, 302] width 11 height 16
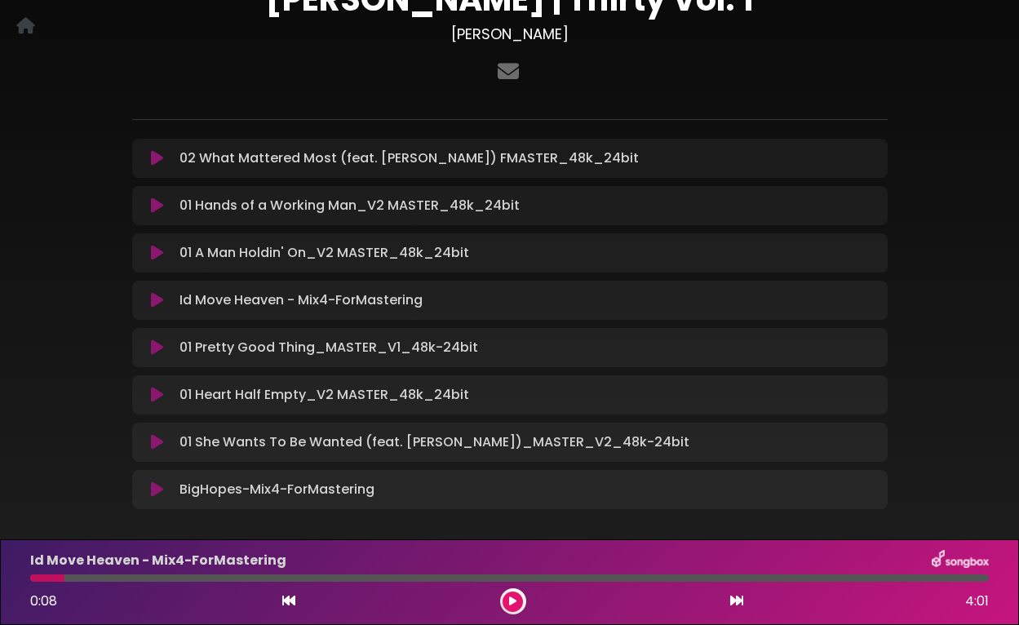
click at [155, 351] on icon at bounding box center [157, 347] width 12 height 16
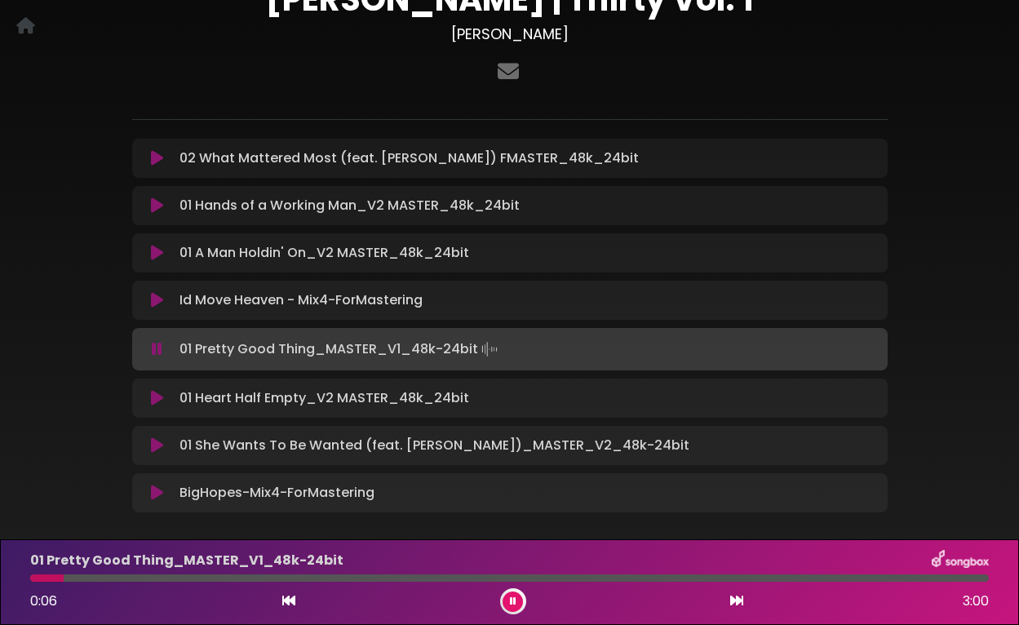
click at [155, 351] on icon at bounding box center [157, 349] width 11 height 16
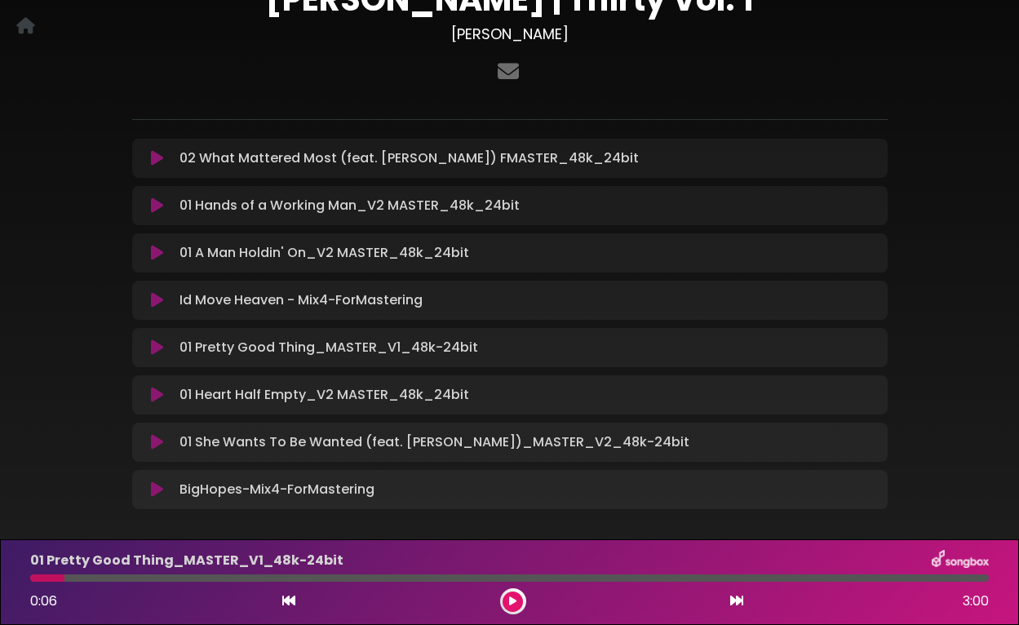
click at [160, 408] on div "01 Heart Half Empty_V2 MASTER_48k_24bit Loading Track... Your Feedback Name Ema…" at bounding box center [509, 394] width 755 height 39
click at [160, 393] on icon at bounding box center [157, 395] width 12 height 16
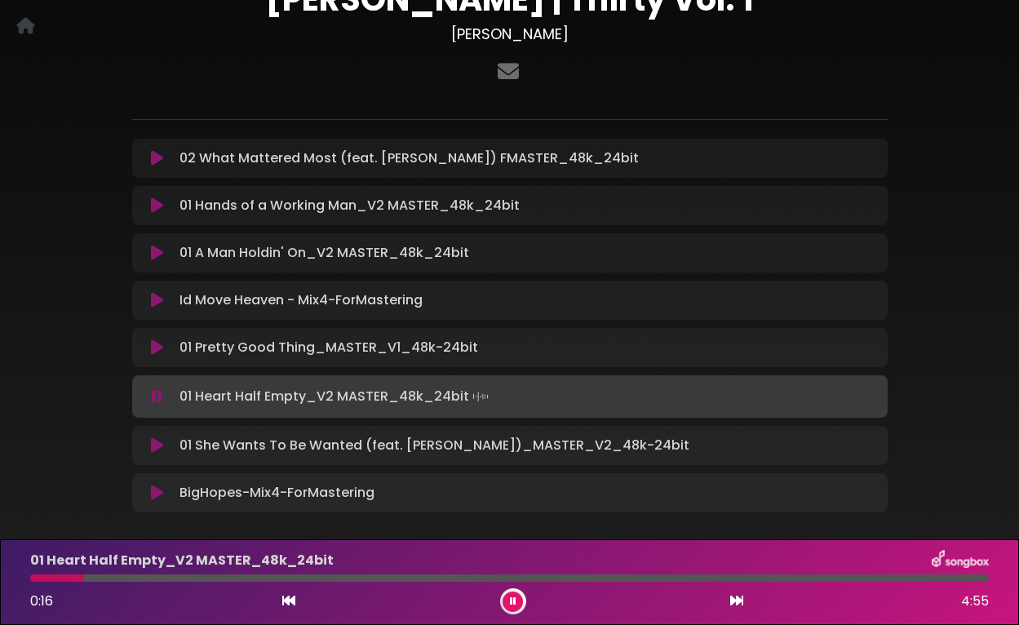
click at [160, 393] on icon at bounding box center [157, 396] width 11 height 16
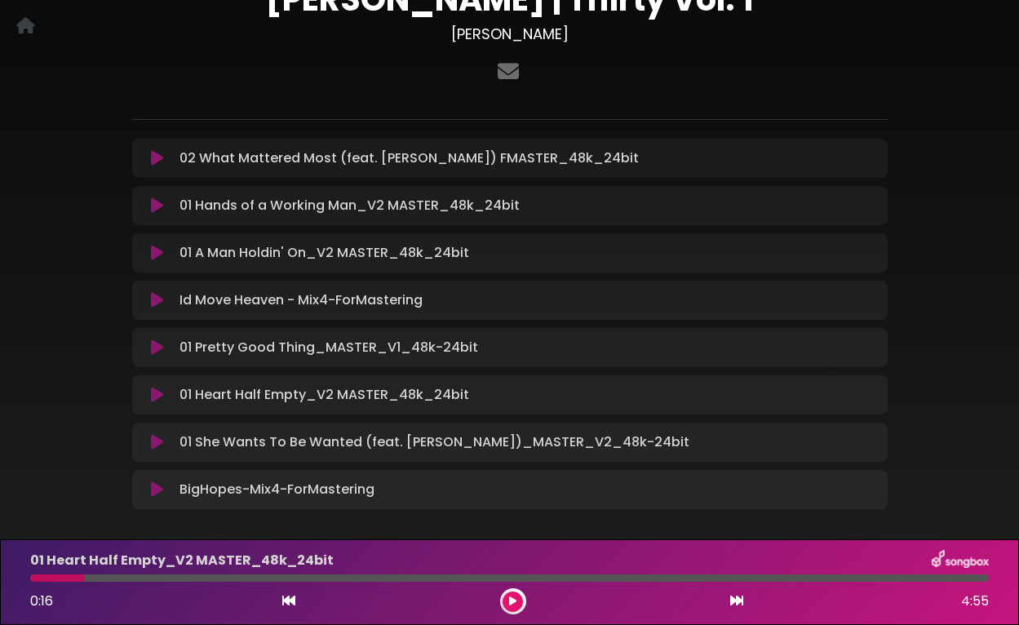
click at [153, 446] on icon at bounding box center [157, 442] width 12 height 16
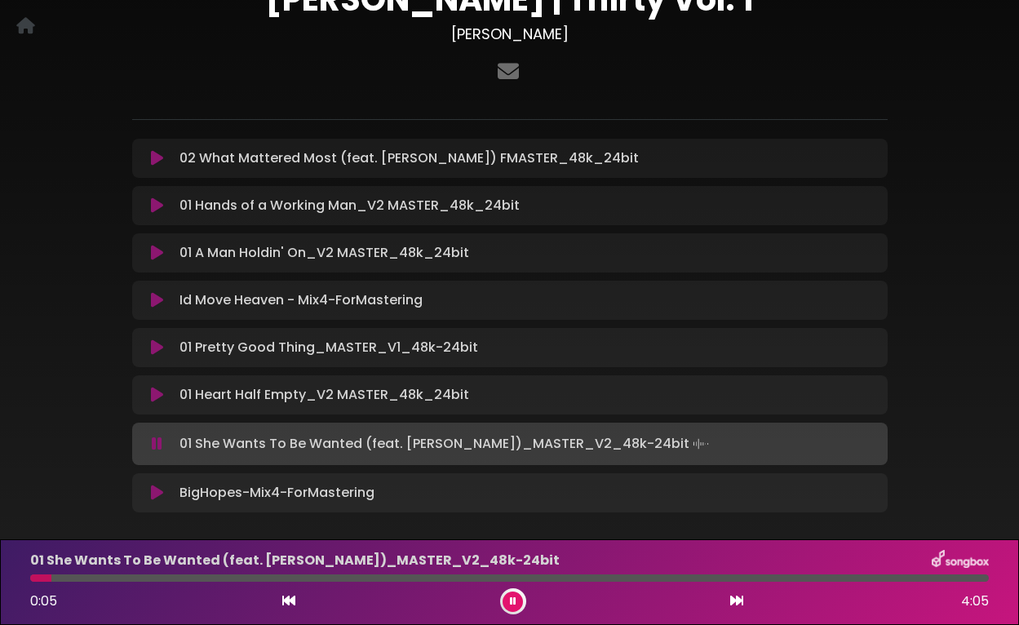
click at [872, 574] on div at bounding box center [509, 577] width 959 height 7
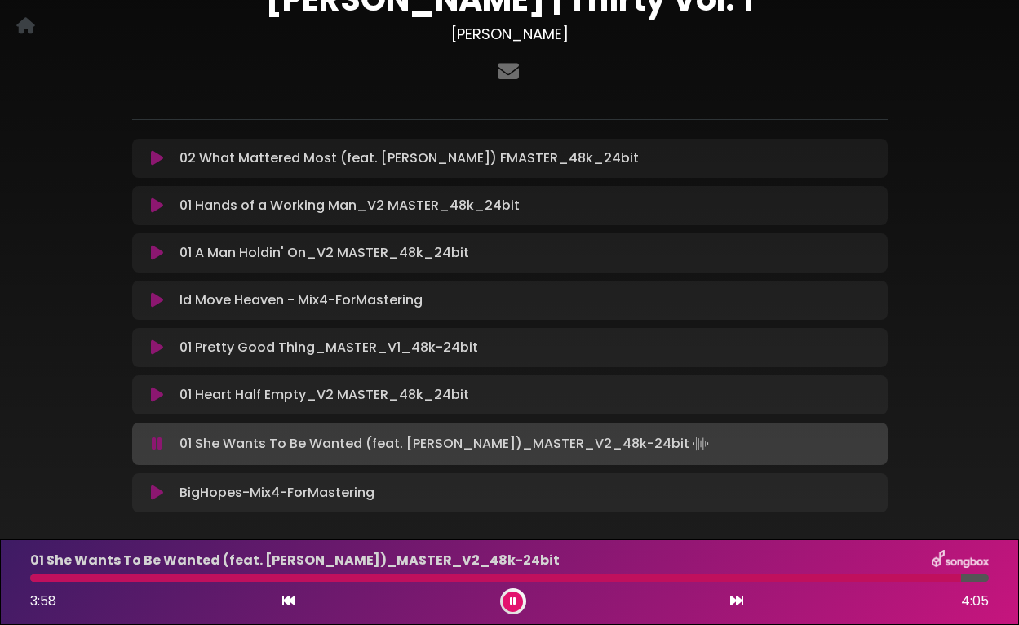
click at [157, 491] on icon at bounding box center [157, 493] width 12 height 16
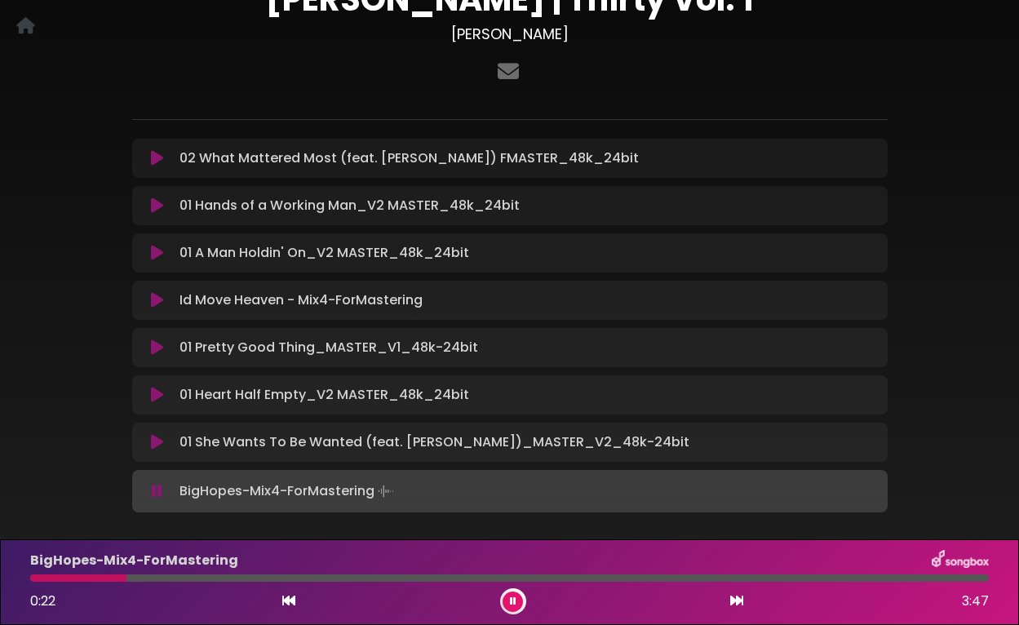
click at [157, 494] on icon at bounding box center [157, 491] width 11 height 16
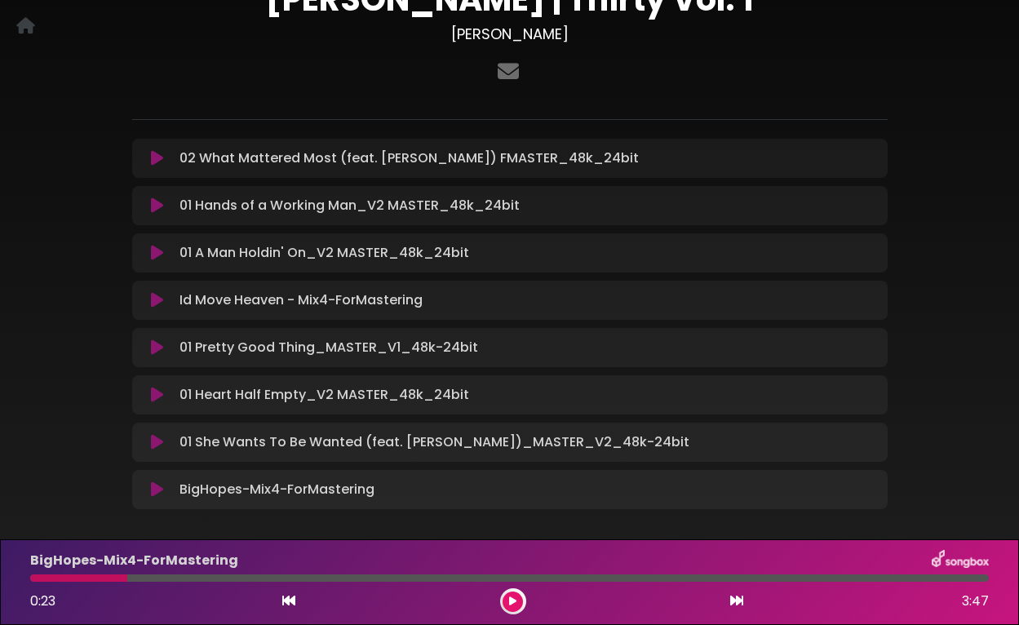
click at [37, 580] on div at bounding box center [78, 577] width 97 height 7
click at [33, 580] on div at bounding box center [78, 577] width 97 height 7
click at [47, 578] on div at bounding box center [78, 577] width 97 height 7
